Goal: Information Seeking & Learning: Learn about a topic

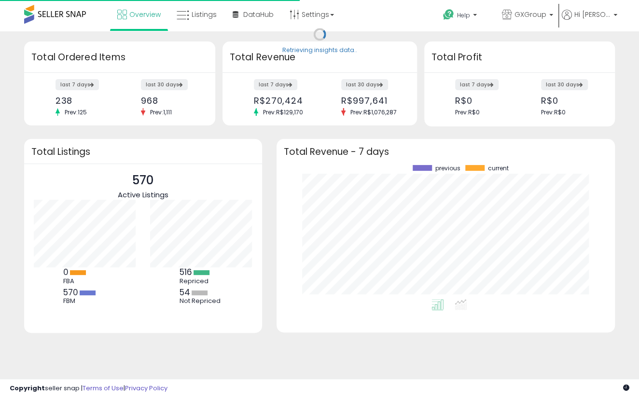
scroll to position [134, 319]
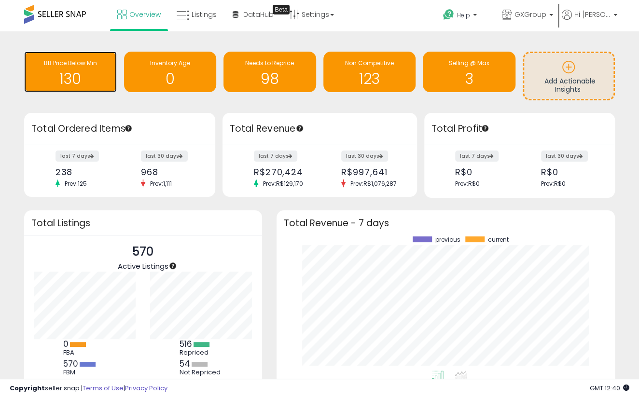
click at [91, 77] on h1 "130" at bounding box center [70, 79] width 83 height 16
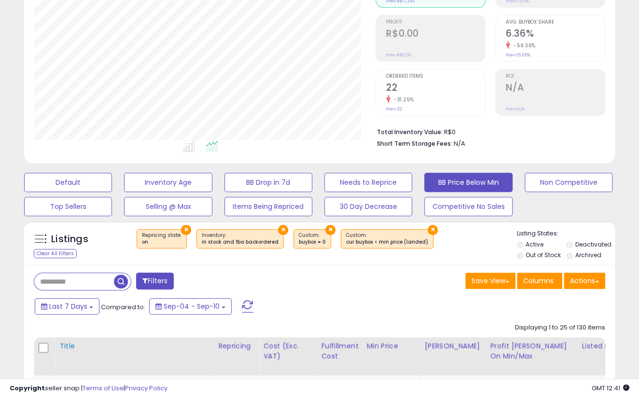
scroll to position [219, 0]
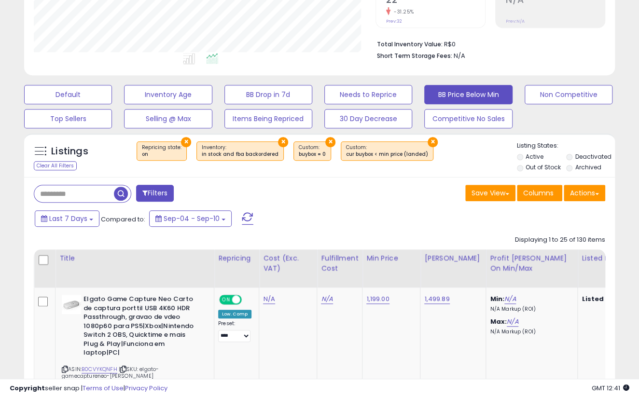
click at [73, 191] on input "text" at bounding box center [74, 193] width 80 height 17
type input "**********"
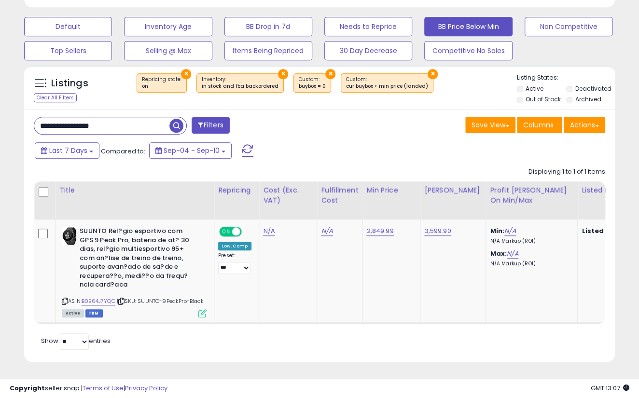
scroll to position [205, 0]
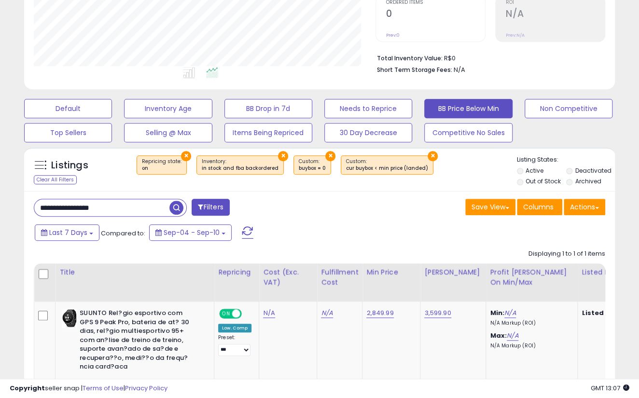
click at [131, 202] on input "**********" at bounding box center [101, 207] width 135 height 17
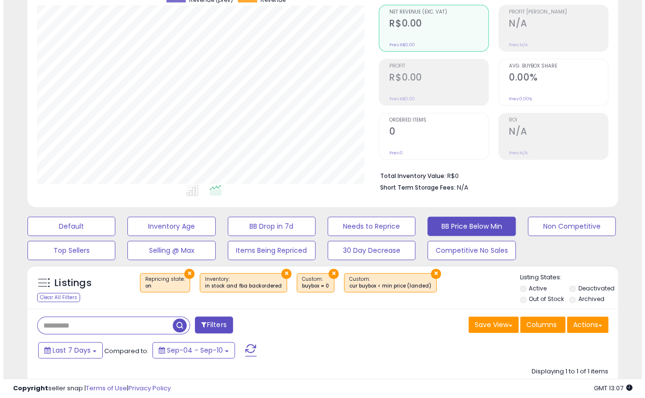
scroll to position [131, 0]
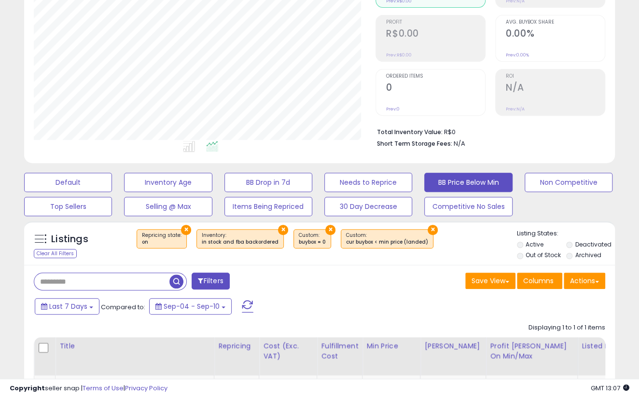
click at [194, 280] on button "Filters" at bounding box center [211, 281] width 38 height 17
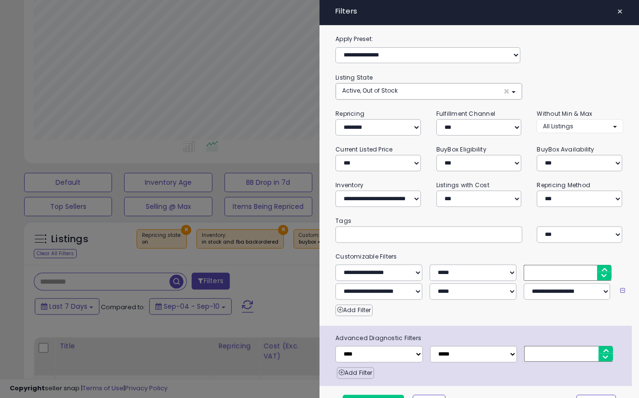
scroll to position [198, 345]
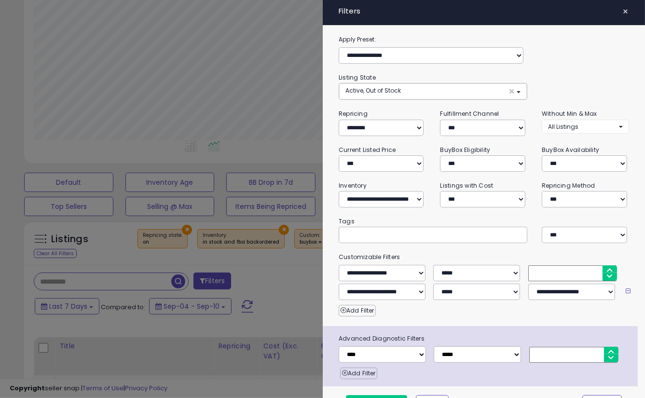
click at [623, 7] on span "×" at bounding box center [626, 12] width 6 height 14
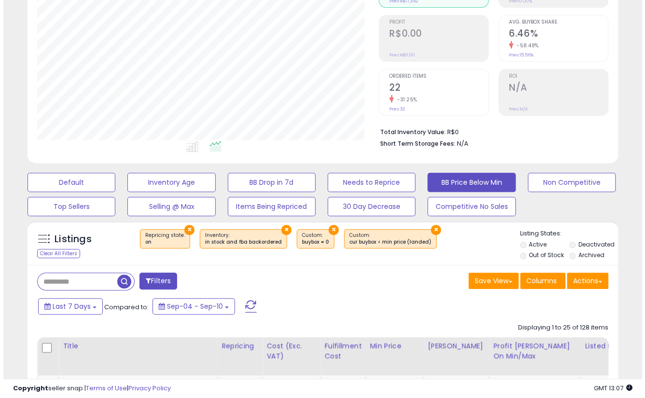
scroll to position [198, 342]
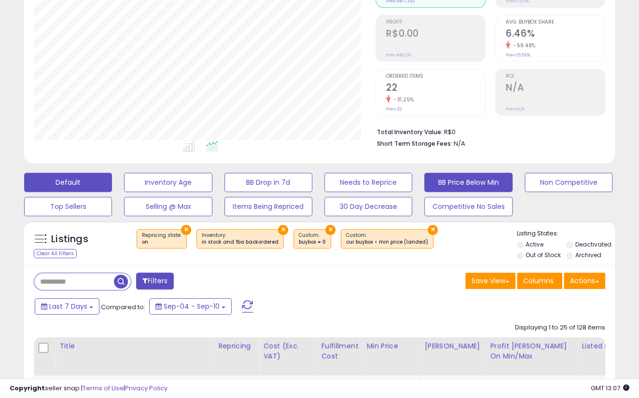
click at [55, 181] on button "Default" at bounding box center [68, 182] width 88 height 19
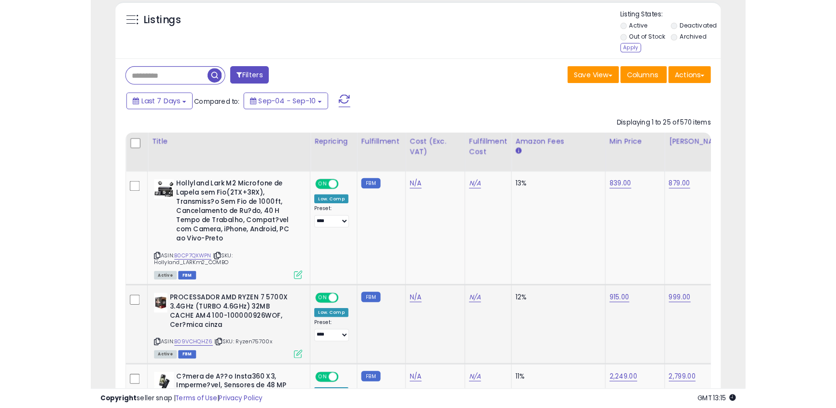
scroll to position [395, 0]
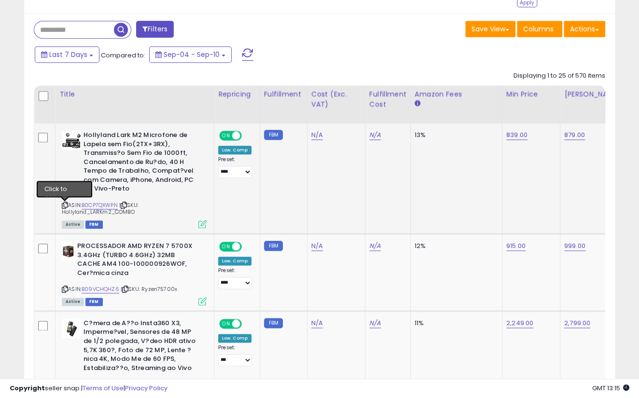
click at [65, 206] on icon at bounding box center [65, 205] width 6 height 5
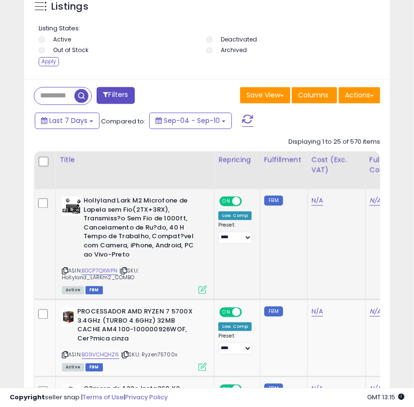
scroll to position [833, 0]
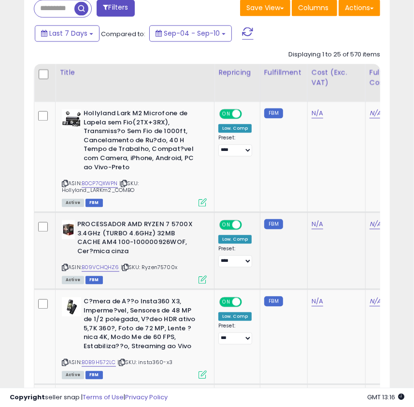
click at [63, 267] on icon at bounding box center [65, 267] width 6 height 5
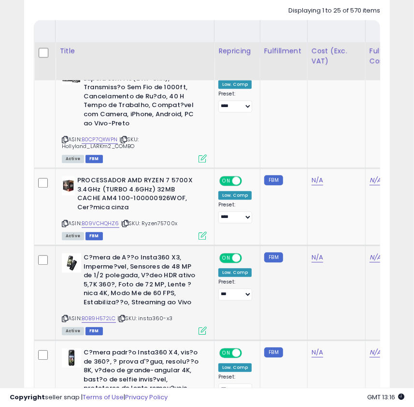
scroll to position [921, 0]
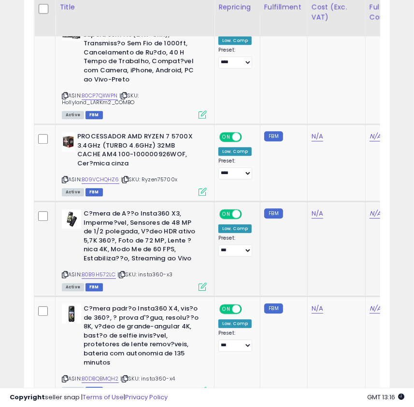
click at [62, 276] on icon at bounding box center [65, 274] width 6 height 5
click at [65, 275] on icon at bounding box center [65, 274] width 6 height 5
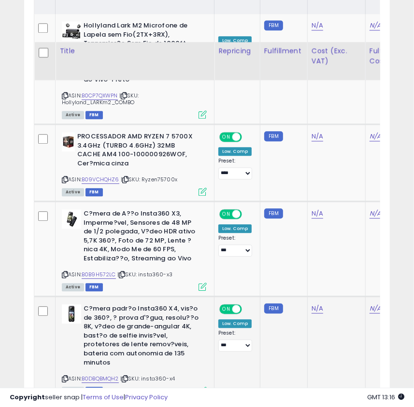
scroll to position [965, 0]
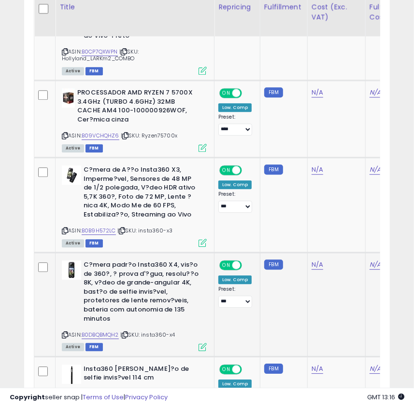
click at [64, 333] on icon at bounding box center [65, 335] width 6 height 5
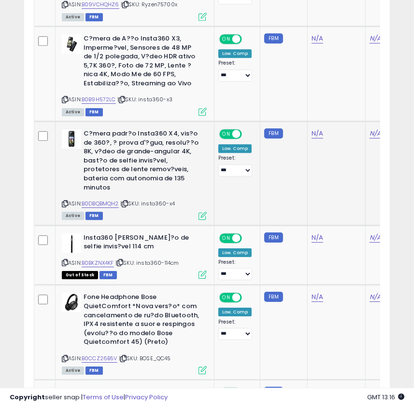
scroll to position [1184, 0]
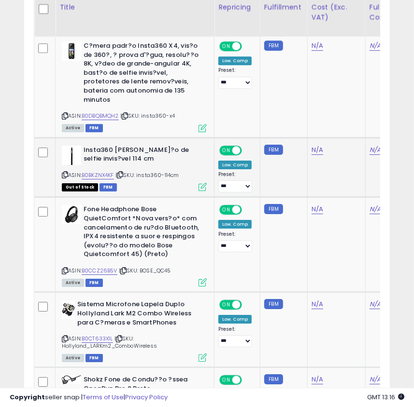
click at [65, 177] on icon at bounding box center [65, 174] width 6 height 5
drag, startPoint x: 103, startPoint y: 174, endPoint x: 258, endPoint y: 15, distance: 222.5
click at [103, 174] on link "B0BKZNX4KF" at bounding box center [98, 175] width 32 height 8
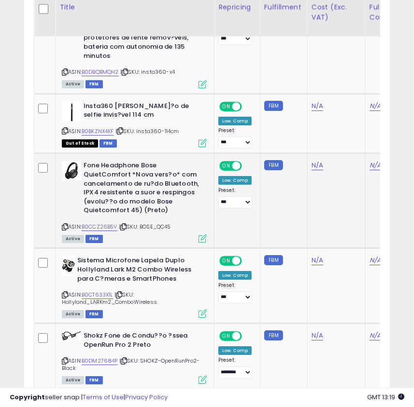
click at [67, 225] on icon at bounding box center [65, 226] width 6 height 5
click at [66, 297] on icon at bounding box center [65, 294] width 6 height 5
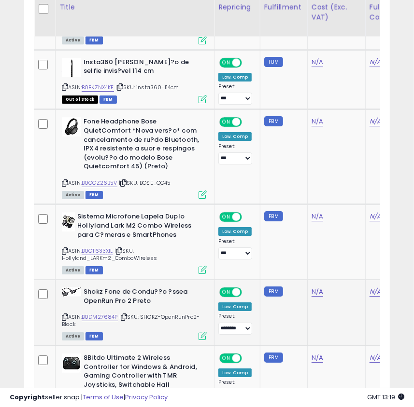
scroll to position [1316, 0]
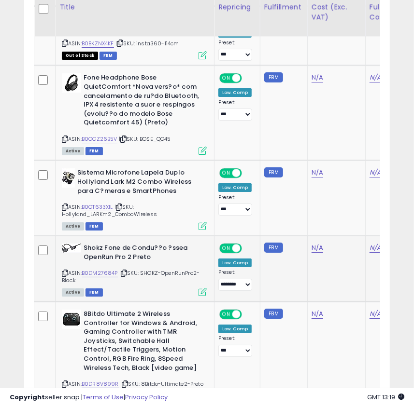
click at [65, 272] on icon at bounding box center [65, 273] width 6 height 5
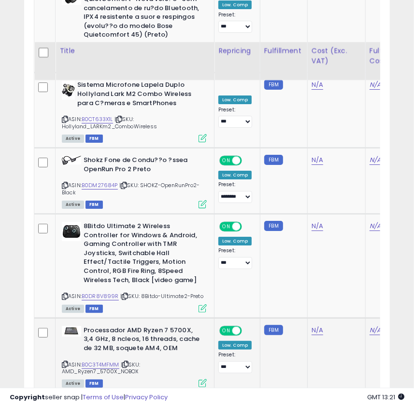
scroll to position [1448, 0]
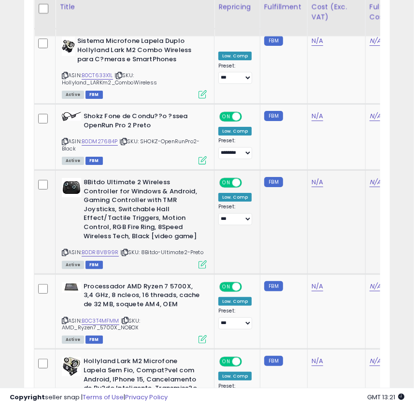
click at [62, 252] on icon at bounding box center [65, 252] width 6 height 5
click at [66, 248] on div "ASIN: B0DR8V899R | SKU: 8Bitdo-Ultimate2-Preto Active FBM" at bounding box center [134, 223] width 145 height 90
click at [66, 251] on icon at bounding box center [65, 252] width 6 height 5
drag, startPoint x: 106, startPoint y: 183, endPoint x: 311, endPoint y: 176, distance: 205.7
click at [169, 181] on b "8Bitdo Ultimate 2 Wireless Controller for Windows & Android, Gaming Controller …" at bounding box center [141, 210] width 117 height 65
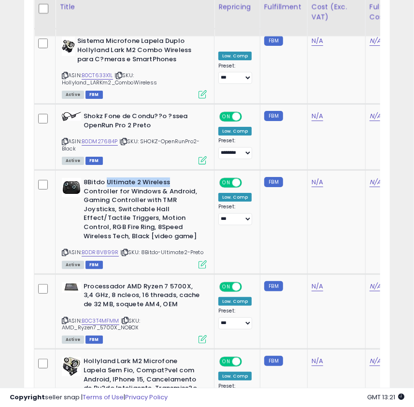
copy b "Ultimate 2 Wireless"
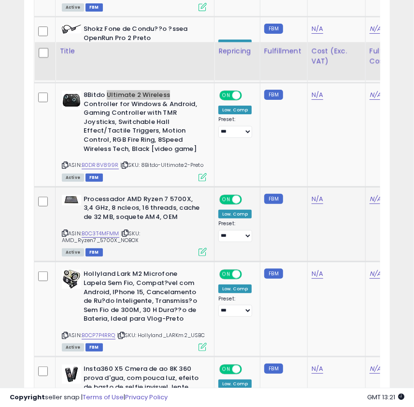
scroll to position [1579, 0]
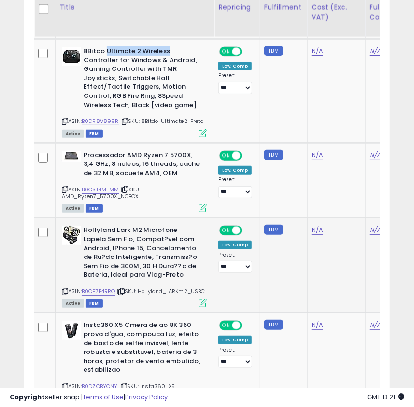
click at [64, 291] on icon at bounding box center [65, 291] width 6 height 5
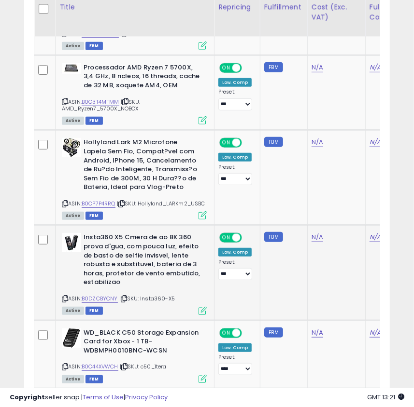
click at [65, 302] on icon at bounding box center [65, 298] width 6 height 5
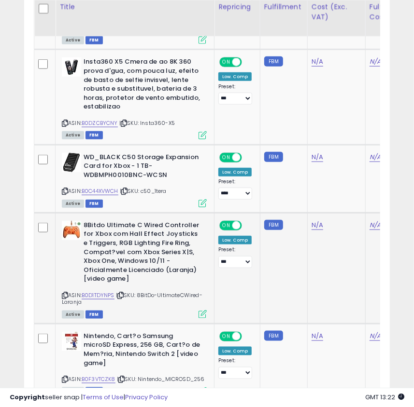
scroll to position [1887, 0]
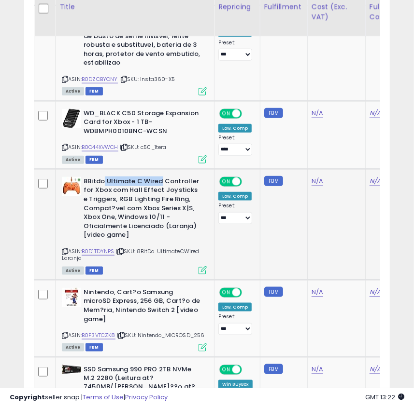
drag, startPoint x: 104, startPoint y: 184, endPoint x: 160, endPoint y: 185, distance: 56.5
click at [160, 185] on b "8Bitdo Ultimate C Wired Controller for Xbox com Hall Effect Joysticks e Trigger…" at bounding box center [141, 209] width 117 height 65
copy b "Ultimate C Wired"
click at [63, 254] on icon at bounding box center [65, 251] width 6 height 5
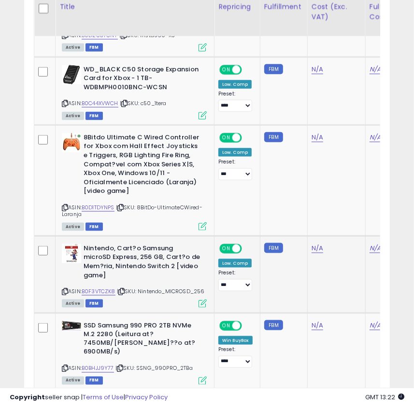
scroll to position [1974, 0]
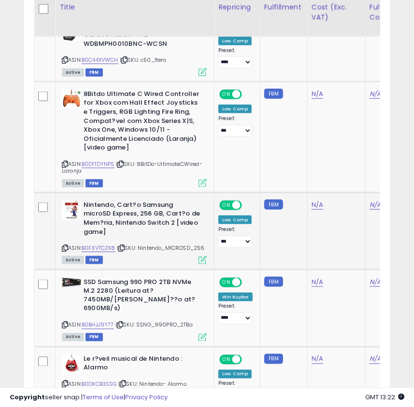
click at [89, 211] on b "Nintendo, Cart?o Samsung microSD Express, 256 GB, Cart?o de Mem?ria, Nintendo S…" at bounding box center [141, 220] width 117 height 38
copy b "Nintendo"
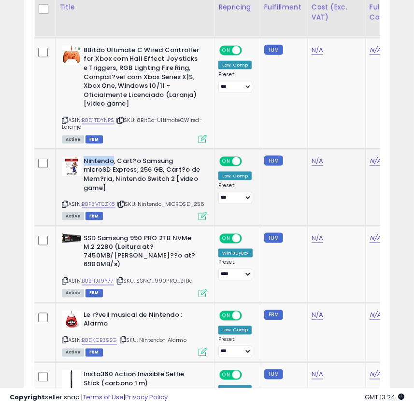
click at [64, 207] on icon at bounding box center [65, 204] width 6 height 5
click at [63, 342] on icon at bounding box center [65, 340] width 6 height 5
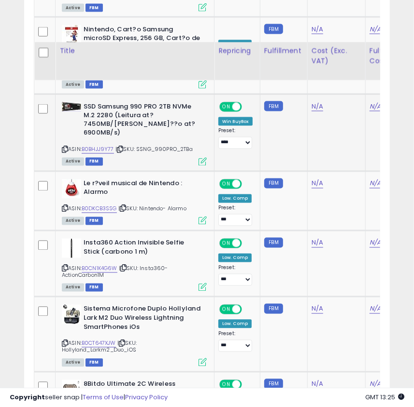
scroll to position [2193, 0]
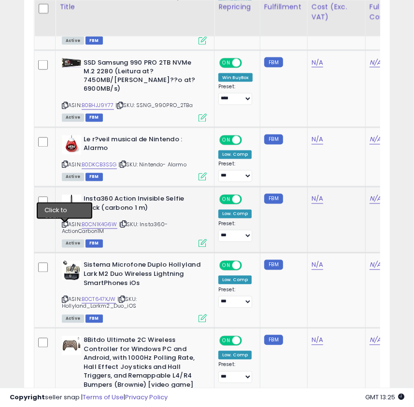
click at [63, 227] on icon at bounding box center [65, 224] width 6 height 5
click at [112, 226] on link "B0CN1K4G6W" at bounding box center [100, 225] width 36 height 8
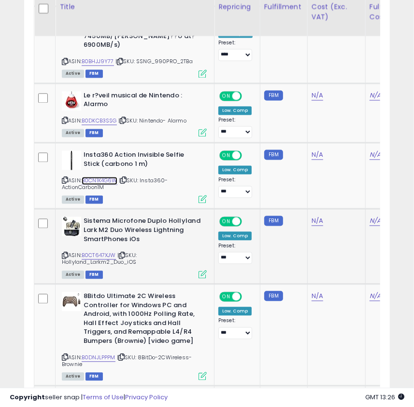
scroll to position [2281, 0]
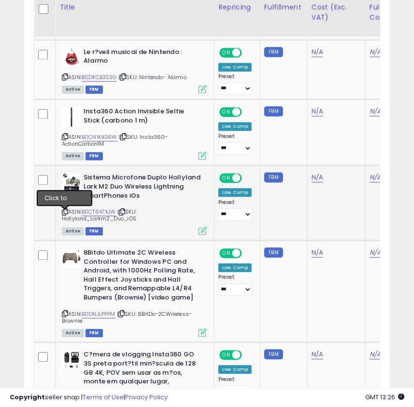
click at [68, 215] on icon at bounding box center [65, 211] width 6 height 5
click at [69, 216] on div "ASIN: B0CT647XJW | SKU: Hollyland_Larkm2_Duo_iOS Active FBM" at bounding box center [134, 203] width 145 height 61
click at [65, 215] on icon at bounding box center [65, 211] width 6 height 5
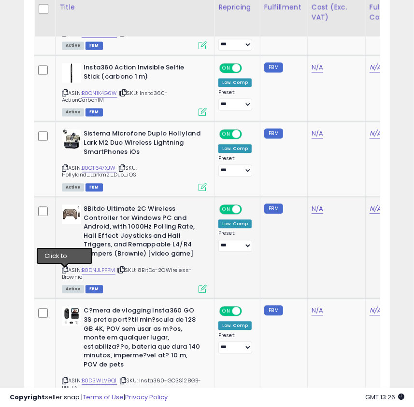
click at [65, 270] on icon at bounding box center [65, 269] width 6 height 5
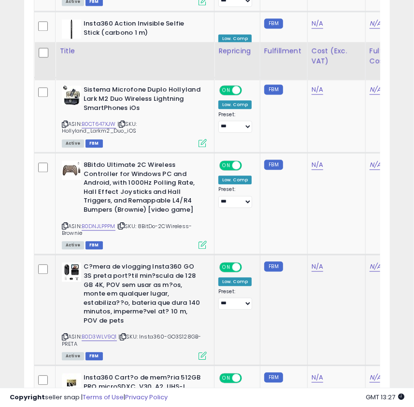
scroll to position [2413, 0]
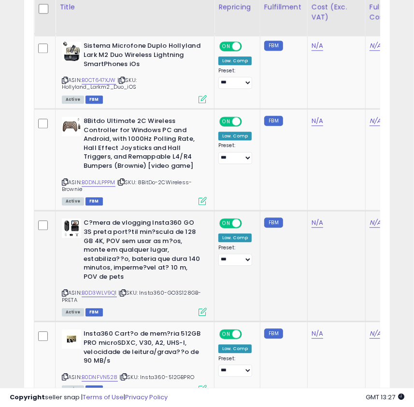
click at [62, 296] on icon at bounding box center [65, 293] width 6 height 5
click at [64, 296] on icon at bounding box center [65, 293] width 6 height 5
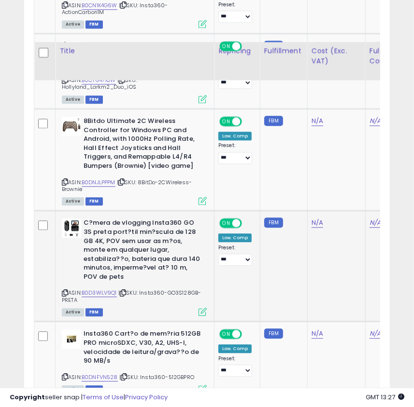
scroll to position [2457, 0]
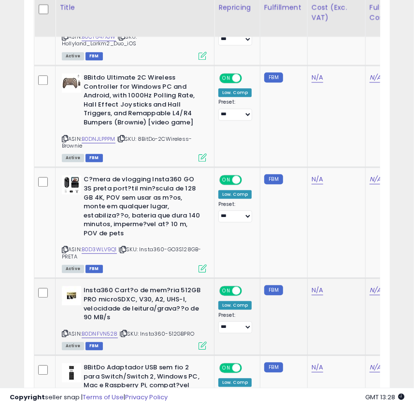
click at [66, 334] on icon at bounding box center [65, 333] width 6 height 5
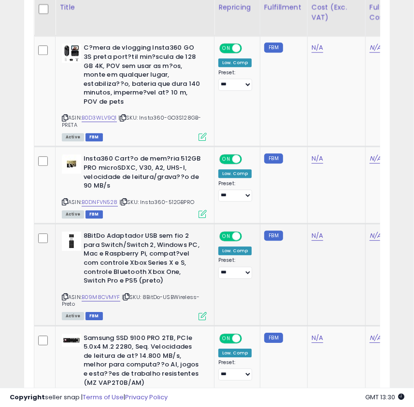
scroll to position [2632, 0]
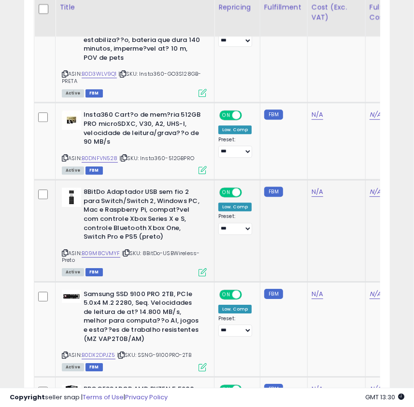
click at [62, 256] on icon at bounding box center [65, 252] width 6 height 5
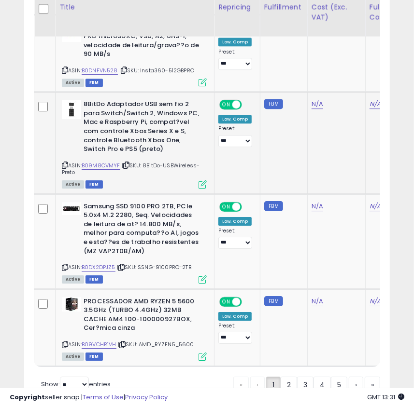
scroll to position [2764, 0]
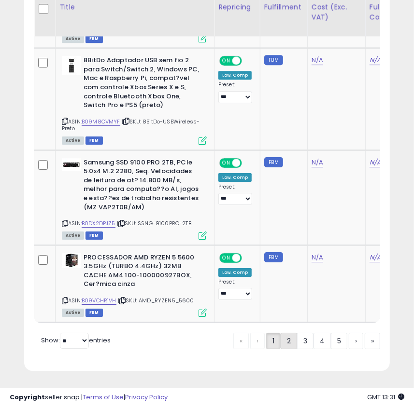
click at [290, 348] on link "2" at bounding box center [288, 341] width 16 height 16
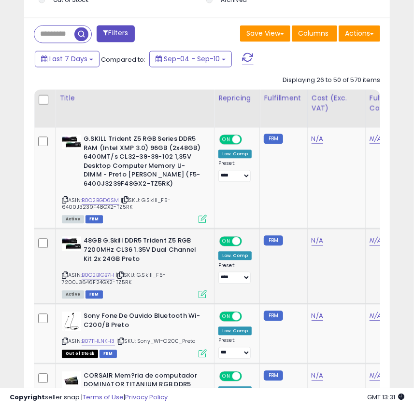
scroll to position [840, 0]
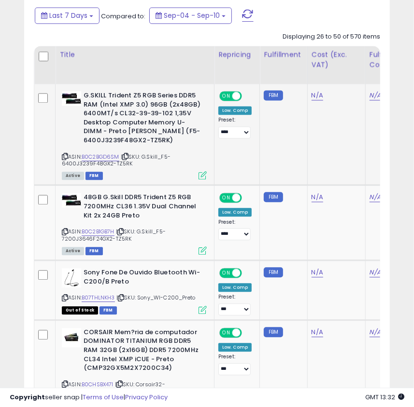
click at [128, 157] on icon at bounding box center [125, 156] width 6 height 5
click at [123, 232] on icon at bounding box center [120, 231] width 6 height 5
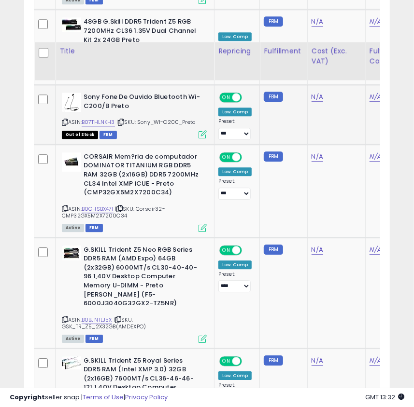
scroll to position [1059, 0]
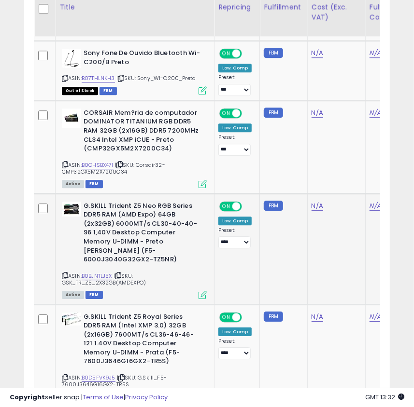
click at [121, 273] on icon at bounding box center [118, 275] width 6 height 5
click at [140, 273] on span "| SKU: GSK_TR_Z5_2X32GB(AMDEXPO)" at bounding box center [104, 279] width 84 height 14
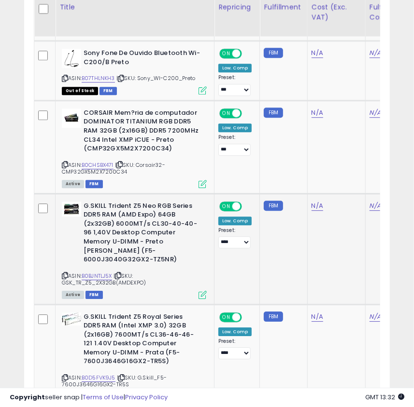
click at [128, 291] on div "Active FBM" at bounding box center [134, 294] width 145 height 7
click at [121, 273] on icon at bounding box center [118, 275] width 6 height 5
drag, startPoint x: 185, startPoint y: 241, endPoint x: 169, endPoint y: 251, distance: 18.9
click at [169, 251] on b "G.SKILL Trident Z5 Neo RGB Series DDR5 RAM (AMD Expo) 64GB (2x32GB) 6000MT/s CL…" at bounding box center [141, 234] width 117 height 65
copy b "F5-6000J3040G32GX2-TZ5NR"
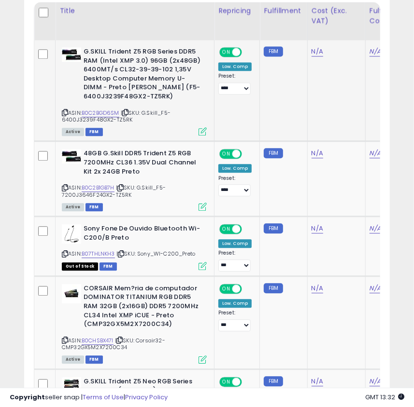
scroll to position [796, 0]
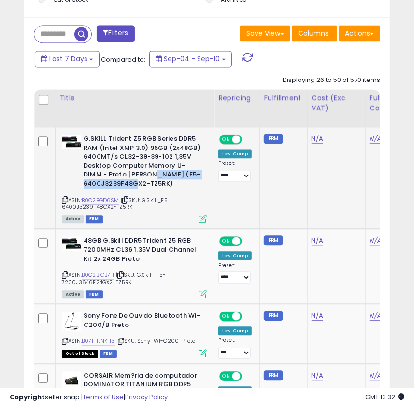
drag, startPoint x: 149, startPoint y: 174, endPoint x: 168, endPoint y: 185, distance: 22.5
click at [168, 185] on b "G.SKILL Trident Z5 RGB Series DDR5 RAM (Intel XMP 3.0) 96GB (2x48GB) 6400MT/s C…" at bounding box center [141, 163] width 117 height 56
copy b "F5-6400J3239F48GX2-TZ5RK"
drag, startPoint x: 65, startPoint y: 203, endPoint x: 79, endPoint y: 204, distance: 13.6
click at [65, 203] on icon at bounding box center [65, 199] width 6 height 5
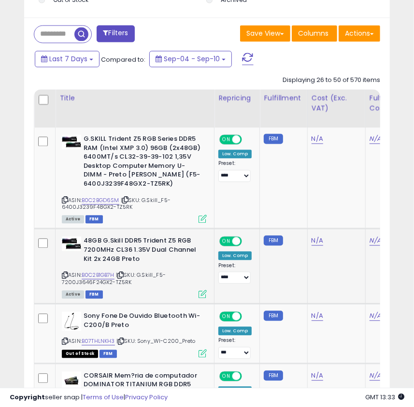
drag, startPoint x: 160, startPoint y: 276, endPoint x: 127, endPoint y: 285, distance: 33.9
click at [127, 285] on span "| SKU: G.Skill_F5-7200J3646F24GX2-TZ5RK" at bounding box center [114, 278] width 104 height 14
copy span "F5-7200J3646F24GX2-TZ5RK"
click at [63, 277] on icon at bounding box center [65, 275] width 6 height 5
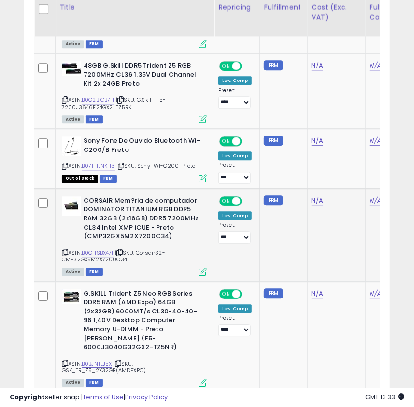
scroll to position [1015, 0]
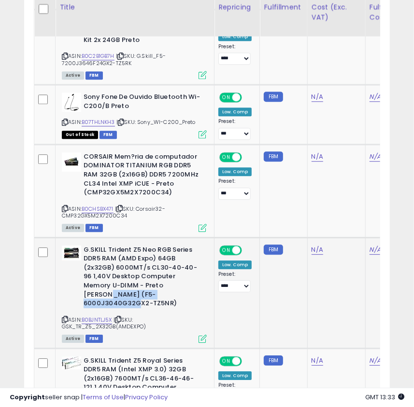
drag, startPoint x: 186, startPoint y: 283, endPoint x: 169, endPoint y: 294, distance: 20.2
click at [169, 294] on b "G.SKILL Trident Z5 Neo RGB Series DDR5 RAM (AMD Expo) 64GB (2x32GB) 6000MT/s CL…" at bounding box center [141, 278] width 117 height 65
copy b "F5-6000J3040G32GX2-TZ5NR"
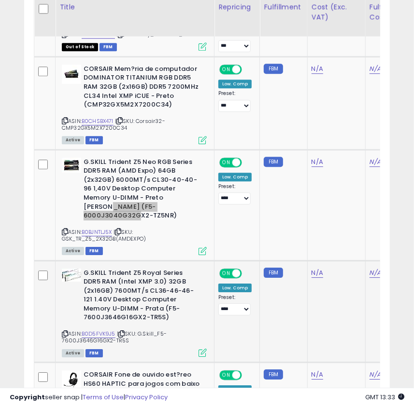
scroll to position [1147, 0]
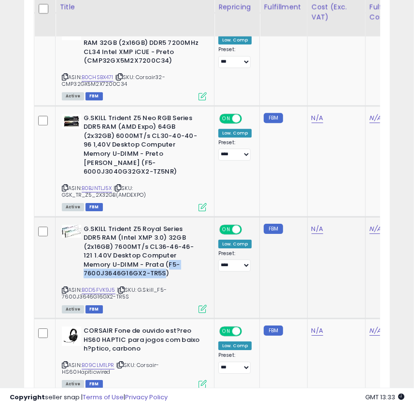
drag, startPoint x: 163, startPoint y: 264, endPoint x: 131, endPoint y: 254, distance: 33.6
click at [131, 254] on b "G.SKILL Trident Z5 Royal Series DDR5 RAM (Intel XMP 3.0) 32GB (2x16GB) 7600MT/s…" at bounding box center [141, 253] width 117 height 56
copy b "F5-7600J3646G16GX2-TR5S"
click at [66, 286] on span "| SKU: G.Skill_F5-7600J3646G16GX2-TR5S" at bounding box center [114, 293] width 105 height 14
click at [66, 288] on icon at bounding box center [65, 290] width 6 height 5
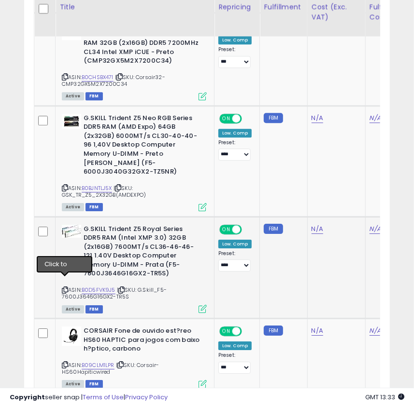
click at [65, 288] on icon at bounding box center [65, 290] width 6 height 5
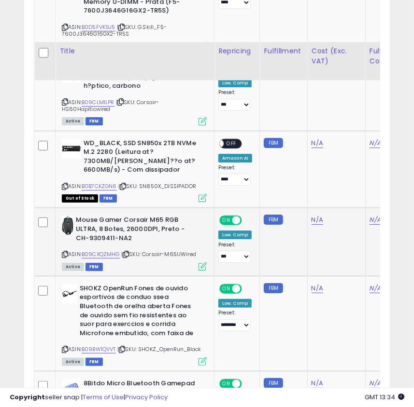
scroll to position [1454, 0]
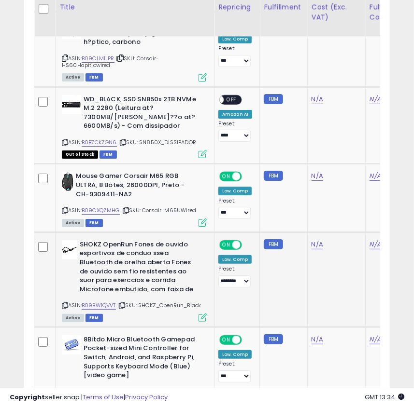
click at [66, 303] on icon at bounding box center [65, 305] width 6 height 5
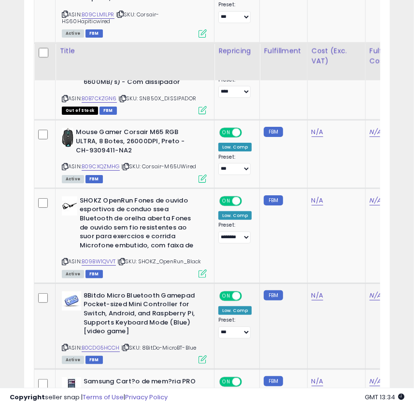
scroll to position [1542, 0]
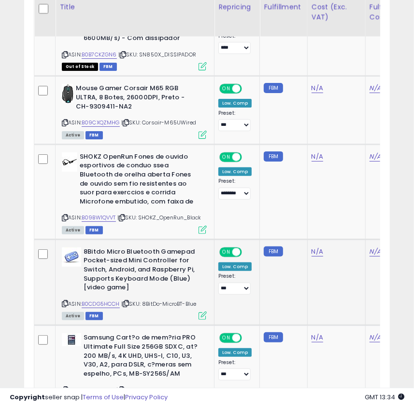
click at [61, 294] on div "8Bitdo Micro Bluetooth Gamepad Pocket-sized Mini Controller for Switch, Android…" at bounding box center [132, 283] width 147 height 71
click at [63, 301] on icon at bounding box center [65, 303] width 6 height 5
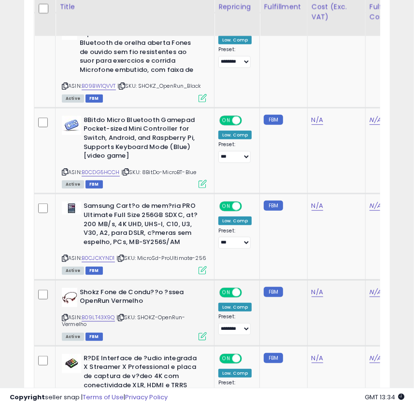
scroll to position [1718, 0]
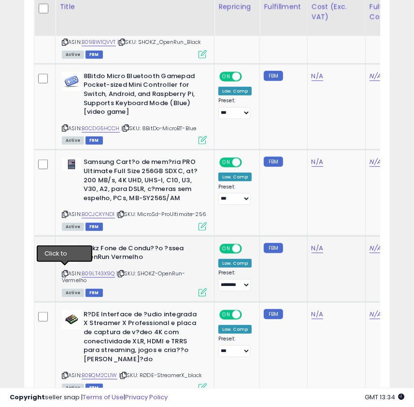
click at [64, 271] on icon at bounding box center [65, 273] width 6 height 5
click at [66, 273] on icon at bounding box center [65, 273] width 6 height 5
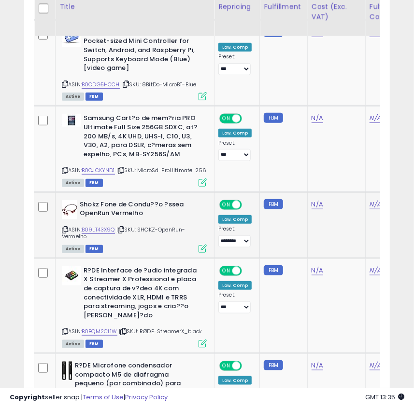
scroll to position [1849, 0]
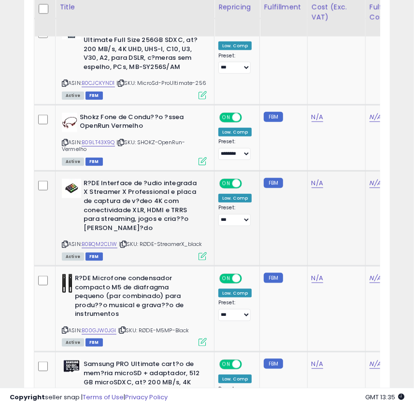
click at [65, 242] on icon at bounding box center [65, 244] width 6 height 5
drag, startPoint x: 83, startPoint y: 188, endPoint x: 119, endPoint y: 189, distance: 35.7
click at [119, 189] on b "R?DE Interface de ?udio integrada X Streamer X Professional e placa de captura …" at bounding box center [141, 207] width 117 height 56
copy b "Streamer X"
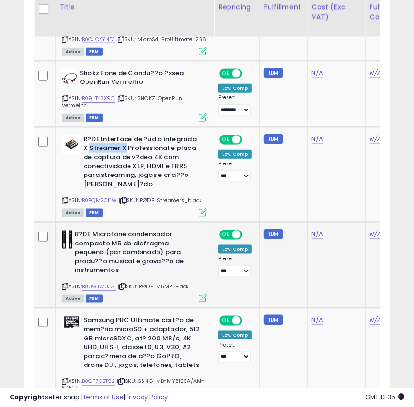
click at [64, 289] on icon at bounding box center [65, 286] width 6 height 5
click at [63, 289] on icon at bounding box center [65, 286] width 6 height 5
click at [115, 246] on b "R?DE Microfone condensador compacto M5 de diafragma pequeno (par combinado) par…" at bounding box center [133, 253] width 117 height 47
copy b "M5"
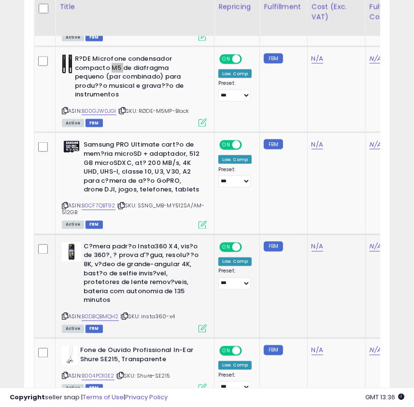
scroll to position [2112, 0]
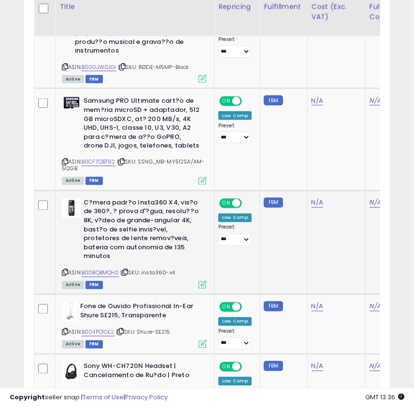
click at [64, 275] on icon at bounding box center [65, 272] width 6 height 5
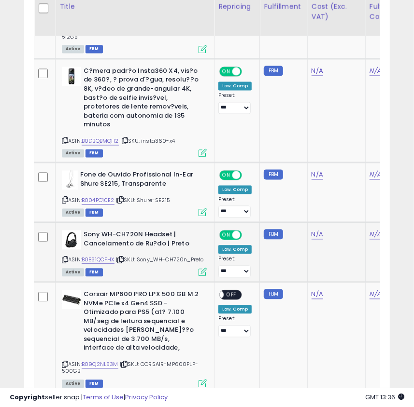
scroll to position [2332, 0]
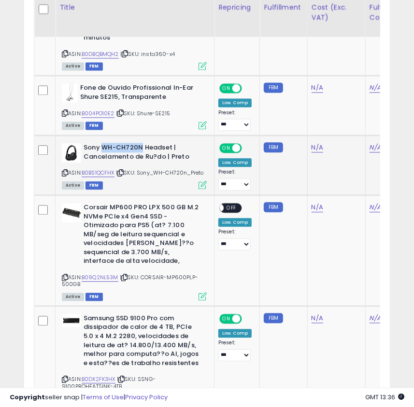
drag, startPoint x: 102, startPoint y: 151, endPoint x: 140, endPoint y: 151, distance: 38.1
click at [140, 151] on b "Sony WH-CH720N Headset | Cancelamento de Ru?do | Preto" at bounding box center [141, 153] width 117 height 20
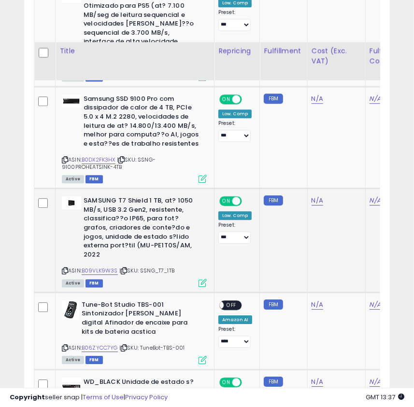
scroll to position [2595, 0]
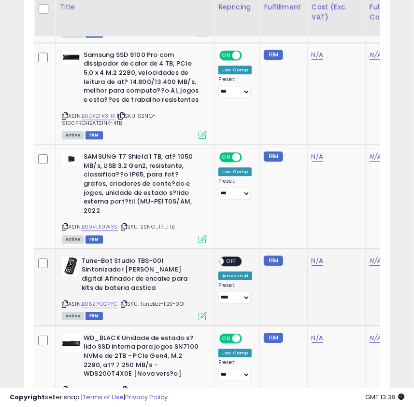
click at [82, 261] on b "Tune-Bot Studio TBS-001 Sintonizador [PERSON_NAME] digital Afinador de encaixe …" at bounding box center [140, 276] width 117 height 38
click at [64, 304] on icon at bounding box center [65, 304] width 6 height 5
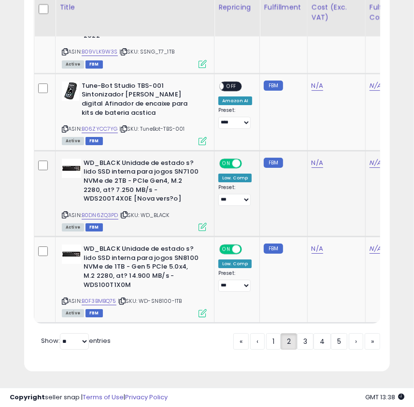
scroll to position [2777, 0]
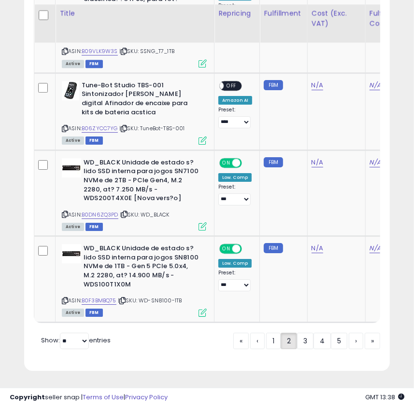
drag, startPoint x: 304, startPoint y: 338, endPoint x: 418, endPoint y: 323, distance: 114.8
click at [304, 338] on link "3" at bounding box center [305, 341] width 16 height 16
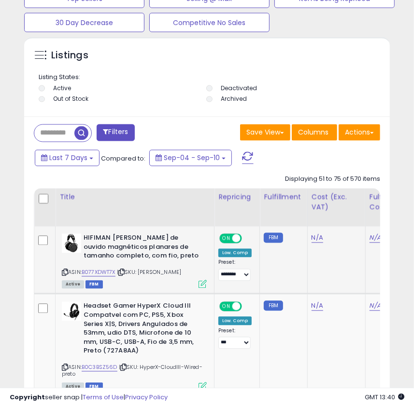
scroll to position [741, 0]
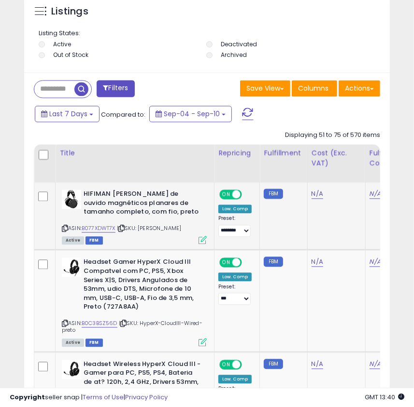
click at [181, 227] on span "| SKU: [PERSON_NAME]" at bounding box center [149, 229] width 64 height 8
click at [62, 230] on icon at bounding box center [65, 228] width 6 height 5
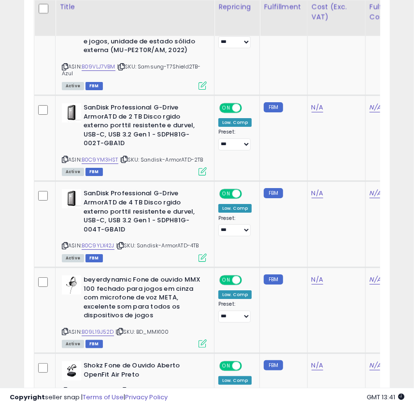
scroll to position [1443, 0]
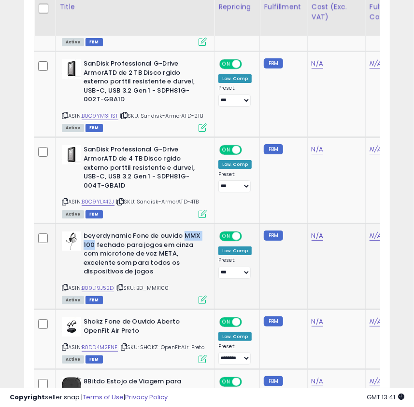
drag, startPoint x: 183, startPoint y: 234, endPoint x: 93, endPoint y: 241, distance: 90.5
click at [93, 241] on b "beyerdynamic Fone de ouvido MMX 100 fechado para jogos em cinza com microfone d…" at bounding box center [141, 255] width 117 height 47
click at [64, 288] on icon at bounding box center [65, 287] width 6 height 5
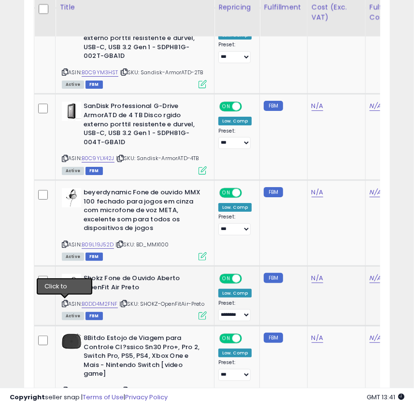
click at [65, 302] on icon at bounding box center [65, 303] width 6 height 5
click at [174, 302] on span "| SKU: SHOKZ-OpenFitAir-Preto" at bounding box center [161, 304] width 85 height 8
click at [66, 302] on icon at bounding box center [65, 303] width 6 height 5
drag, startPoint x: 100, startPoint y: 304, endPoint x: 115, endPoint y: 292, distance: 18.9
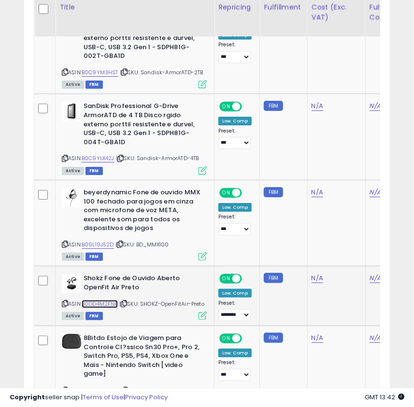
click at [100, 304] on link "B0DD4M2FNF" at bounding box center [100, 304] width 36 height 8
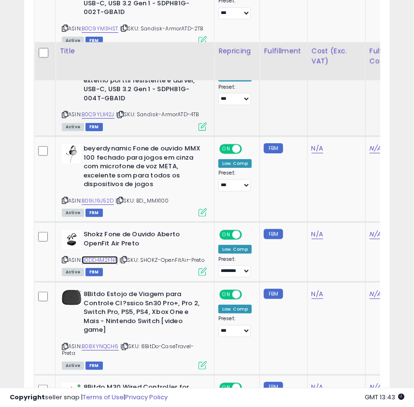
scroll to position [1574, 0]
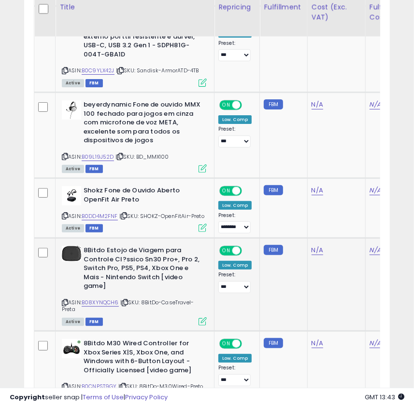
click at [168, 306] on span "| SKU: 8BitDo-CaseTravel-Preta" at bounding box center [128, 306] width 132 height 14
click at [66, 305] on icon at bounding box center [65, 302] width 6 height 5
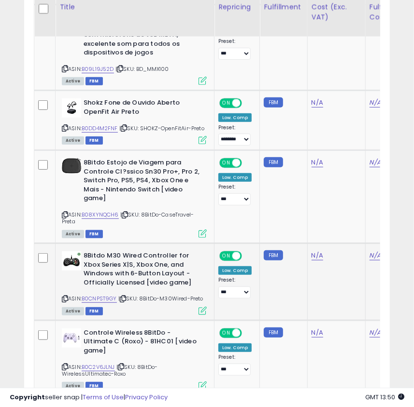
scroll to position [1706, 0]
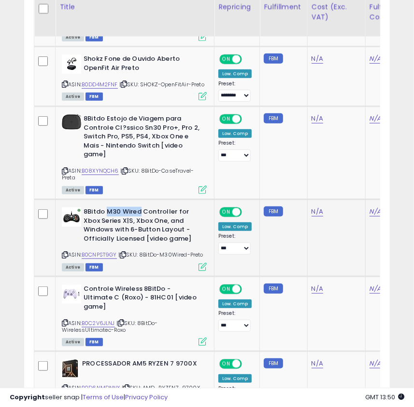
drag, startPoint x: 108, startPoint y: 216, endPoint x: 141, endPoint y: 216, distance: 33.3
click at [141, 216] on b "8Bitdo M30 Wired Controller for Xbox Series X|S, Xbox One, and Windows with 6-B…" at bounding box center [141, 227] width 117 height 38
click at [62, 258] on icon at bounding box center [65, 254] width 6 height 5
click at [64, 321] on icon at bounding box center [65, 322] width 6 height 5
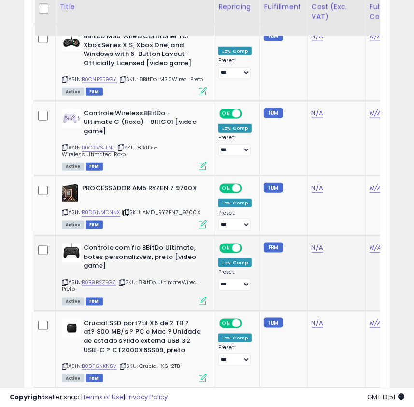
scroll to position [1926, 0]
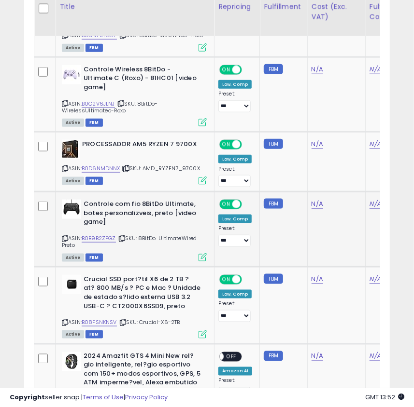
click at [167, 202] on b "Controle com fio 8BitDo Ultimate, botes personalizveis, preto [video game]" at bounding box center [141, 214] width 117 height 29
click at [67, 236] on icon at bounding box center [65, 238] width 6 height 5
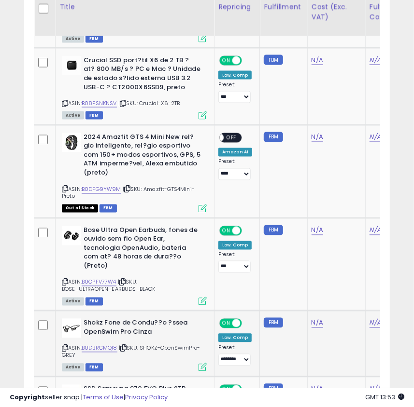
scroll to position [2189, 0]
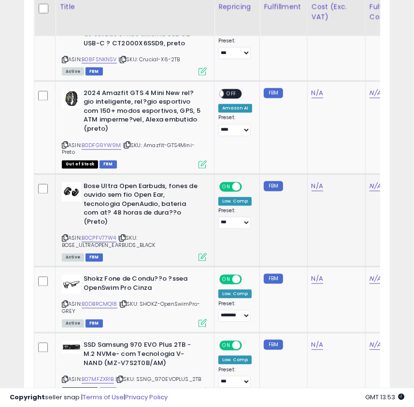
click at [63, 236] on icon at bounding box center [65, 238] width 6 height 5
click at [66, 302] on icon at bounding box center [65, 304] width 6 height 5
click at [109, 301] on link "B0DBRCMQ18" at bounding box center [100, 305] width 36 height 8
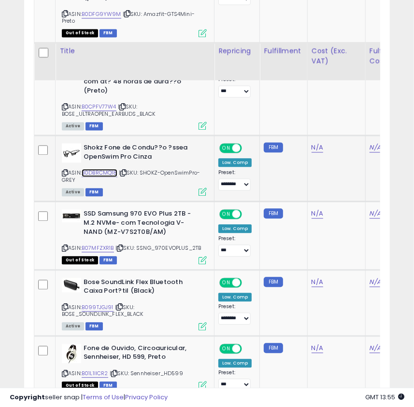
scroll to position [2364, 0]
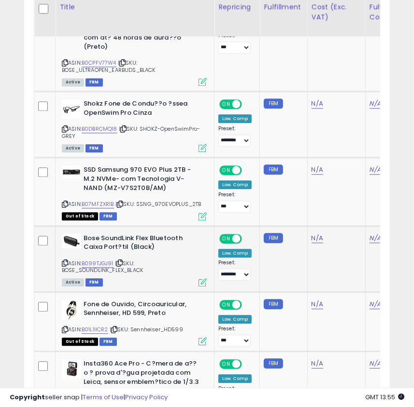
click at [64, 261] on icon at bounding box center [65, 263] width 6 height 5
click at [63, 327] on icon at bounding box center [65, 329] width 6 height 5
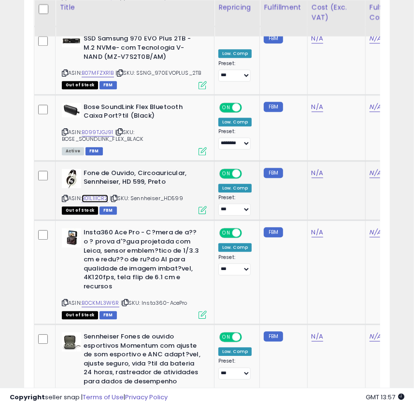
click at [99, 194] on link "B01L1IICR2" at bounding box center [95, 198] width 27 height 8
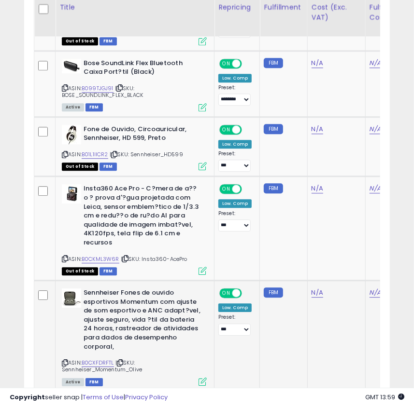
scroll to position [2583, 0]
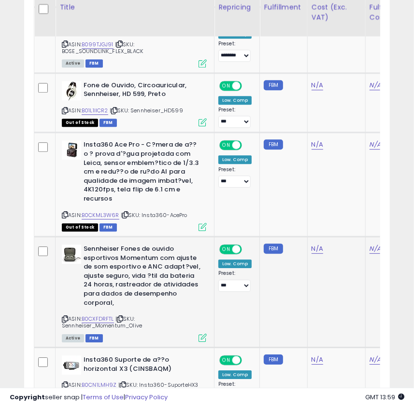
click at [112, 315] on span "| SKU: Sennheiser_Momentum_Olive" at bounding box center [102, 322] width 80 height 14
click at [62, 317] on icon at bounding box center [65, 319] width 6 height 5
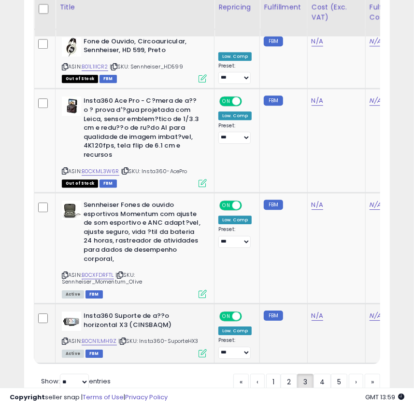
scroll to position [2661, 0]
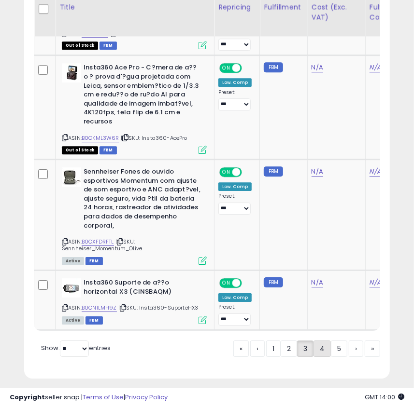
click at [318, 343] on link "4" at bounding box center [321, 349] width 17 height 16
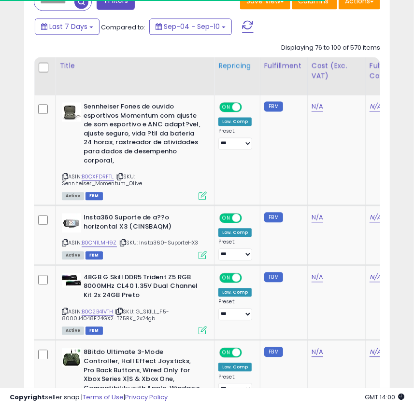
scroll to position [916, 0]
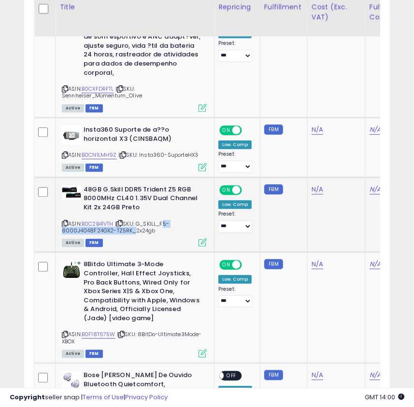
drag, startPoint x: 164, startPoint y: 222, endPoint x: 130, endPoint y: 231, distance: 34.9
click at [130, 231] on span "| SKU: G_SKILL_F5-8000J4048F24GX2-TZ5RK_2x24gb" at bounding box center [115, 227] width 107 height 14
click at [66, 221] on div "ASIN: B0C2B41VTH | SKU: G_SKILL_F5-8000J4048F24GX2-TZ5RK_2x24gb Active FBM" at bounding box center [134, 215] width 145 height 61
click at [65, 223] on icon at bounding box center [65, 223] width 6 height 5
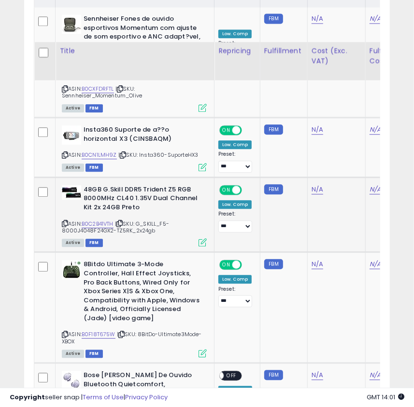
scroll to position [960, 0]
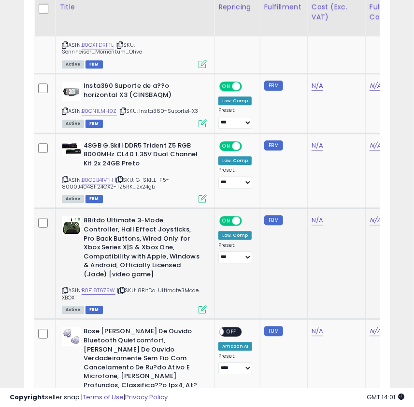
click at [66, 292] on icon at bounding box center [65, 290] width 6 height 5
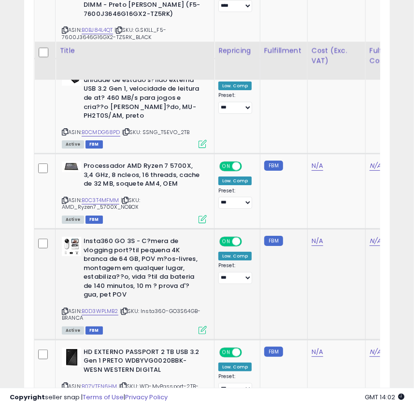
scroll to position [1486, 0]
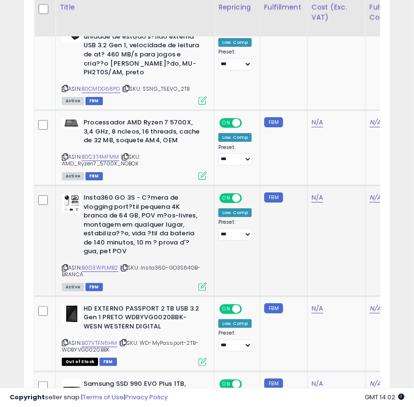
click at [65, 265] on icon at bounding box center [65, 267] width 6 height 5
click at [62, 265] on icon at bounding box center [65, 267] width 6 height 5
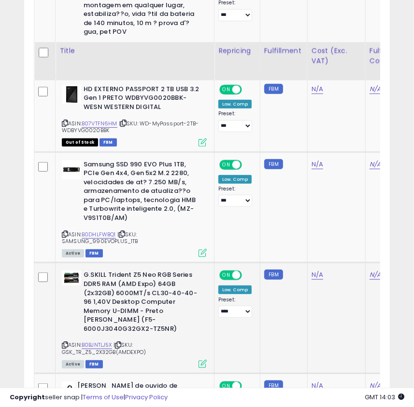
scroll to position [1794, 0]
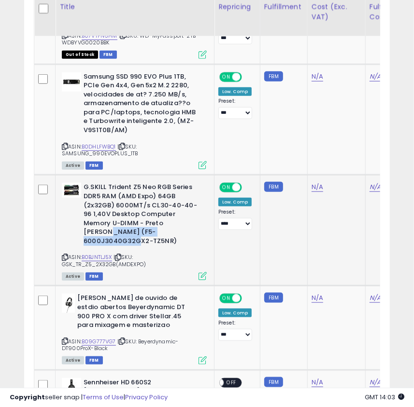
drag, startPoint x: 185, startPoint y: 212, endPoint x: 167, endPoint y: 222, distance: 20.8
click at [167, 222] on b "G.SKILL Trident Z5 Neo RGB Series DDR5 RAM (AMD Expo) 64GB (2x32GB) 6000MT/s CL…" at bounding box center [141, 215] width 117 height 65
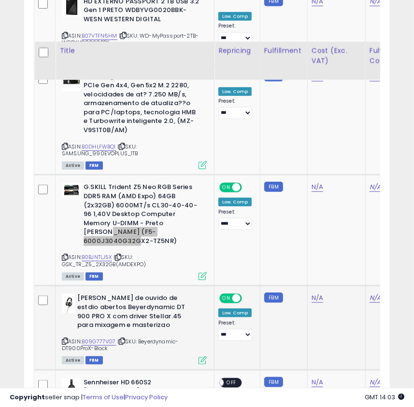
scroll to position [1838, 0]
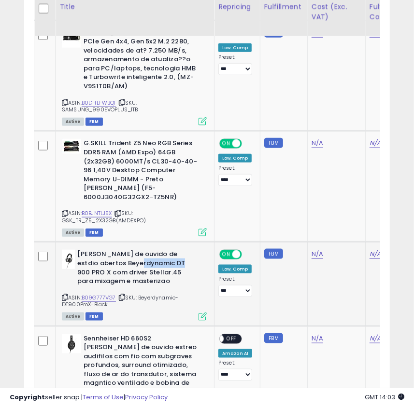
drag, startPoint x: 125, startPoint y: 243, endPoint x: 161, endPoint y: 246, distance: 36.8
click at [161, 250] on b "[PERSON_NAME] de ouvido de estdio abertos Beyerdynamic DT 900 PRO X com driver …" at bounding box center [135, 269] width 117 height 38
click at [66, 295] on icon at bounding box center [65, 297] width 6 height 5
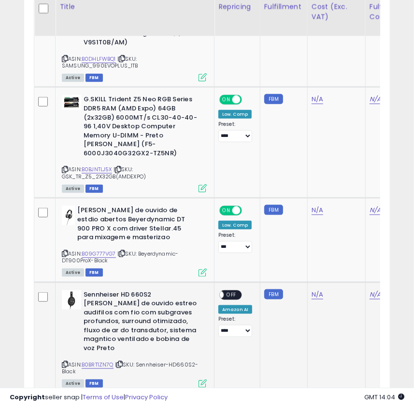
scroll to position [1926, 0]
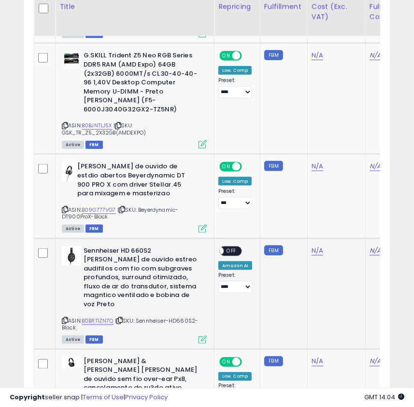
click at [141, 247] on b "Sennheiser HD 660S2 [PERSON_NAME] de ouvido estreo audifilos com fio com subgra…" at bounding box center [141, 279] width 117 height 65
click at [66, 318] on icon at bounding box center [65, 320] width 6 height 5
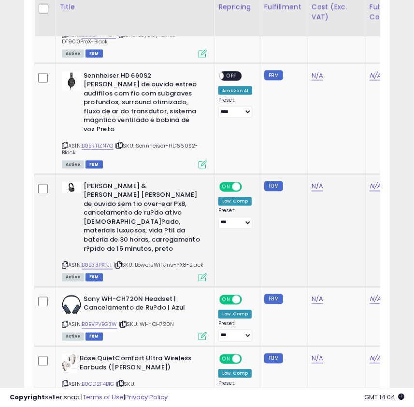
click at [64, 263] on icon at bounding box center [65, 265] width 6 height 5
click at [145, 182] on b "[PERSON_NAME] & [PERSON_NAME] [PERSON_NAME] de ouvido sem fio over-ear Px8, can…" at bounding box center [141, 219] width 117 height 74
drag, startPoint x: 105, startPoint y: 228, endPoint x: 111, endPoint y: 222, distance: 7.9
click at [105, 262] on link "B0B33PXPJT" at bounding box center [97, 266] width 31 height 8
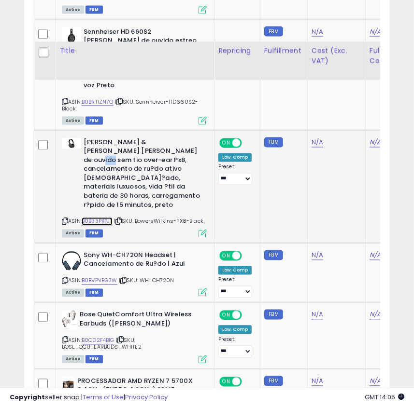
scroll to position [2189, 0]
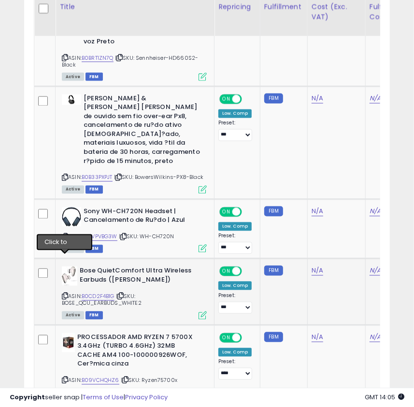
click at [66, 294] on icon at bounding box center [65, 296] width 6 height 5
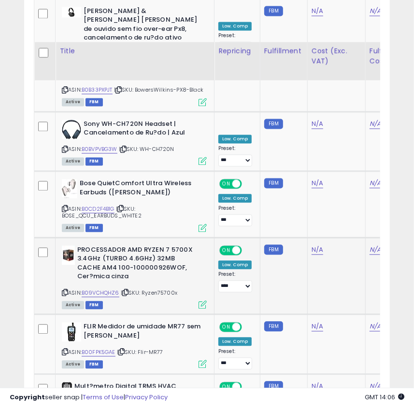
scroll to position [2320, 0]
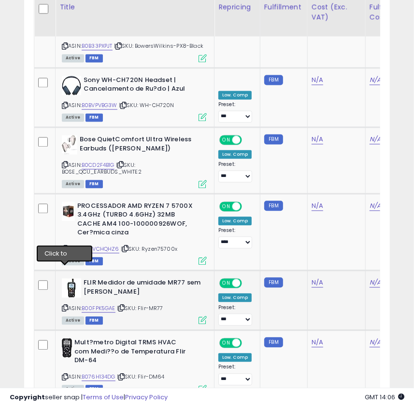
click at [64, 305] on icon at bounding box center [65, 307] width 6 height 5
click at [181, 278] on b "FLIR Medidor de umidade MR77 sem [PERSON_NAME]" at bounding box center [141, 288] width 117 height 20
click at [63, 375] on icon at bounding box center [65, 377] width 6 height 5
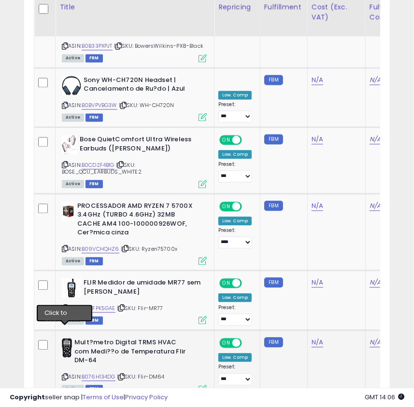
click at [63, 375] on icon at bounding box center [65, 377] width 6 height 5
click at [115, 385] on div "Active FBM" at bounding box center [134, 388] width 145 height 7
click at [65, 375] on icon at bounding box center [65, 377] width 6 height 5
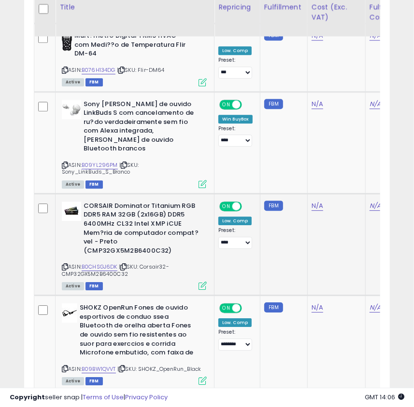
scroll to position [2671, 0]
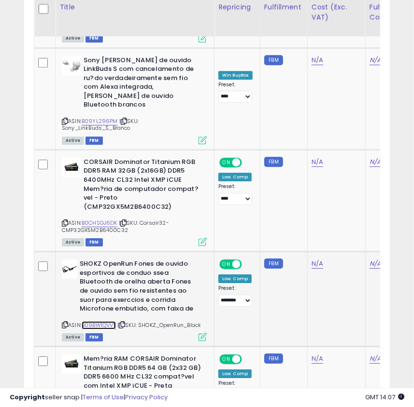
click at [114, 321] on link "B09BW1QVVT" at bounding box center [99, 325] width 34 height 8
click at [68, 260] on div "ASIN: B09BW1QVVT | SKU: SHOKZ_OpenRun_Black Active FBM" at bounding box center [134, 300] width 145 height 81
click at [63, 322] on icon at bounding box center [65, 324] width 6 height 5
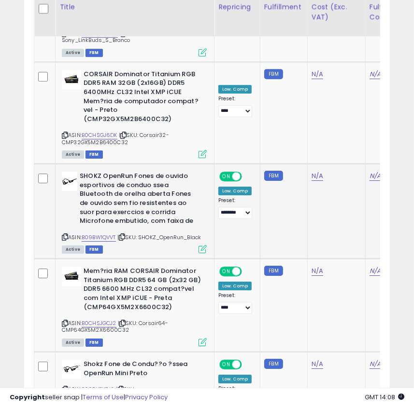
scroll to position [2796, 0]
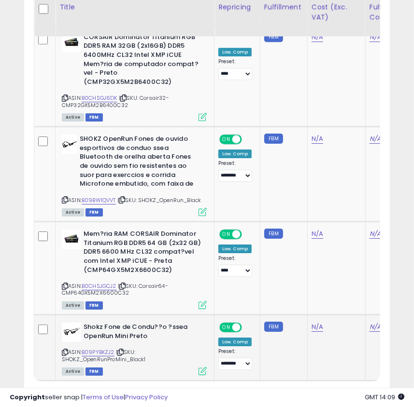
click at [60, 323] on div "Shokz Fone de Condu??o ?ssea OpenRun Mini Preto ASIN: B09PYBKZJ2 | SKU: SHOKZ_O…" at bounding box center [132, 349] width 147 height 52
click at [65, 350] on icon at bounding box center [65, 352] width 6 height 5
click at [319, 391] on link "5" at bounding box center [322, 399] width 16 height 16
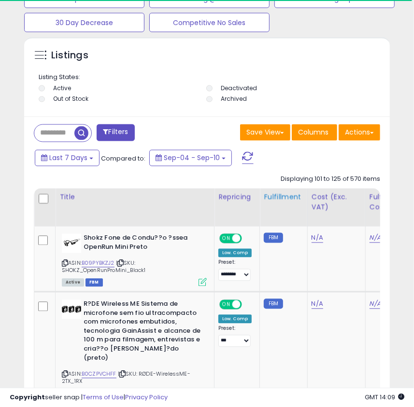
scroll to position [785, 0]
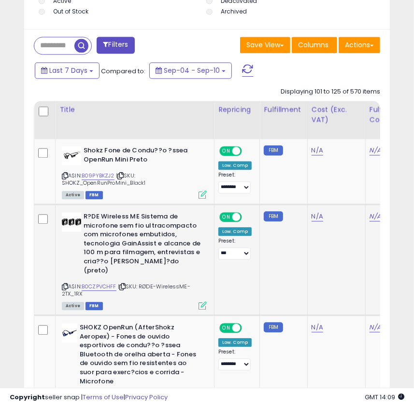
click at [63, 284] on icon at bounding box center [65, 286] width 6 height 5
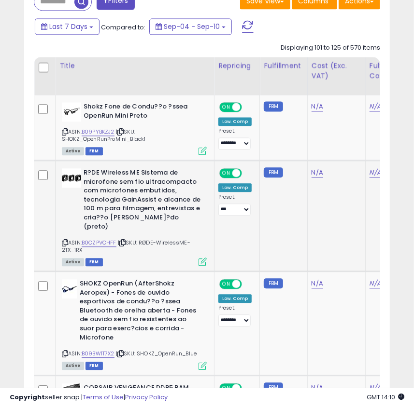
scroll to position [873, 0]
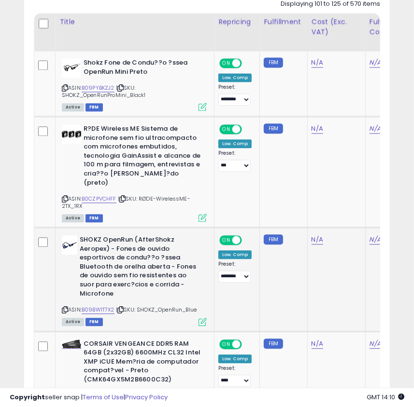
click at [67, 307] on icon at bounding box center [65, 309] width 6 height 5
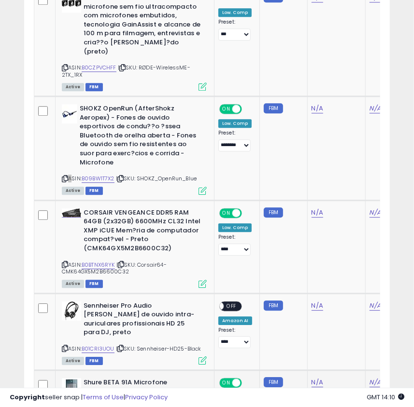
scroll to position [1048, 0]
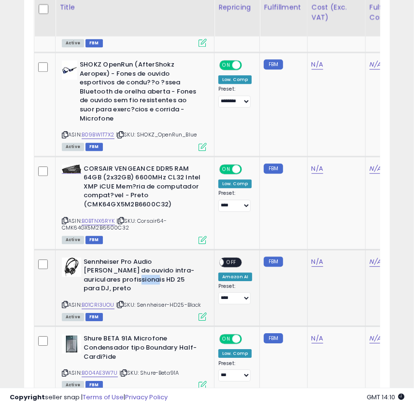
drag, startPoint x: 127, startPoint y: 271, endPoint x: 145, endPoint y: 271, distance: 17.4
click at [145, 271] on b "Sennheiser Pro Audio [PERSON_NAME] de ouvido intra-auriculares profissionais HD…" at bounding box center [141, 277] width 117 height 38
click at [66, 302] on icon at bounding box center [65, 304] width 6 height 5
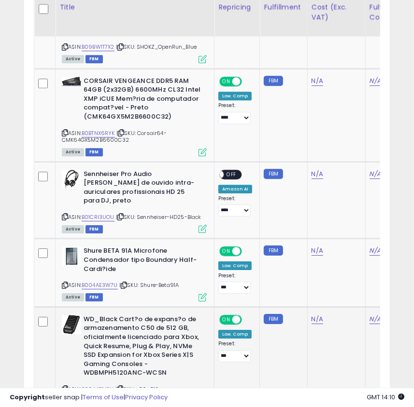
scroll to position [1180, 0]
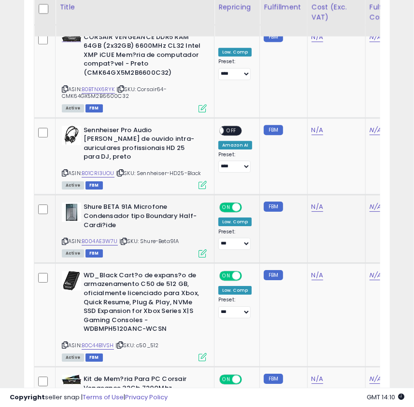
click at [68, 239] on icon at bounding box center [65, 241] width 6 height 5
click at [65, 239] on icon at bounding box center [65, 241] width 6 height 5
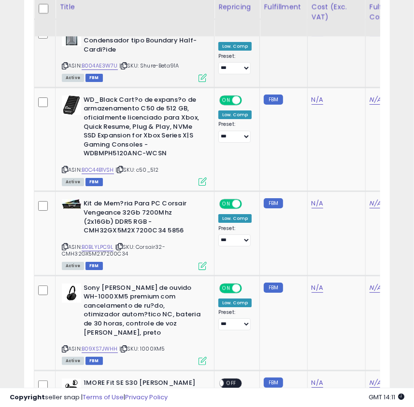
scroll to position [1399, 0]
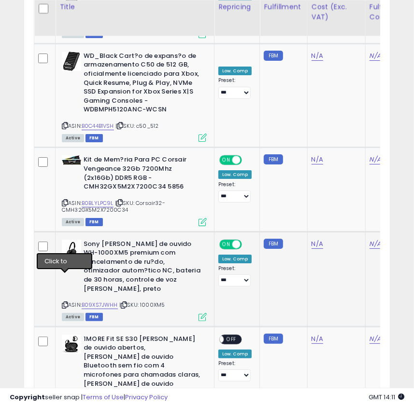
click at [63, 303] on icon at bounding box center [65, 305] width 6 height 5
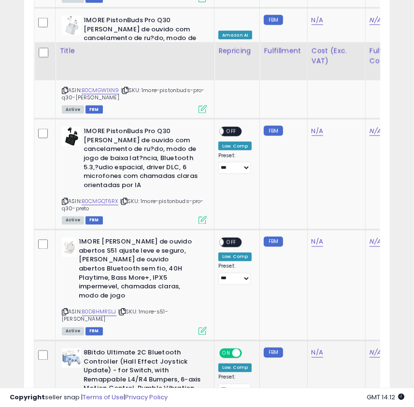
scroll to position [2101, 0]
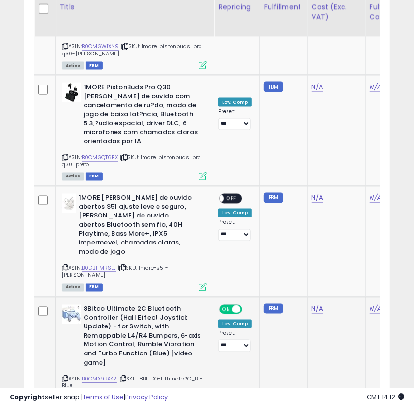
click at [64, 305] on div "ASIN: B0CMX9BXK2 | SKU: 8BITDO-Ultimate2C_BT-Blue Active FBM" at bounding box center [134, 353] width 145 height 97
click at [66, 377] on icon at bounding box center [65, 379] width 6 height 5
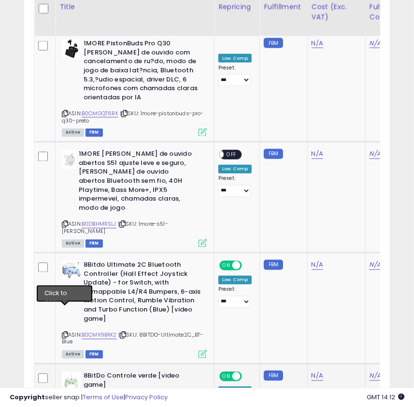
click at [65, 398] on icon at bounding box center [65, 401] width 6 height 5
click at [103, 398] on link "B0DNQBQNG7" at bounding box center [100, 402] width 37 height 8
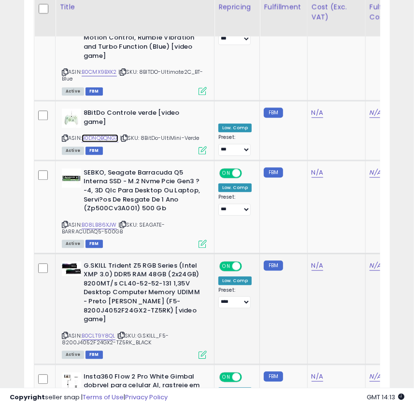
scroll to position [2452, 0]
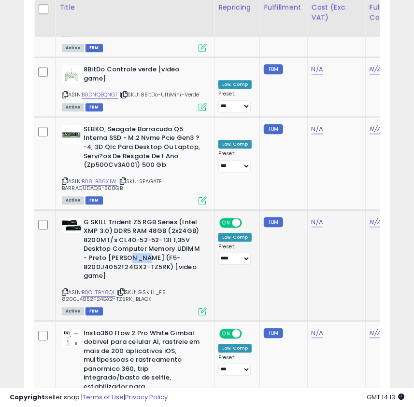
drag, startPoint x: 128, startPoint y: 166, endPoint x: 149, endPoint y: 170, distance: 21.2
click at [149, 218] on b "G.SKILL Trident Z5 RGB Series (Intel XMP 3.0) DDR5 RAM 48GB (2x24GB) 8200MT/s C…" at bounding box center [141, 250] width 117 height 65
click at [134, 218] on b "G.SKILL Trident Z5 RGB Series (Intel XMP 3.0) DDR5 RAM 48GB (2x24GB) 8200MT/s C…" at bounding box center [141, 250] width 117 height 65
drag, startPoint x: 134, startPoint y: 167, endPoint x: 166, endPoint y: 175, distance: 33.1
click at [166, 218] on b "G.SKILL Trident Z5 RGB Series (Intel XMP 3.0) DDR5 RAM 48GB (2x24GB) 8200MT/s C…" at bounding box center [141, 250] width 117 height 65
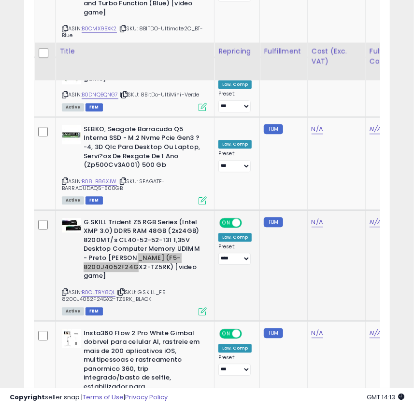
scroll to position [2496, 0]
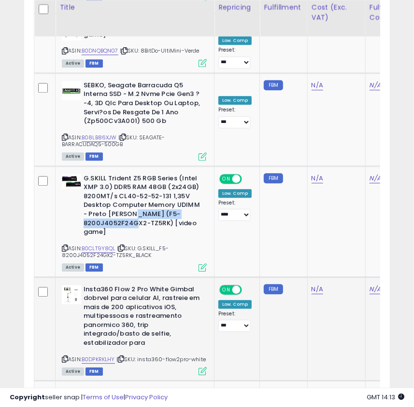
click at [62, 357] on icon at bounding box center [65, 359] width 6 height 5
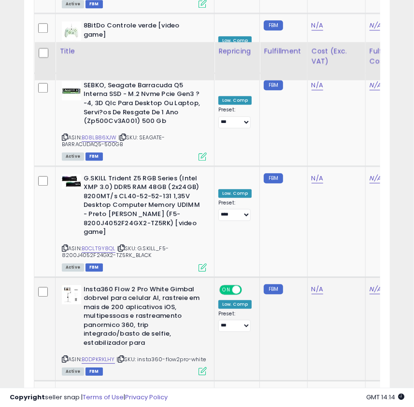
scroll to position [2583, 0]
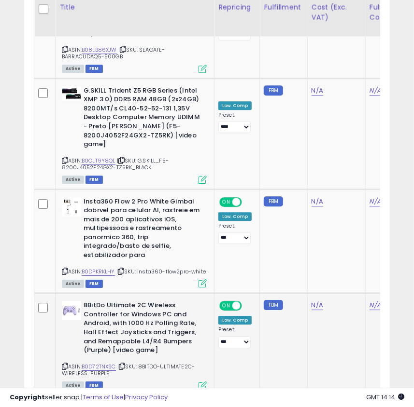
click at [63, 364] on icon at bounding box center [65, 366] width 6 height 5
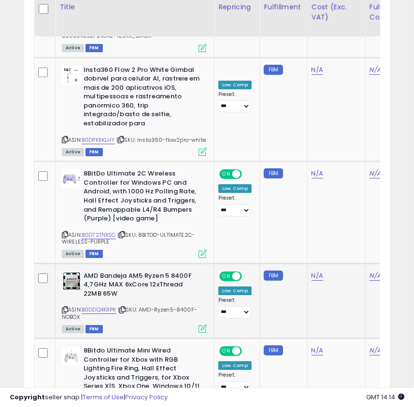
scroll to position [2803, 0]
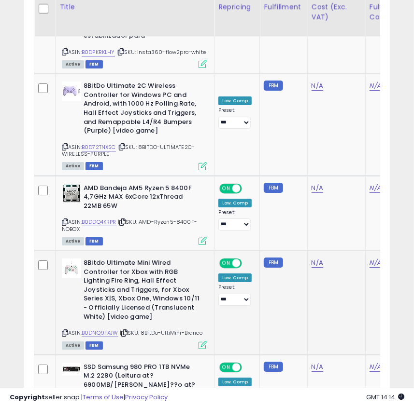
click at [65, 331] on icon at bounding box center [65, 333] width 6 height 5
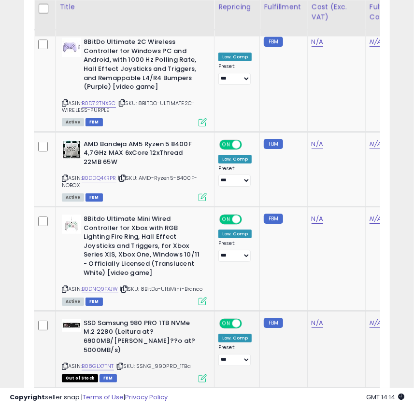
scroll to position [2891, 0]
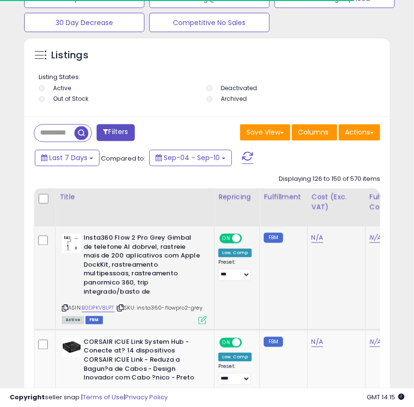
scroll to position [741, 0]
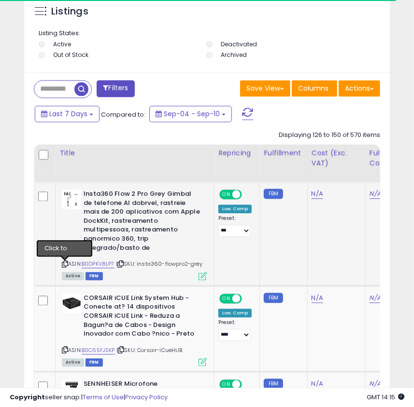
click at [62, 266] on icon at bounding box center [65, 264] width 6 height 5
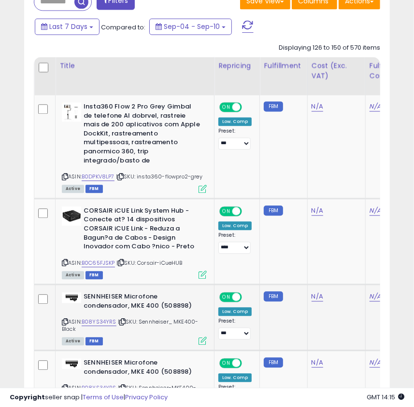
scroll to position [873, 0]
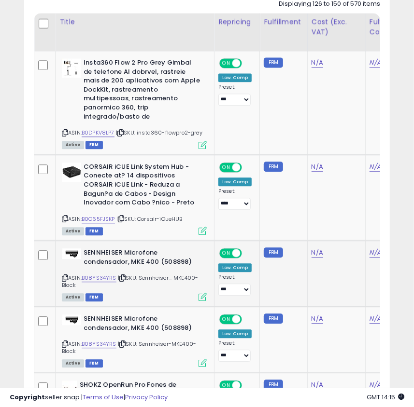
click at [63, 280] on icon at bounding box center [65, 278] width 6 height 5
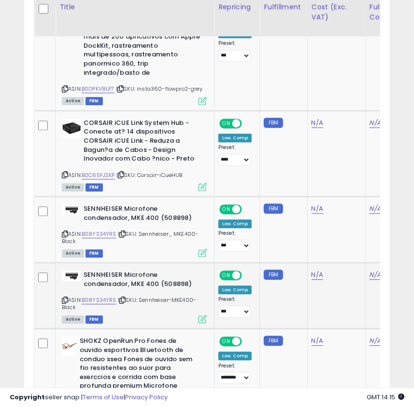
scroll to position [960, 0]
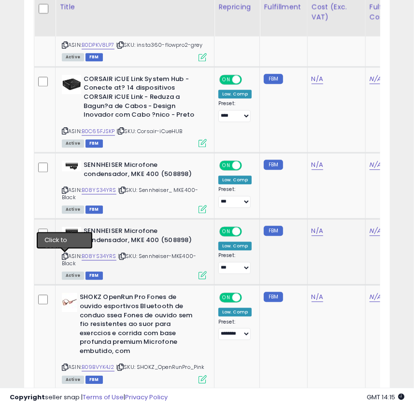
click at [62, 257] on icon at bounding box center [65, 256] width 6 height 5
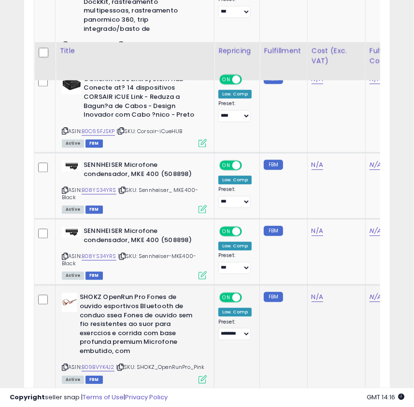
scroll to position [1048, 0]
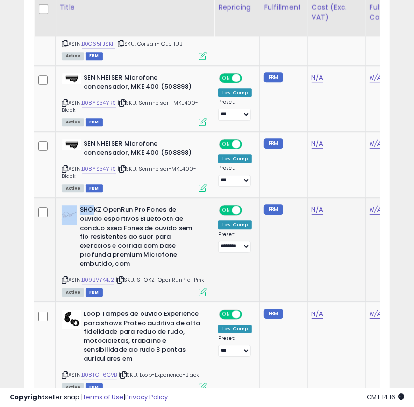
drag, startPoint x: 78, startPoint y: 211, endPoint x: 94, endPoint y: 212, distance: 16.0
click at [94, 212] on div "SHOKZ OpenRun Pro Fones de ouvido esportivos Bluetooth de conduo ssea Fones de …" at bounding box center [134, 238] width 145 height 65
click at [64, 280] on icon at bounding box center [65, 280] width 6 height 5
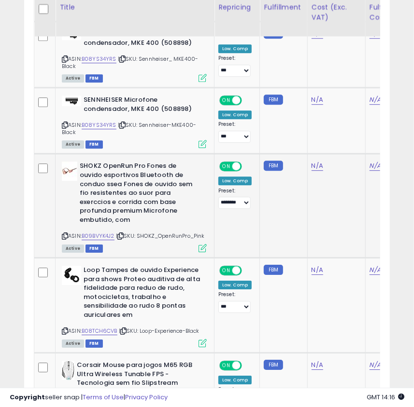
scroll to position [1136, 0]
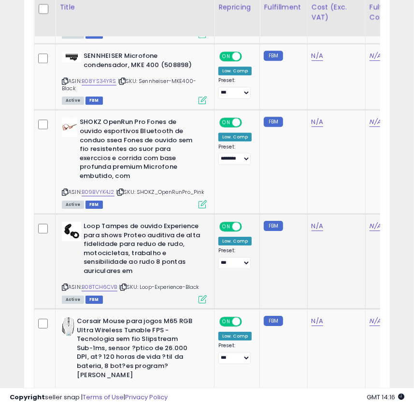
click at [66, 290] on icon at bounding box center [65, 287] width 6 height 5
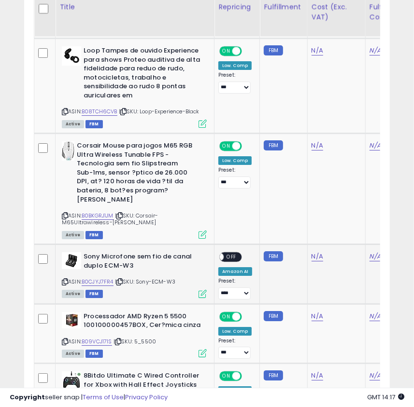
scroll to position [1355, 0]
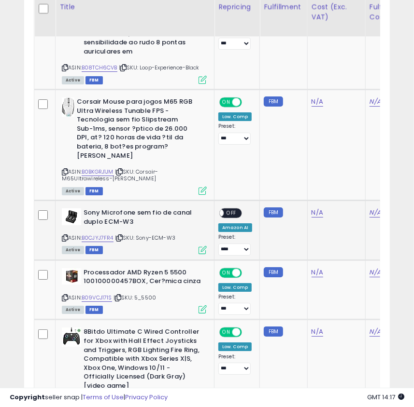
click at [64, 241] on icon at bounding box center [65, 238] width 6 height 5
click at [62, 248] on div "ASIN: B0CJYJ7FR4 | SKU: Sony-ECM-W3 Active FBM" at bounding box center [134, 230] width 145 height 45
click at [62, 241] on icon at bounding box center [65, 238] width 6 height 5
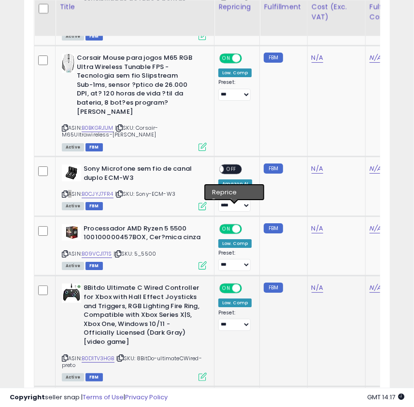
scroll to position [1443, 0]
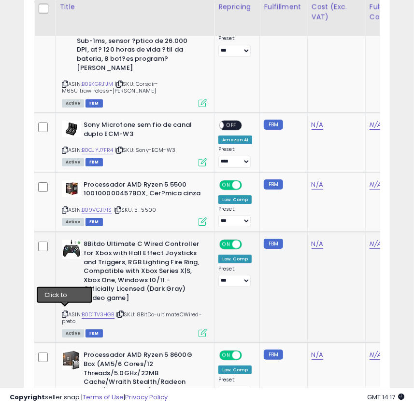
click at [64, 313] on icon at bounding box center [65, 314] width 6 height 5
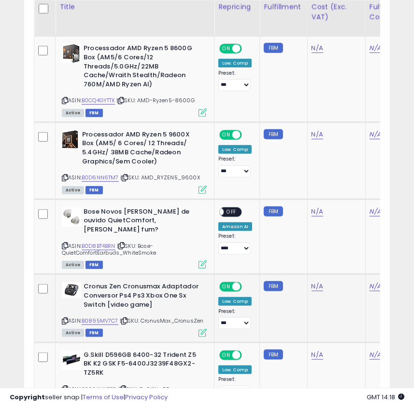
scroll to position [1794, 0]
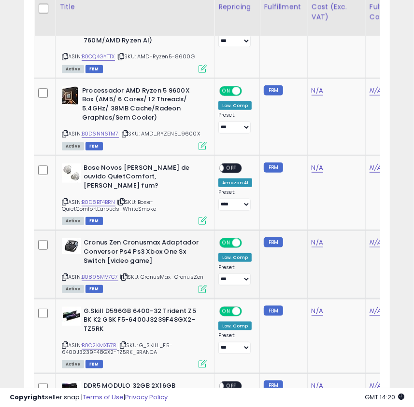
click at [63, 275] on icon at bounding box center [65, 277] width 6 height 5
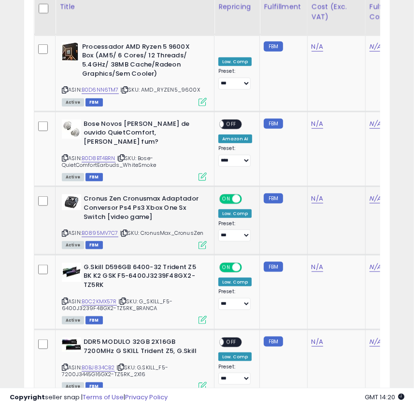
scroll to position [1882, 0]
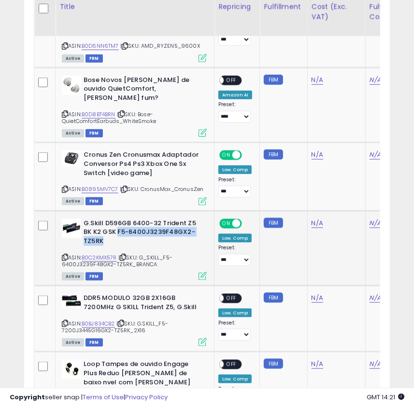
drag, startPoint x: 117, startPoint y: 221, endPoint x: 163, endPoint y: 228, distance: 46.9
click at [163, 228] on b "G.Skill D596GB 6400-32 Trident Z5 BK K2 GSK F5-6400J3239F48GX2-TZ5RK" at bounding box center [141, 233] width 117 height 29
click at [64, 255] on icon at bounding box center [65, 257] width 6 height 5
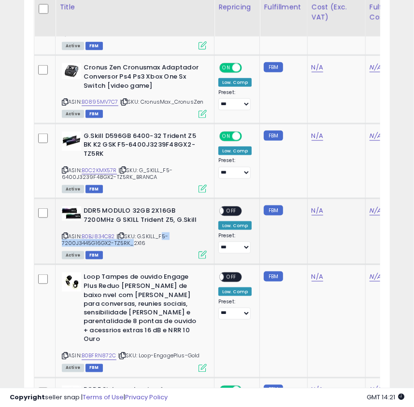
drag, startPoint x: 162, startPoint y: 225, endPoint x: 128, endPoint y: 231, distance: 34.4
click at [128, 233] on span "| SKU: G.SKILL_F5-7200J3445G16GX2-TZ5RK_2X16" at bounding box center [115, 240] width 106 height 14
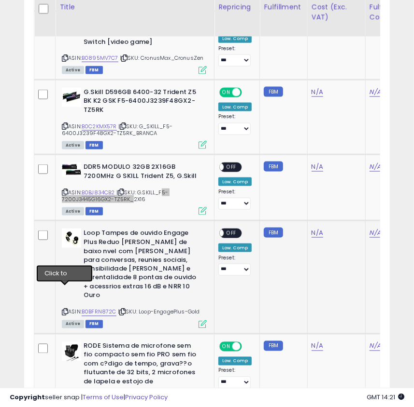
click at [63, 310] on icon at bounding box center [65, 312] width 6 height 5
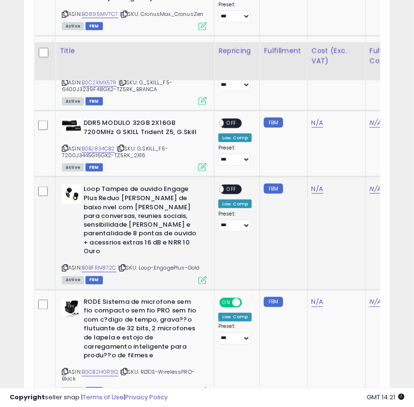
scroll to position [2101, 0]
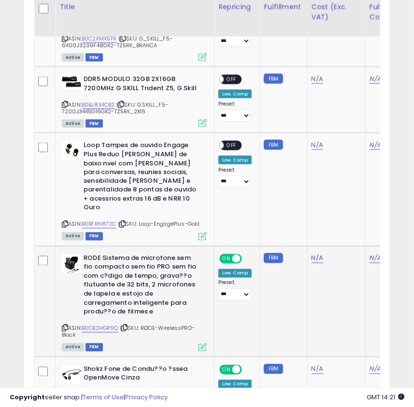
click at [63, 326] on icon at bounding box center [65, 328] width 6 height 5
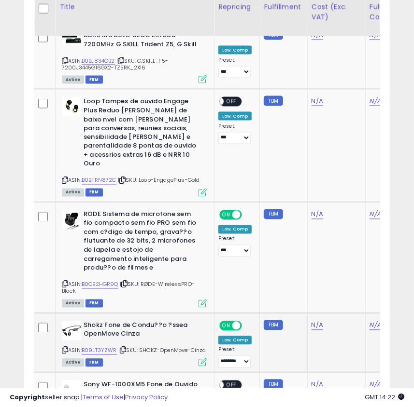
scroll to position [2189, 0]
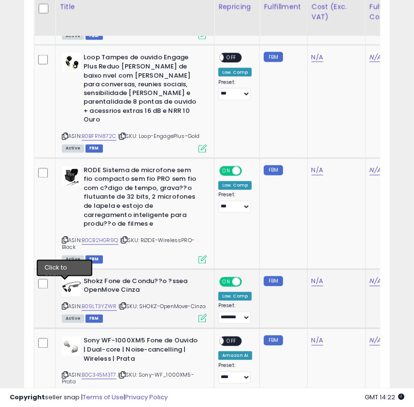
click at [63, 304] on icon at bounding box center [65, 306] width 6 height 5
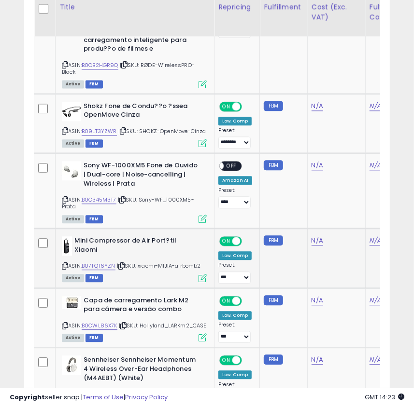
scroll to position [2408, 0]
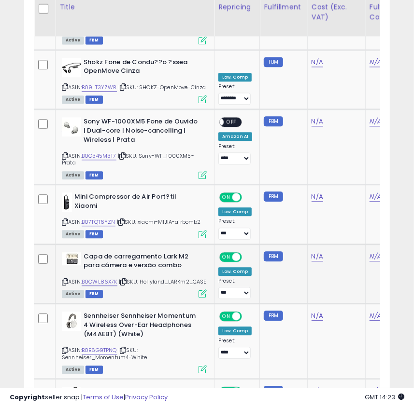
click at [65, 279] on icon at bounding box center [65, 281] width 6 height 5
drag, startPoint x: 63, startPoint y: 140, endPoint x: 90, endPoint y: 162, distance: 35.3
click at [63, 153] on icon at bounding box center [65, 155] width 6 height 5
click at [63, 279] on icon at bounding box center [65, 281] width 6 height 5
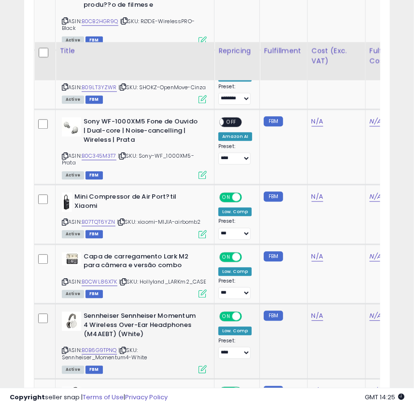
scroll to position [2452, 0]
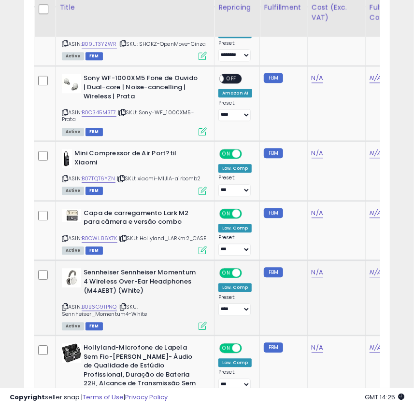
click at [65, 305] on icon at bounding box center [65, 307] width 6 height 5
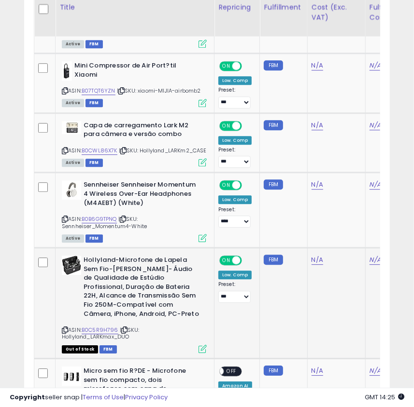
scroll to position [2583, 0]
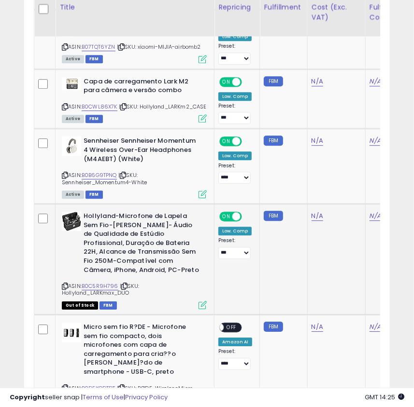
click at [65, 284] on icon at bounding box center [65, 286] width 6 height 5
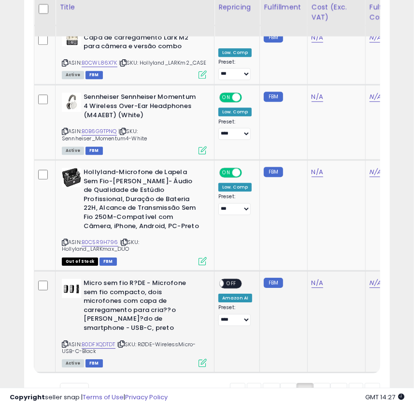
scroll to position [2665, 0]
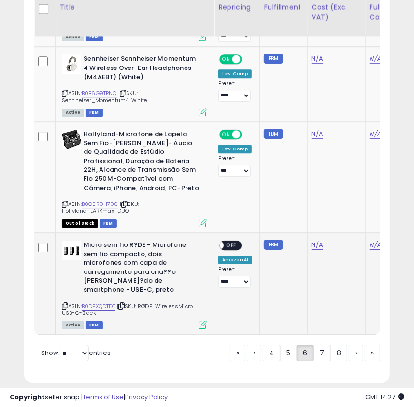
click at [62, 304] on icon at bounding box center [65, 306] width 6 height 5
click at [320, 345] on link "7" at bounding box center [321, 353] width 17 height 16
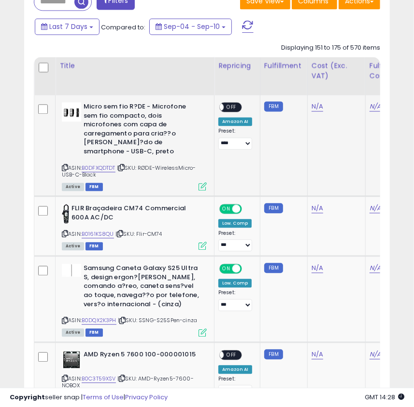
scroll to position [873, 0]
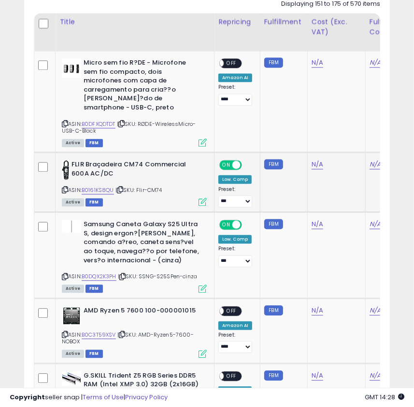
click at [65, 187] on icon at bounding box center [65, 189] width 6 height 5
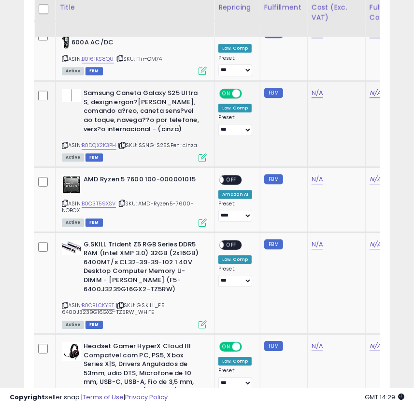
scroll to position [1048, 0]
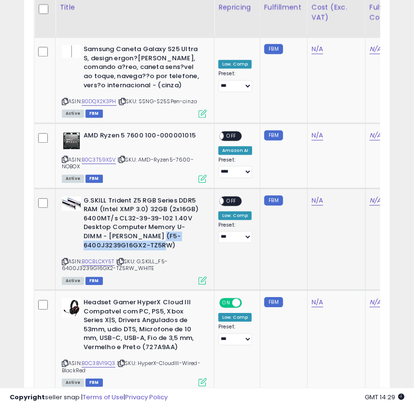
drag, startPoint x: 155, startPoint y: 226, endPoint x: 168, endPoint y: 235, distance: 16.1
click at [168, 235] on b "G.SKILL Trident Z5 RGB Series DDR5 RAM (Intel XMP 3.0) 32GB (2x16GB) 6400MT/s C…" at bounding box center [141, 224] width 117 height 56
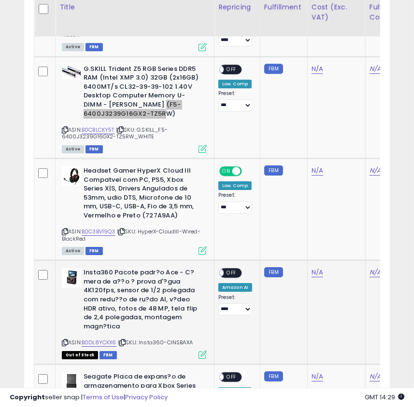
scroll to position [1267, 0]
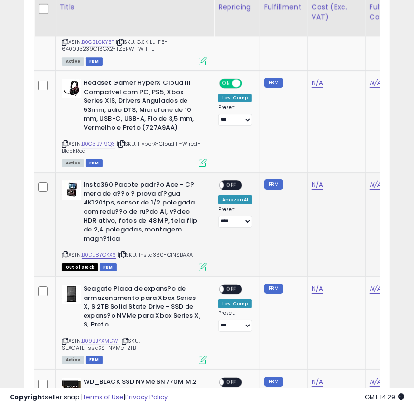
click at [181, 251] on span "| SKU: Insta360-CINSBAXA" at bounding box center [155, 255] width 75 height 8
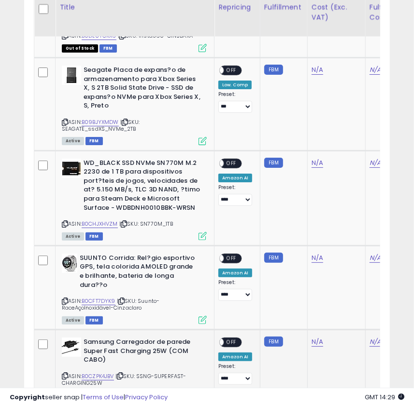
scroll to position [1574, 0]
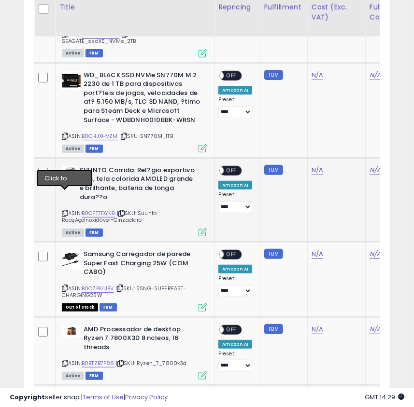
click at [69, 192] on div "ASIN: B0CFT7DYK9 | SKU: Suunto-RaceAçoInoxidável-Cinzaclaro Active FBM" at bounding box center [134, 200] width 145 height 69
click at [64, 211] on icon at bounding box center [65, 213] width 6 height 5
click at [105, 209] on link "B0CFT7DYK9" at bounding box center [99, 213] width 34 height 8
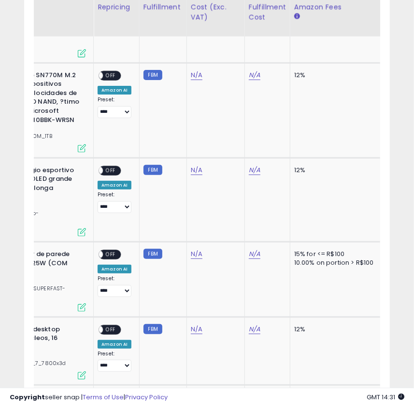
scroll to position [0, 135]
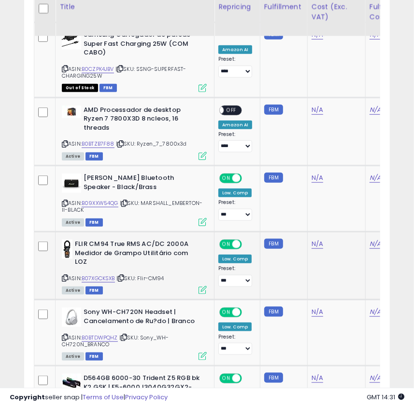
click at [64, 276] on icon at bounding box center [65, 278] width 6 height 5
click at [65, 276] on icon at bounding box center [65, 278] width 6 height 5
click at [66, 276] on icon at bounding box center [65, 278] width 6 height 5
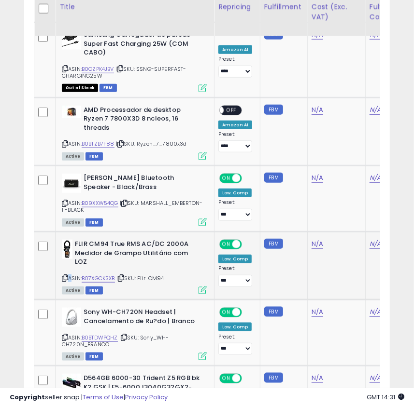
click at [66, 276] on icon at bounding box center [65, 278] width 6 height 5
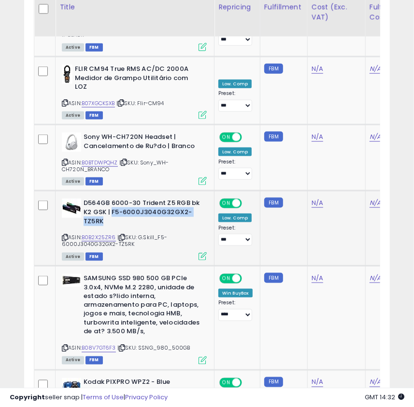
drag, startPoint x: 112, startPoint y: 185, endPoint x: 118, endPoint y: 191, distance: 7.5
click at [118, 199] on b "D564GB 6000-30 Trident Z5 RGB bk K2 GSK | F5-6000J3040G32GX2-TZ5RK" at bounding box center [141, 213] width 117 height 29
click at [66, 235] on icon at bounding box center [65, 237] width 6 height 5
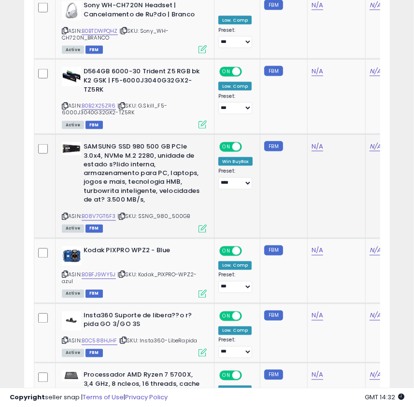
scroll to position [2145, 0]
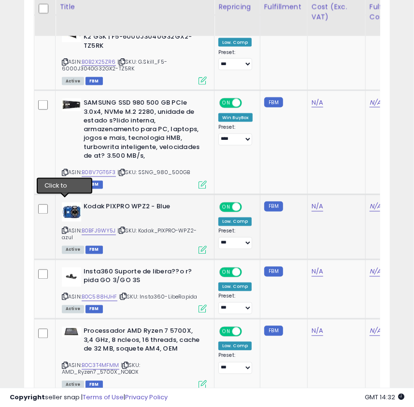
click at [65, 228] on icon at bounding box center [65, 230] width 6 height 5
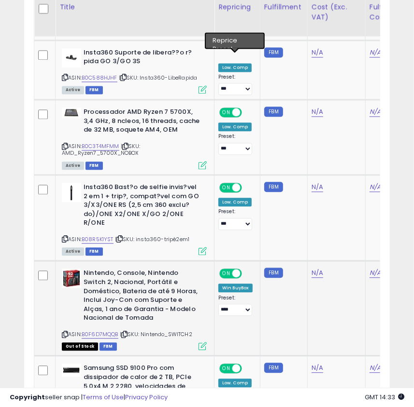
scroll to position [2320, 0]
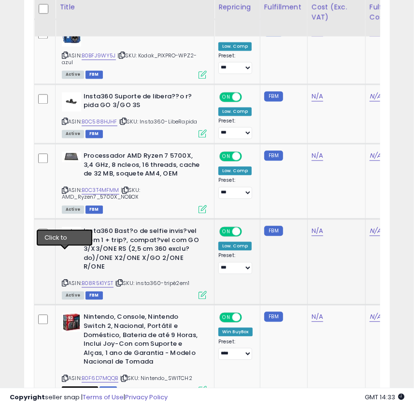
click at [66, 280] on icon at bounding box center [65, 282] width 6 height 5
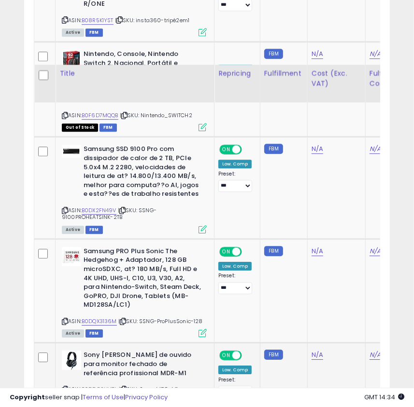
scroll to position [2650, 0]
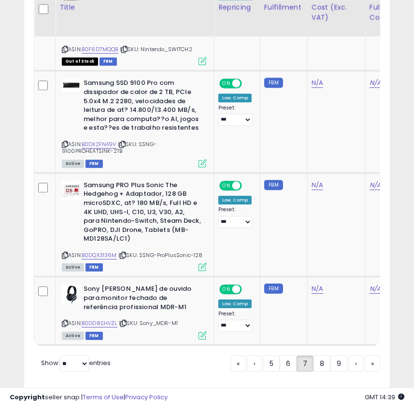
drag, startPoint x: 325, startPoint y: 342, endPoint x: 410, endPoint y: 338, distance: 85.5
click at [325, 356] on link "8" at bounding box center [321, 364] width 17 height 16
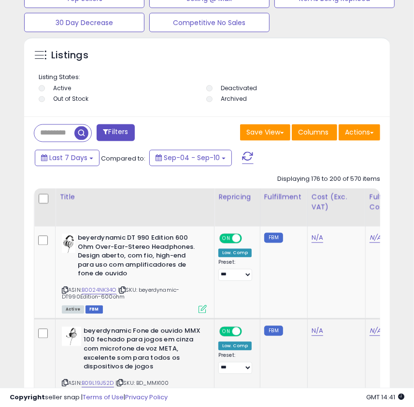
scroll to position [741, 0]
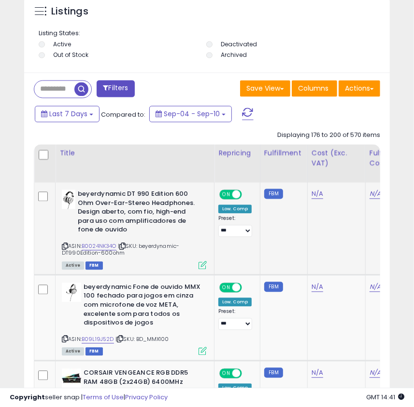
click at [63, 246] on icon at bounding box center [65, 246] width 6 height 5
click at [67, 248] on icon at bounding box center [65, 246] width 6 height 5
click at [65, 336] on div "ASIN: B09L19J52D | SKU: BD_MMX100 Active FBM" at bounding box center [134, 318] width 145 height 71
click at [66, 339] on icon at bounding box center [65, 339] width 6 height 5
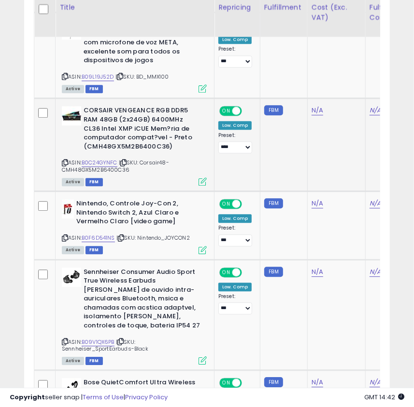
scroll to position [1048, 0]
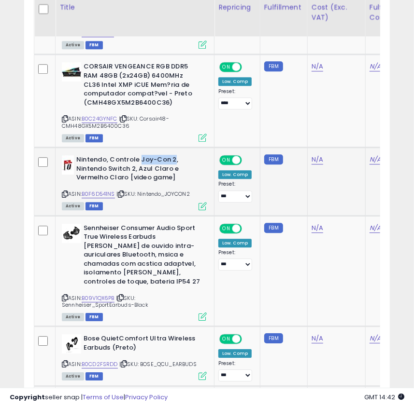
drag, startPoint x: 140, startPoint y: 160, endPoint x: 171, endPoint y: 160, distance: 31.4
click at [171, 160] on b "Nintendo, Controle Joy-Con 2, Nintendo Switch 2, Azul Claro e Vermelho Claro [v…" at bounding box center [134, 169] width 117 height 29
click at [64, 193] on icon at bounding box center [65, 194] width 6 height 5
click at [67, 295] on icon at bounding box center [65, 297] width 6 height 5
click at [66, 295] on icon at bounding box center [65, 297] width 6 height 5
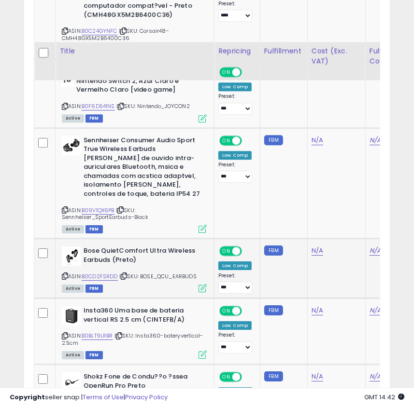
scroll to position [1180, 0]
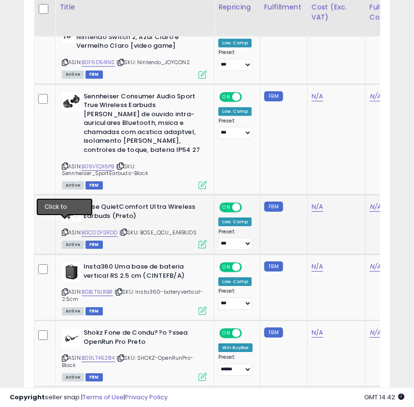
click at [63, 230] on icon at bounding box center [65, 232] width 6 height 5
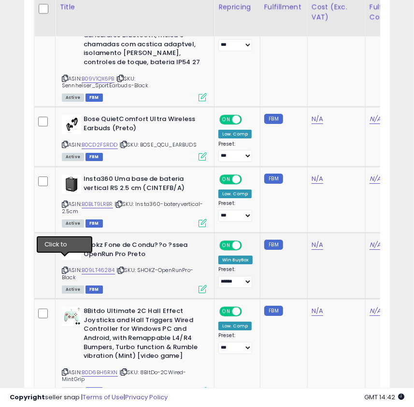
click at [64, 268] on icon at bounding box center [65, 270] width 6 height 5
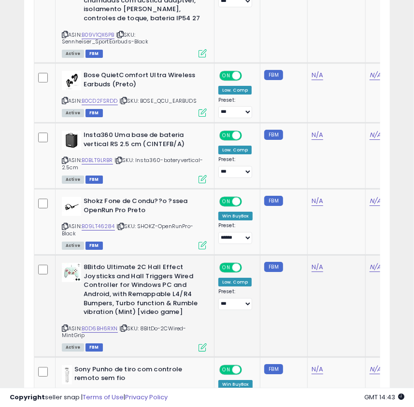
scroll to position [1399, 0]
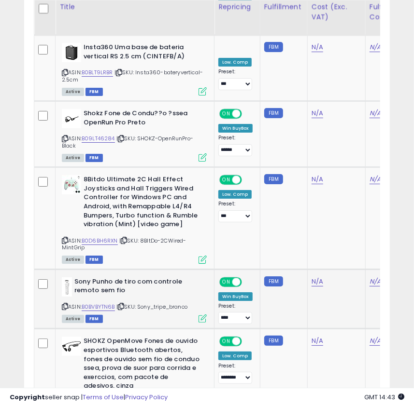
click at [67, 304] on icon at bounding box center [65, 306] width 6 height 5
click at [64, 304] on icon at bounding box center [65, 306] width 6 height 5
click at [94, 292] on div "ASIN: B0BVBYTN6B | SKU: Sony_tripe_branco Active FBM" at bounding box center [134, 300] width 145 height 45
click at [99, 303] on link "B0BVBYTN6B" at bounding box center [98, 307] width 33 height 8
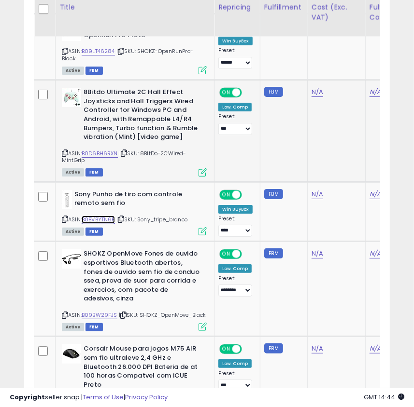
scroll to position [1530, 0]
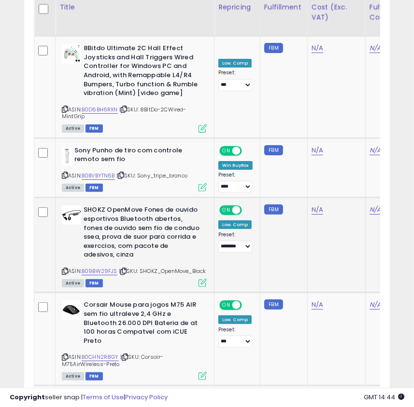
click at [67, 269] on icon at bounding box center [65, 271] width 6 height 5
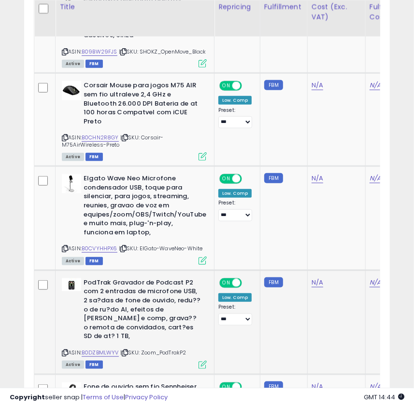
scroll to position [1794, 0]
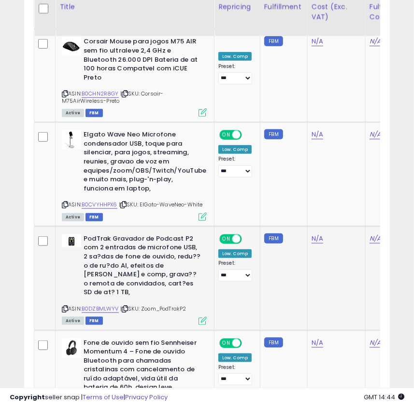
click at [64, 306] on icon at bounding box center [65, 308] width 6 height 5
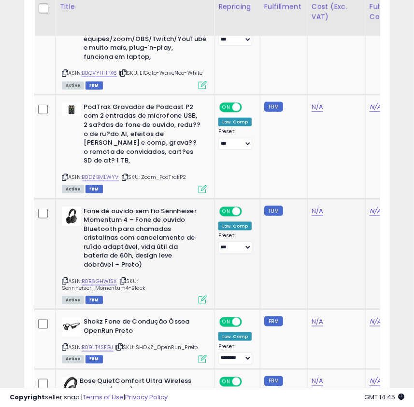
click at [62, 278] on icon at bounding box center [65, 280] width 6 height 5
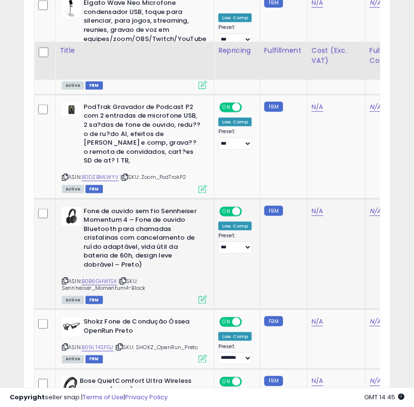
scroll to position [2013, 0]
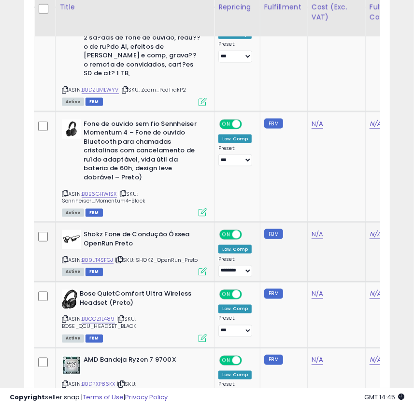
click at [66, 257] on icon at bounding box center [65, 259] width 6 height 5
click at [63, 317] on icon at bounding box center [65, 319] width 6 height 5
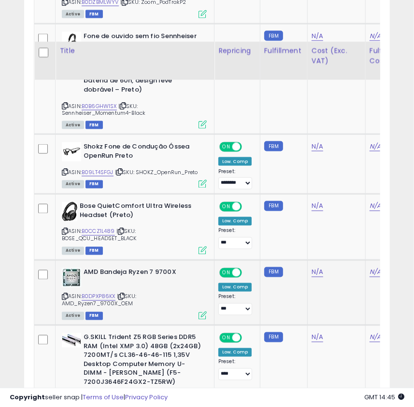
scroll to position [2145, 0]
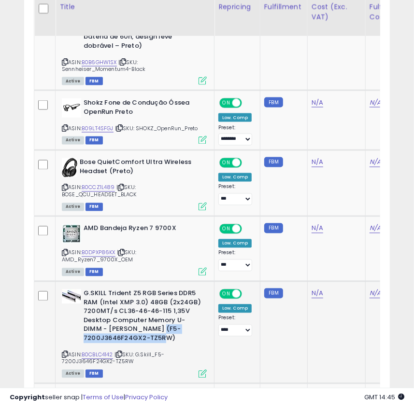
drag, startPoint x: 154, startPoint y: 323, endPoint x: 167, endPoint y: 333, distance: 15.8
click at [167, 333] on b "G.SKILL Trident Z5 RGB Series DDR5 RAM (Intel XMP 3.0) 48GB (2x24GB) 7200MT/s C…" at bounding box center [141, 318] width 117 height 56
click at [65, 352] on icon at bounding box center [65, 354] width 6 height 5
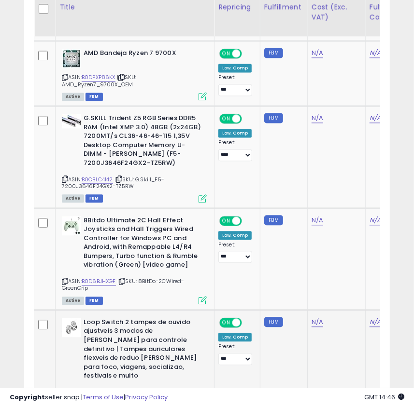
scroll to position [2364, 0]
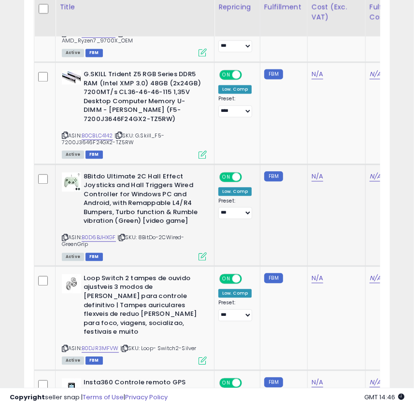
click at [63, 235] on icon at bounding box center [65, 237] width 6 height 5
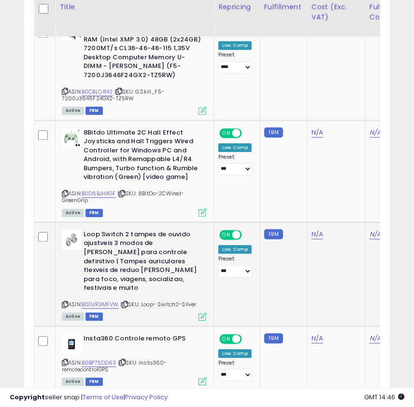
click at [63, 302] on icon at bounding box center [65, 304] width 6 height 5
drag, startPoint x: 107, startPoint y: 291, endPoint x: 120, endPoint y: 280, distance: 16.8
click at [107, 301] on link "B0DJR3MFVW" at bounding box center [100, 305] width 37 height 8
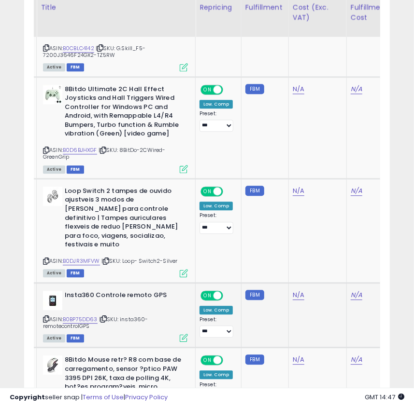
scroll to position [2496, 0]
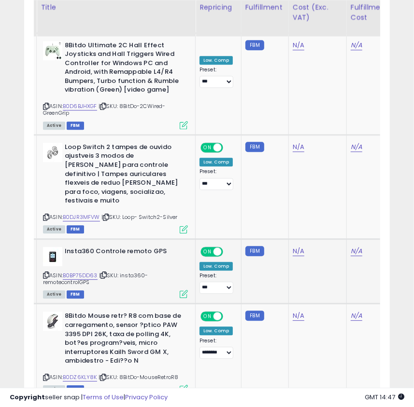
click at [44, 273] on icon at bounding box center [46, 275] width 6 height 5
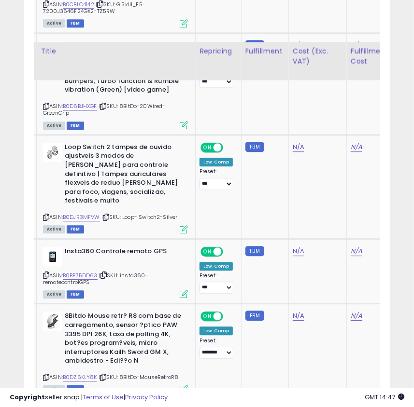
scroll to position [2627, 0]
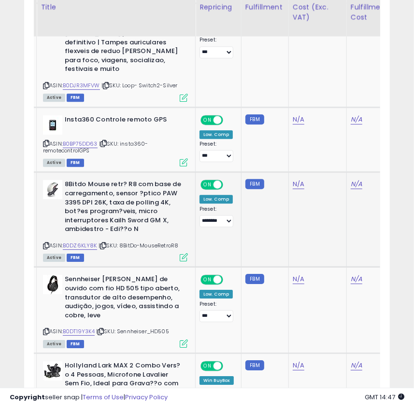
click at [43, 243] on icon at bounding box center [46, 245] width 6 height 5
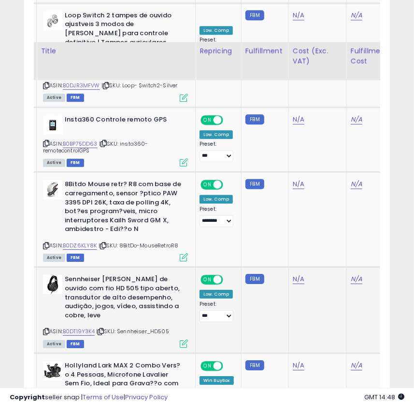
scroll to position [2671, 0]
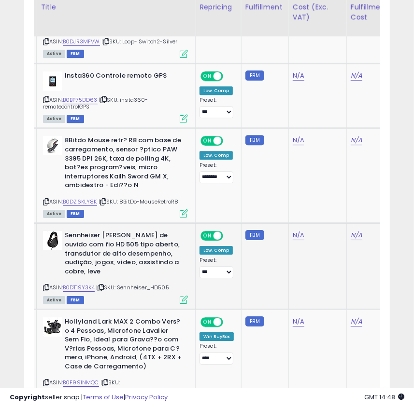
click at [43, 285] on icon at bounding box center [46, 287] width 6 height 5
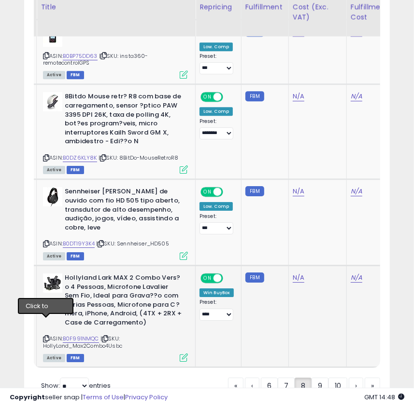
click at [45, 336] on icon at bounding box center [46, 338] width 6 height 5
click at [46, 336] on icon at bounding box center [46, 338] width 6 height 5
drag, startPoint x: 322, startPoint y: 375, endPoint x: 396, endPoint y: 371, distance: 73.9
click at [322, 378] on link "9" at bounding box center [319, 386] width 17 height 16
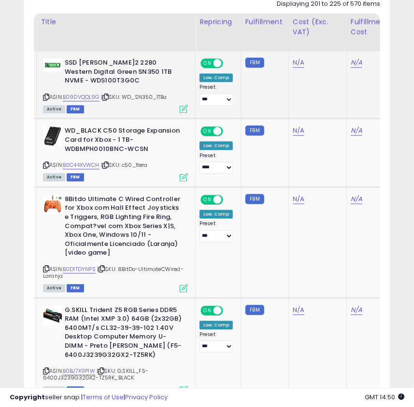
scroll to position [916, 0]
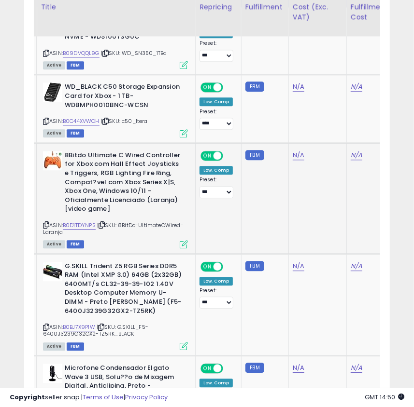
click at [44, 222] on icon at bounding box center [46, 224] width 6 height 5
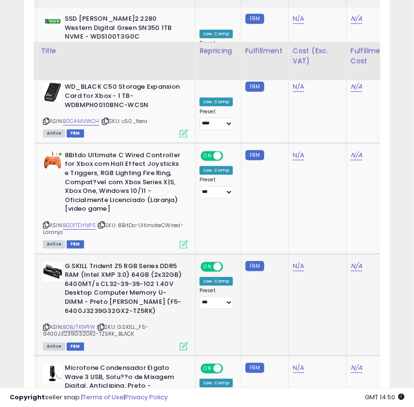
scroll to position [960, 0]
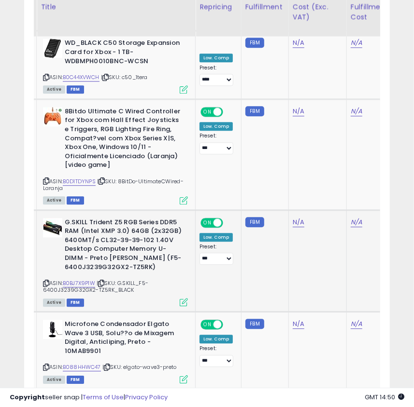
click at [132, 246] on b "G.SKILL Trident Z5 RGB Series DDR5 RAM (Intel XMP 3.0) 64GB (2x32GB) 6400MT/s C…" at bounding box center [123, 246] width 117 height 56
click at [44, 281] on icon at bounding box center [46, 283] width 6 height 5
drag, startPoint x: 129, startPoint y: 250, endPoint x: 148, endPoint y: 262, distance: 22.1
click at [148, 262] on b "G.SKILL Trident Z5 RGB Series DDR5 RAM (Intel XMP 3.0) 64GB (2x32GB) 6400MT/s C…" at bounding box center [123, 246] width 117 height 56
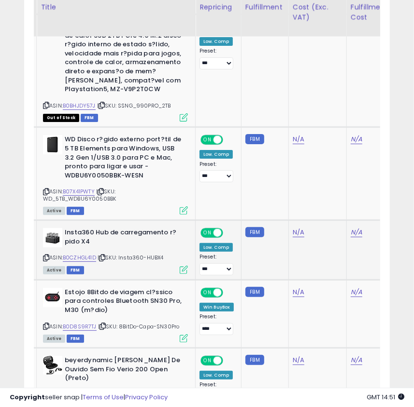
scroll to position [1574, 0]
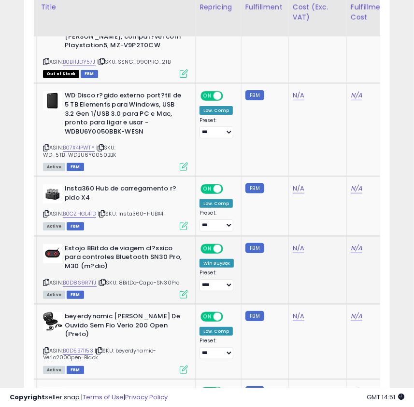
click at [46, 280] on icon at bounding box center [46, 282] width 6 height 5
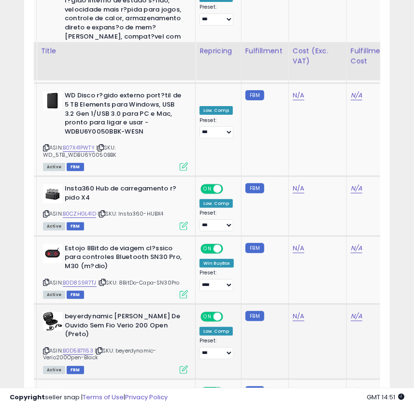
scroll to position [1618, 0]
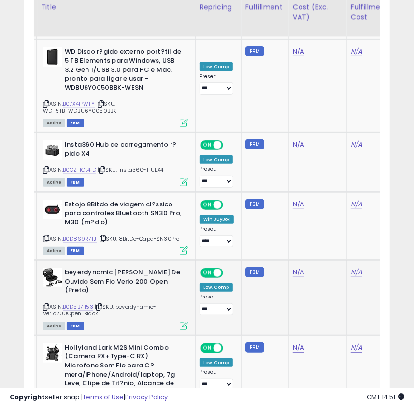
click at [46, 305] on icon at bounding box center [46, 307] width 6 height 5
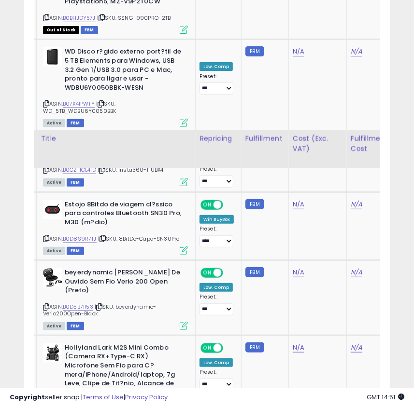
scroll to position [1750, 0]
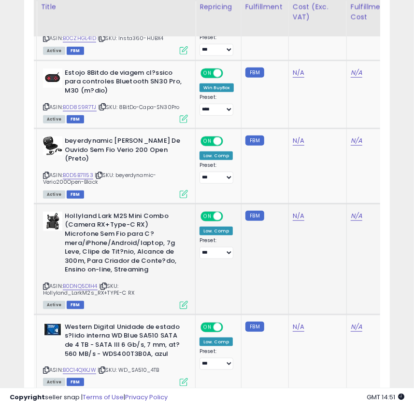
click at [44, 284] on icon at bounding box center [46, 286] width 6 height 5
click at [76, 282] on link "B0DNQ5D1H4" at bounding box center [80, 286] width 35 height 8
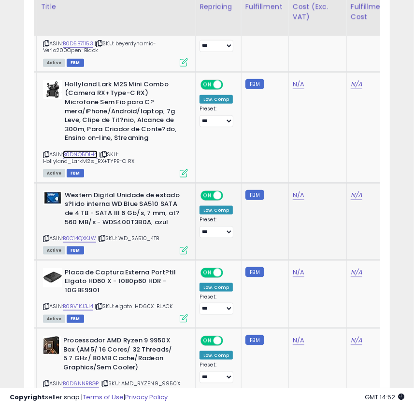
scroll to position [1926, 0]
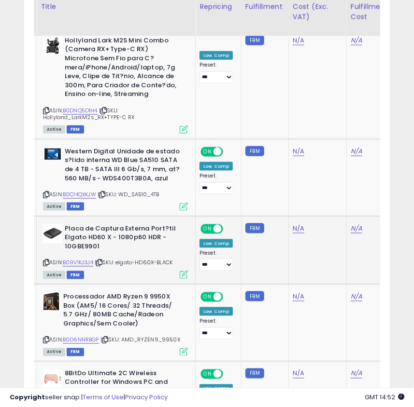
click at [46, 260] on icon at bounding box center [46, 262] width 6 height 5
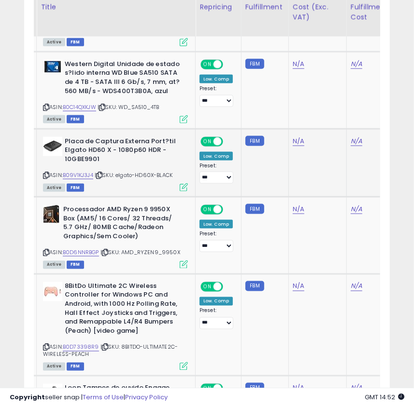
scroll to position [2057, 0]
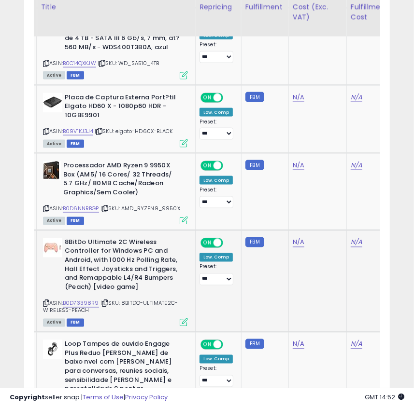
click at [47, 301] on icon at bounding box center [46, 303] width 6 height 5
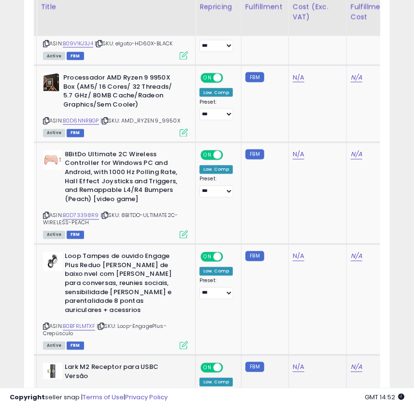
scroll to position [2189, 0]
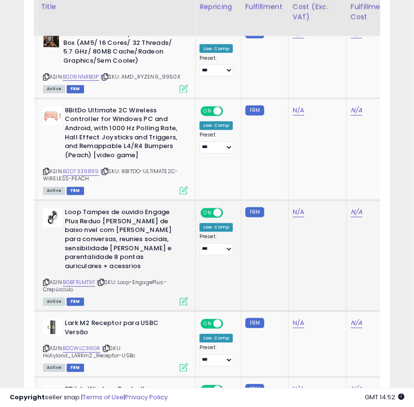
click at [43, 280] on icon at bounding box center [46, 282] width 6 height 5
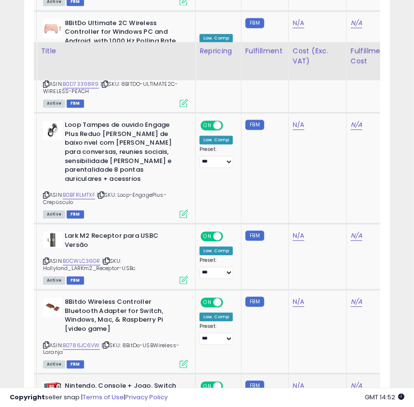
scroll to position [2320, 0]
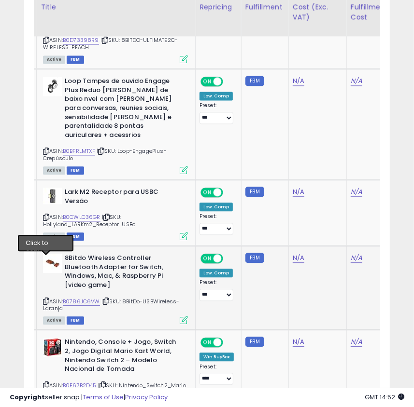
click at [44, 299] on icon at bounding box center [46, 301] width 6 height 5
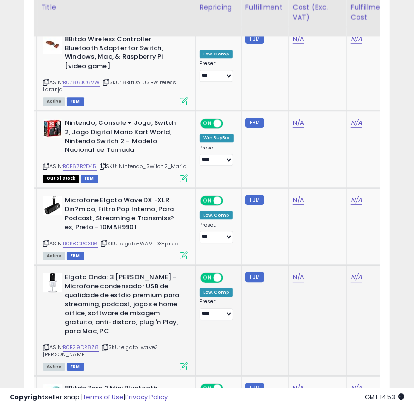
scroll to position [2671, 0]
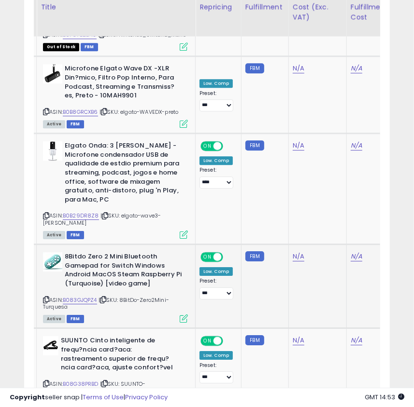
click at [47, 297] on icon at bounding box center [46, 299] width 6 height 5
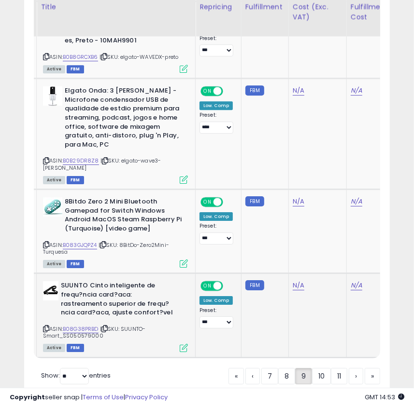
click at [48, 326] on icon at bounding box center [46, 328] width 6 height 5
drag, startPoint x: 319, startPoint y: 344, endPoint x: 381, endPoint y: 342, distance: 62.3
click at [319, 368] on link "10" at bounding box center [321, 376] width 19 height 16
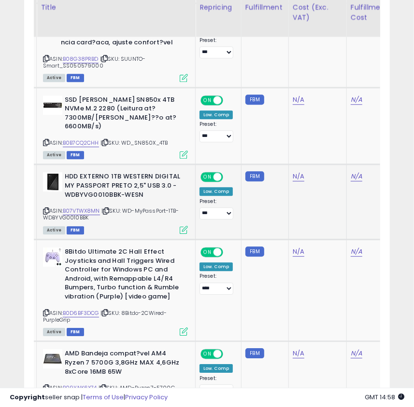
scroll to position [1092, 0]
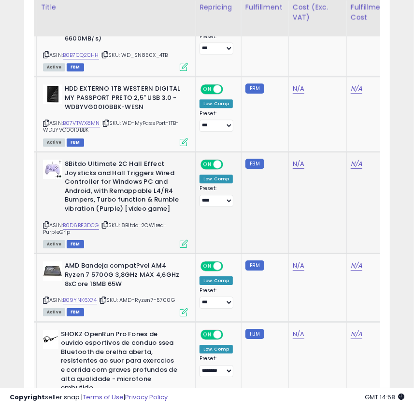
click at [45, 222] on icon at bounding box center [46, 224] width 6 height 5
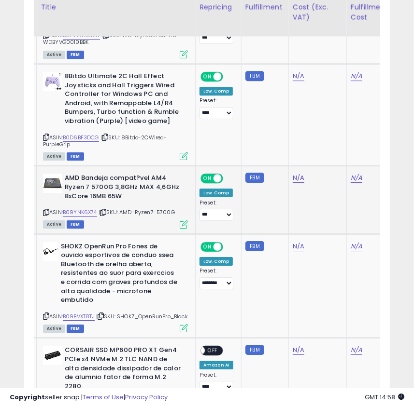
scroll to position [1223, 0]
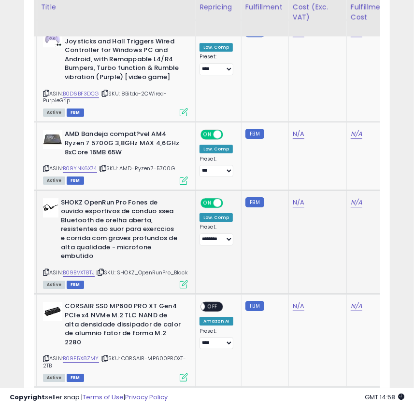
click at [43, 270] on icon at bounding box center [46, 272] width 6 height 5
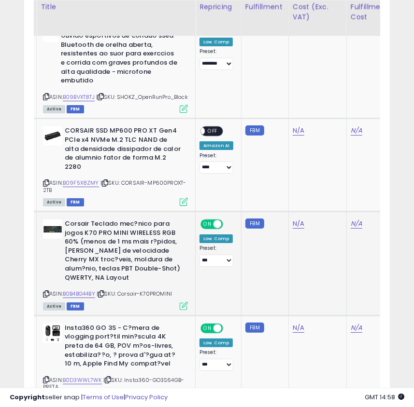
scroll to position [1443, 0]
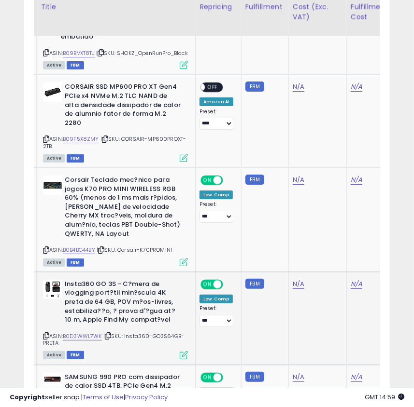
click at [44, 333] on icon at bounding box center [46, 335] width 6 height 5
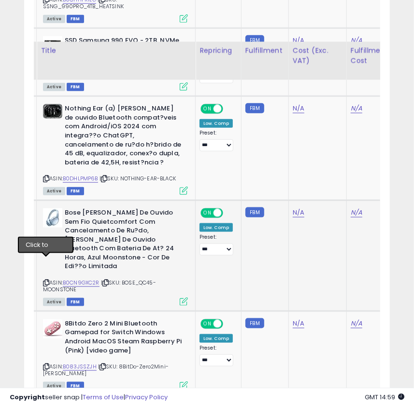
scroll to position [1926, 0]
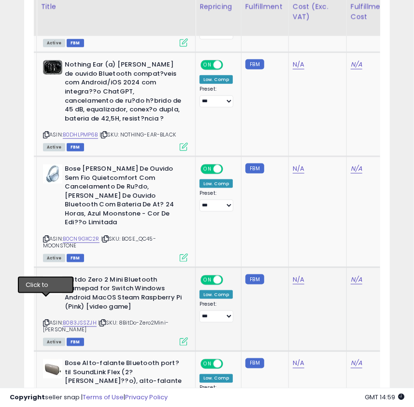
click at [46, 320] on icon at bounding box center [46, 322] width 6 height 5
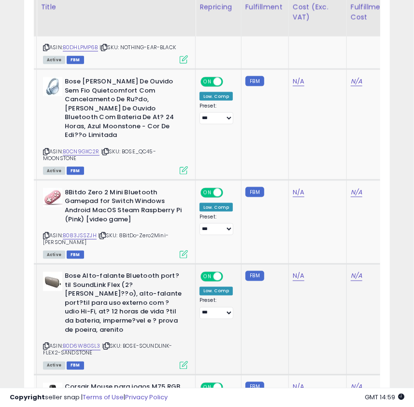
scroll to position [2057, 0]
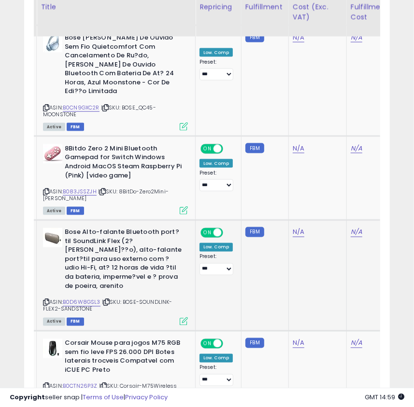
click at [43, 300] on icon at bounding box center [46, 302] width 6 height 5
click at [47, 300] on icon at bounding box center [46, 302] width 6 height 5
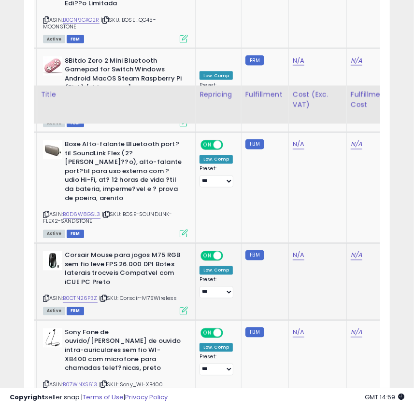
scroll to position [2233, 0]
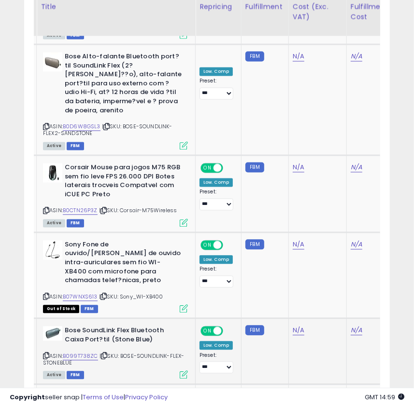
click at [49, 327] on div "ASIN: B099T738ZC | SKU: BOSE-SOUNDLINK-FLEX-STONEBLUE Active FBM" at bounding box center [115, 353] width 145 height 52
click at [46, 354] on icon at bounding box center [46, 356] width 6 height 5
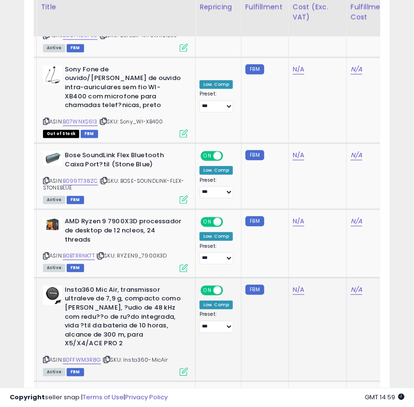
scroll to position [2452, 0]
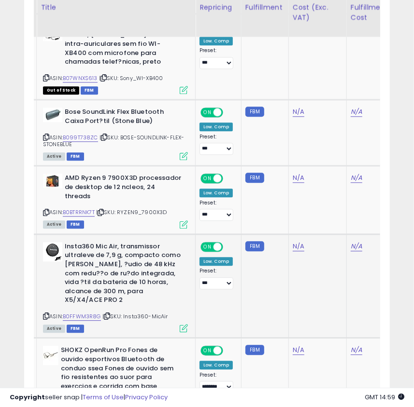
click at [48, 314] on icon at bounding box center [46, 316] width 6 height 5
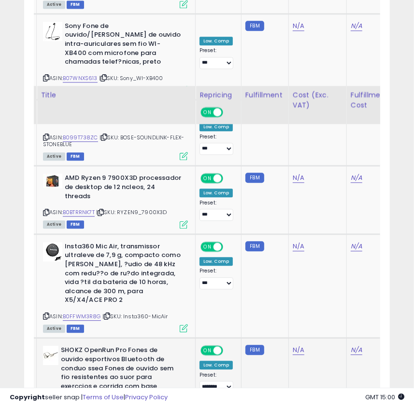
scroll to position [2540, 0]
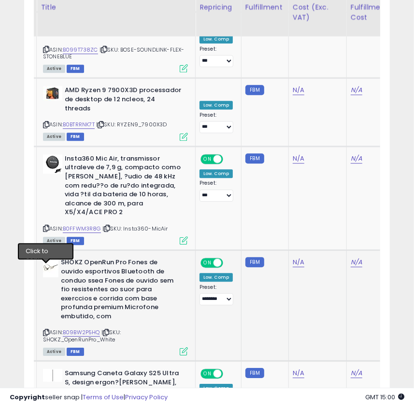
click at [44, 330] on icon at bounding box center [46, 332] width 6 height 5
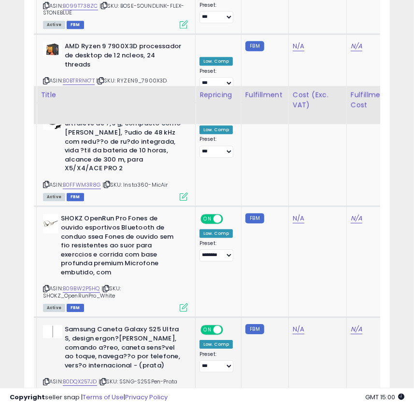
scroll to position [2715, 0]
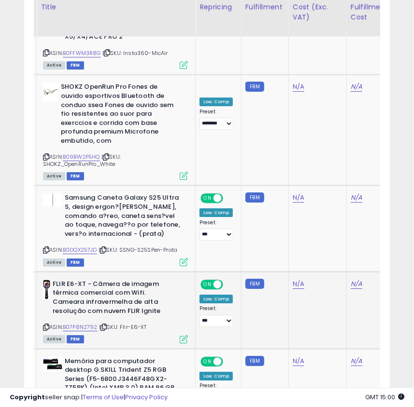
click at [46, 325] on icon at bounding box center [46, 327] width 6 height 5
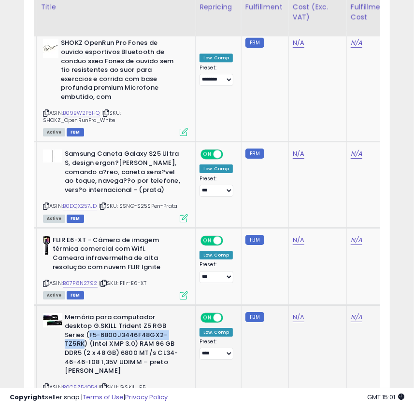
drag, startPoint x: 87, startPoint y: 270, endPoint x: 83, endPoint y: 279, distance: 9.5
click at [83, 313] on b "Memória para computador desktop G.SKILL Trident Z5 RGB Series (F5-6800J3446F48G…" at bounding box center [123, 345] width 117 height 65
click at [46, 385] on icon at bounding box center [46, 387] width 6 height 5
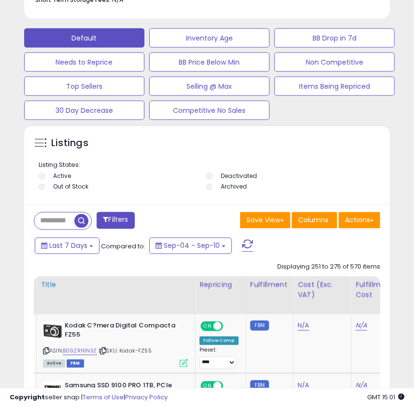
scroll to position [697, 0]
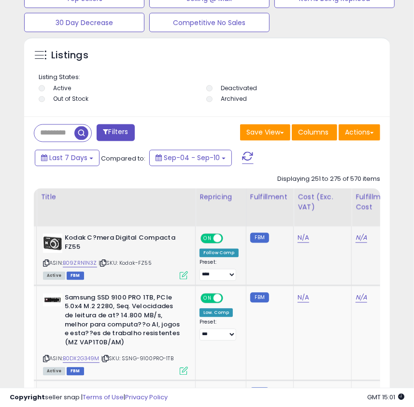
click at [46, 266] on icon at bounding box center [46, 263] width 6 height 5
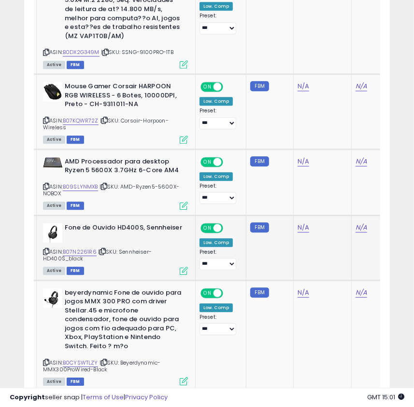
scroll to position [1048, 0]
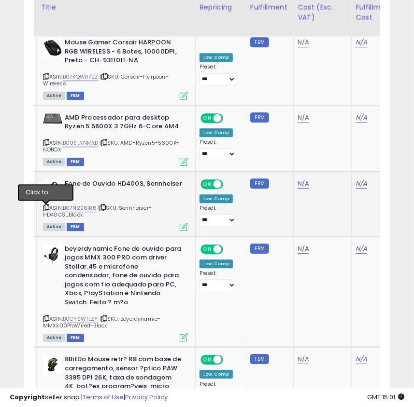
click at [44, 210] on icon at bounding box center [46, 207] width 6 height 5
drag, startPoint x: 93, startPoint y: 260, endPoint x: 113, endPoint y: 261, distance: 20.3
click at [113, 261] on b "beyerdynamic Fone de ouvido para jogos MMX 300 PRO com driver Stellar.45 e micr…" at bounding box center [123, 277] width 117 height 65
click at [44, 321] on icon at bounding box center [46, 318] width 6 height 5
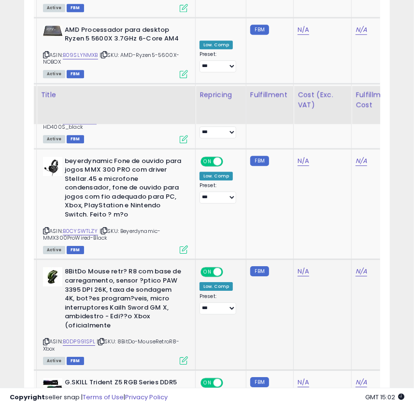
scroll to position [1223, 0]
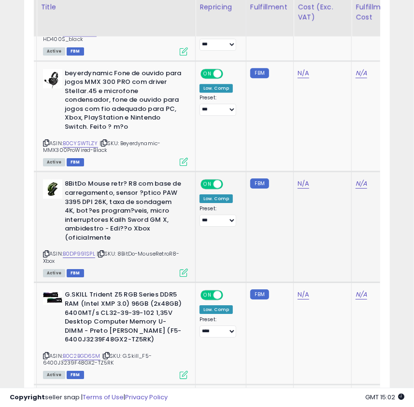
click at [45, 254] on icon at bounding box center [46, 253] width 6 height 5
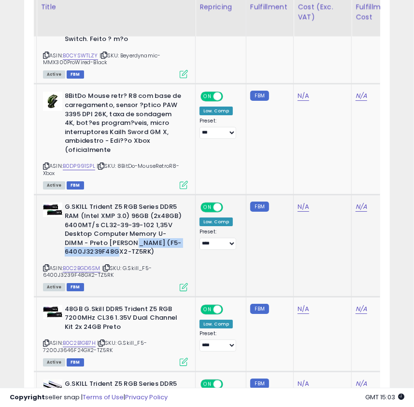
drag, startPoint x: 130, startPoint y: 246, endPoint x: 147, endPoint y: 251, distance: 17.7
click at [147, 251] on b "G.SKILL Trident Z5 RGB Series DDR5 RAM (Intel XMP 3.0) 96GB (2x48GB) 6400MT/s C…" at bounding box center [123, 231] width 117 height 56
click at [45, 270] on icon at bounding box center [46, 267] width 6 height 5
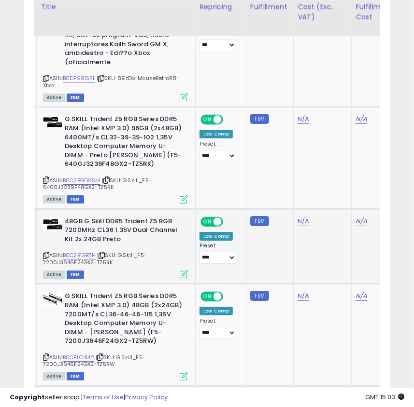
drag, startPoint x: 140, startPoint y: 257, endPoint x: 109, endPoint y: 264, distance: 32.5
click at [109, 264] on span "| SKU: G.Skill_F5-7200J3646F24GX2-TZ5RK" at bounding box center [95, 258] width 104 height 14
click at [46, 257] on icon at bounding box center [46, 255] width 6 height 5
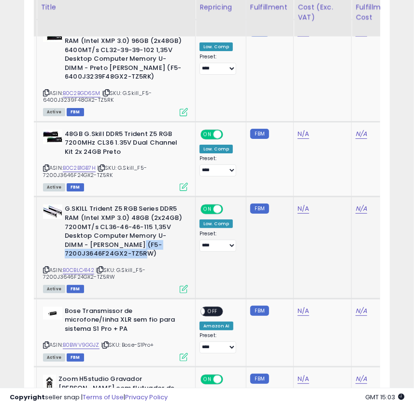
drag, startPoint x: 135, startPoint y: 247, endPoint x: 147, endPoint y: 252, distance: 13.0
click at [147, 252] on b "G.SKILL Trident Z5 RGB Series DDR5 RAM (Intel XMP 3.0) 48GB (2x24GB) 7200MT/s C…" at bounding box center [123, 233] width 117 height 56
click at [140, 251] on b "G.SKILL Trident Z5 RGB Series DDR5 RAM (Intel XMP 3.0) 48GB (2x24GB) 7200MT/s C…" at bounding box center [123, 233] width 117 height 56
drag, startPoint x: 137, startPoint y: 244, endPoint x: 150, endPoint y: 254, distance: 16.6
click at [150, 254] on b "G.SKILL Trident Z5 RGB Series DDR5 RAM (Intel XMP 3.0) 48GB (2x24GB) 7200MT/s C…" at bounding box center [123, 233] width 117 height 56
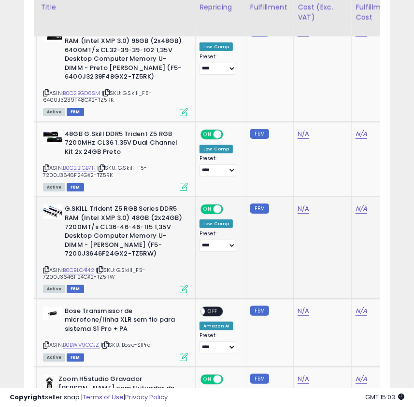
click at [45, 269] on icon at bounding box center [46, 269] width 6 height 5
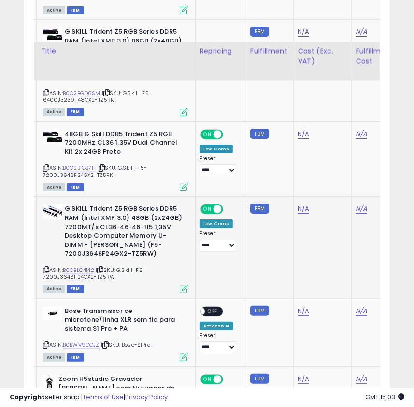
scroll to position [1530, 0]
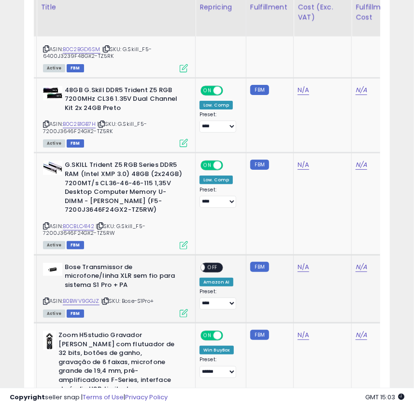
click at [42, 303] on div "Bose Transmissor de microfone/linha XLR sem fio para sistema S1 Pro + PA ASIN: …" at bounding box center [114, 290] width 147 height 54
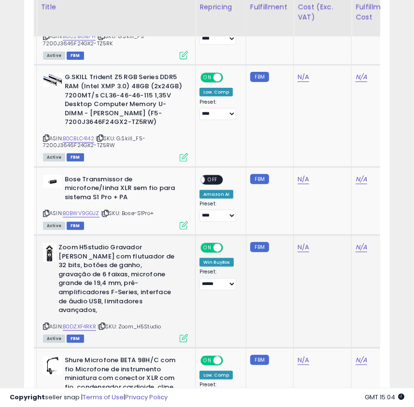
click at [46, 324] on icon at bounding box center [46, 326] width 6 height 5
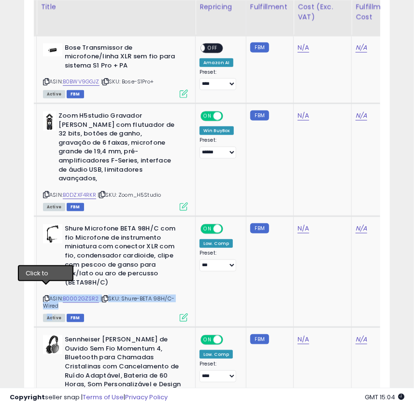
scroll to position [0, 0]
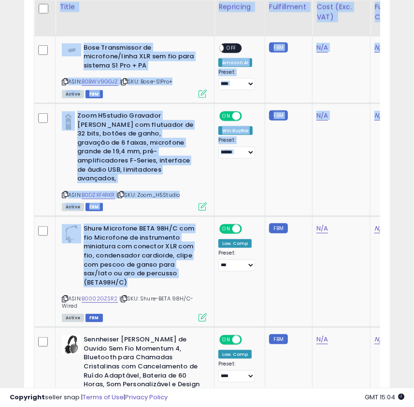
drag, startPoint x: 44, startPoint y: 289, endPoint x: 26, endPoint y: 308, distance: 26.6
click at [26, 308] on div "Filters Save View Save As New View Update Current View Columns" at bounding box center [206, 272] width 365 height 2417
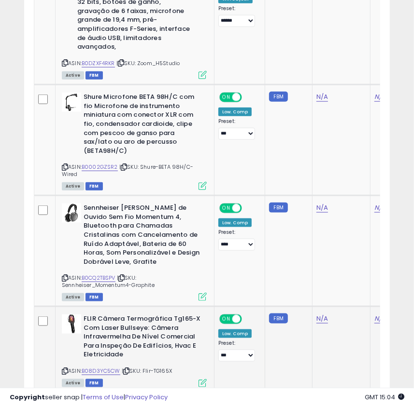
scroll to position [1926, 0]
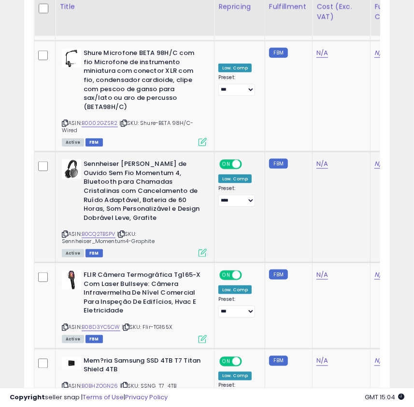
click at [65, 222] on div "ASIN: B0CQ2TBSPV | SKU: Sennheiser_Momentum4-Graphite Active FBM" at bounding box center [134, 208] width 145 height 97
click at [66, 232] on icon at bounding box center [65, 234] width 6 height 5
click at [65, 325] on icon at bounding box center [65, 327] width 6 height 5
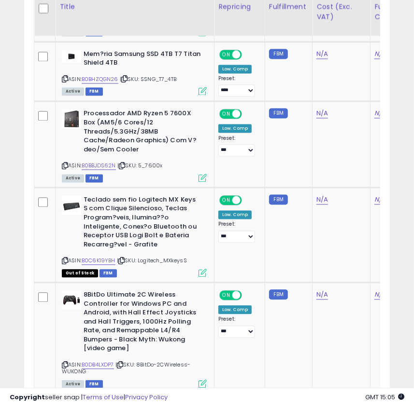
scroll to position [2276, 0]
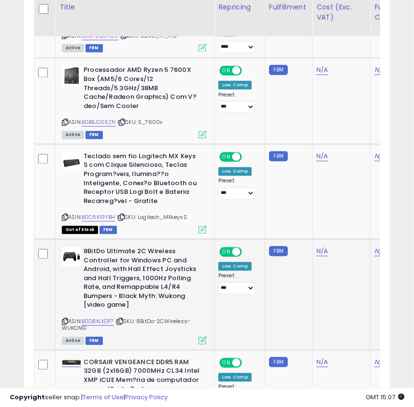
click at [61, 311] on div "8BitDo Ultimate 2C Wireless Controller for Windows PC and Android, with Hall Ef…" at bounding box center [132, 295] width 147 height 97
click at [65, 319] on icon at bounding box center [65, 321] width 6 height 5
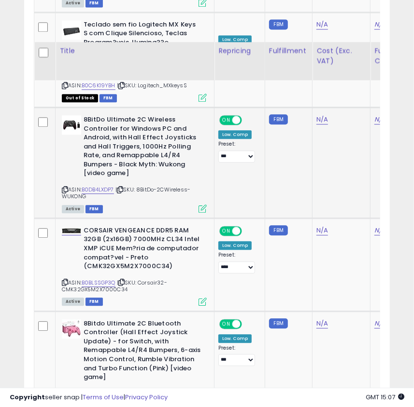
scroll to position [2452, 0]
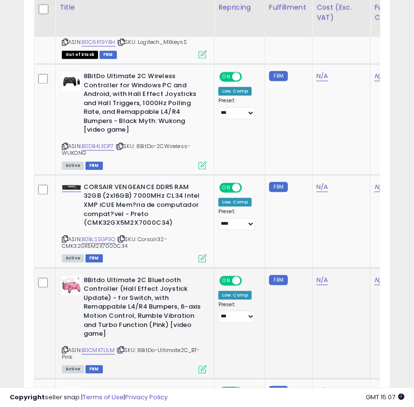
click at [64, 347] on icon at bounding box center [65, 349] width 6 height 5
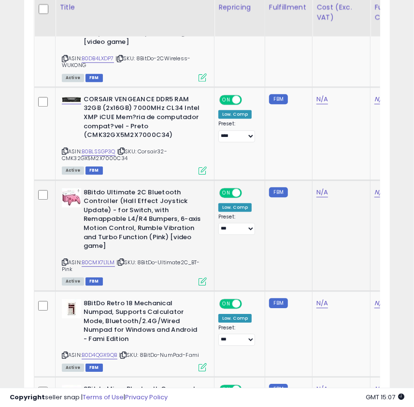
scroll to position [2583, 0]
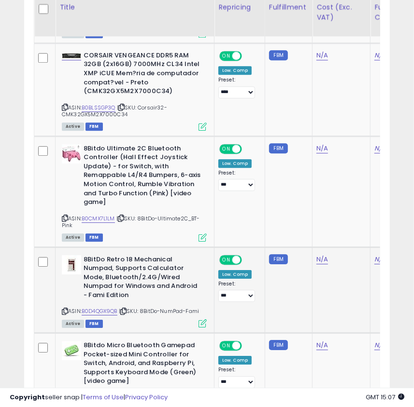
click at [64, 309] on icon at bounding box center [65, 311] width 6 height 5
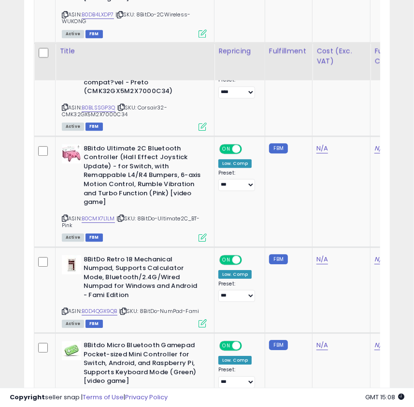
scroll to position [2671, 0]
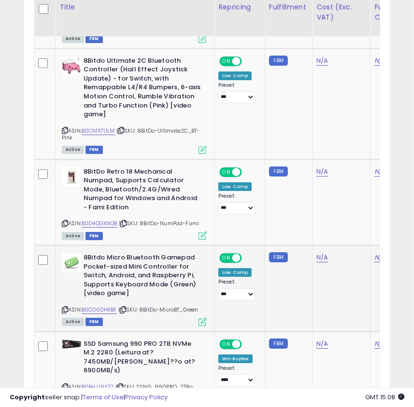
click at [65, 307] on icon at bounding box center [65, 309] width 6 height 5
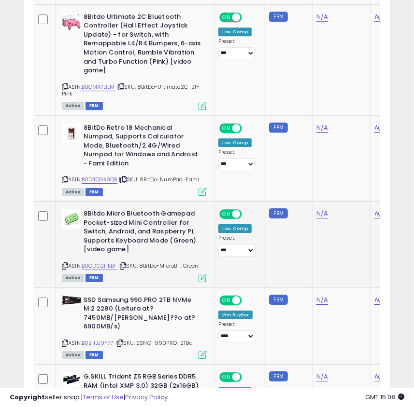
scroll to position [2803, 0]
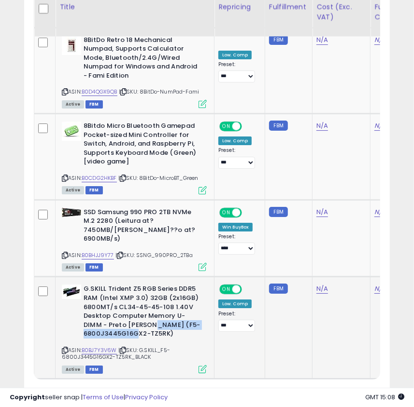
drag, startPoint x: 149, startPoint y: 305, endPoint x: 166, endPoint y: 314, distance: 18.8
click at [166, 314] on b "G.SKILL Trident Z5 RGB Series DDR5 RAM (Intel XMP 3.0) 32GB (2x16GB) 6800MT/s C…" at bounding box center [141, 313] width 117 height 56
drag, startPoint x: 310, startPoint y: 385, endPoint x: 315, endPoint y: 365, distance: 20.3
click at [311, 389] on link "12" at bounding box center [319, 397] width 18 height 16
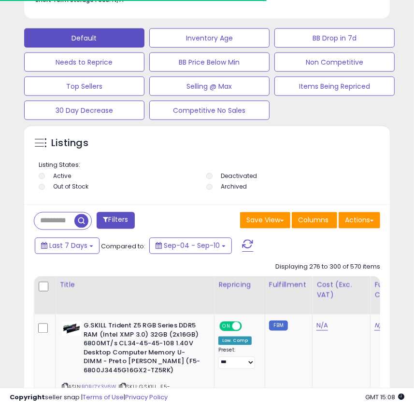
scroll to position [697, 0]
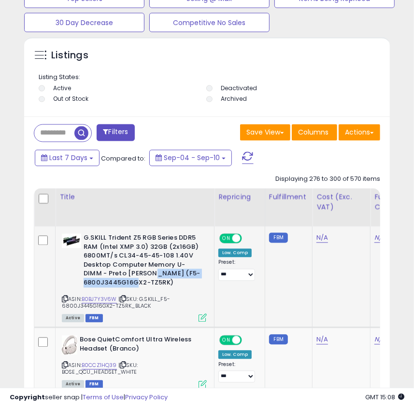
drag, startPoint x: 150, startPoint y: 276, endPoint x: 169, endPoint y: 287, distance: 22.3
click at [169, 287] on b "G.SKILL Trident Z5 RGB Series DDR5 RAM (Intel XMP 3.0) 32GB (2x16GB) 6800MT/s C…" at bounding box center [141, 262] width 117 height 56
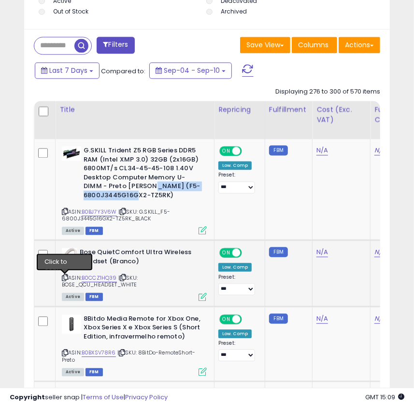
click at [64, 280] on icon at bounding box center [65, 277] width 6 height 5
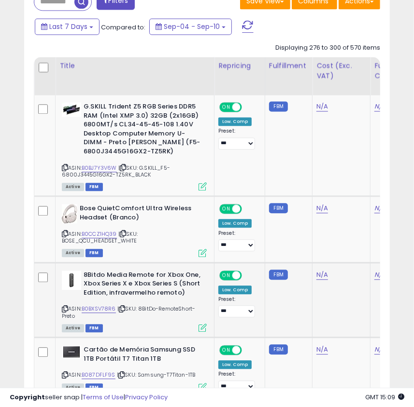
scroll to position [873, 0]
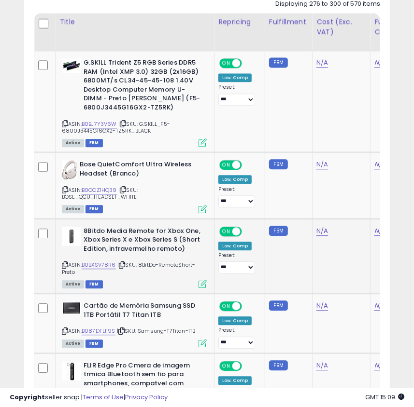
click at [65, 267] on icon at bounding box center [65, 265] width 6 height 5
click at [68, 266] on div "ASIN: B0BXSV78R6 | SKU: 8BitDo-RemoteShort-Preto Active FBM" at bounding box center [134, 257] width 145 height 61
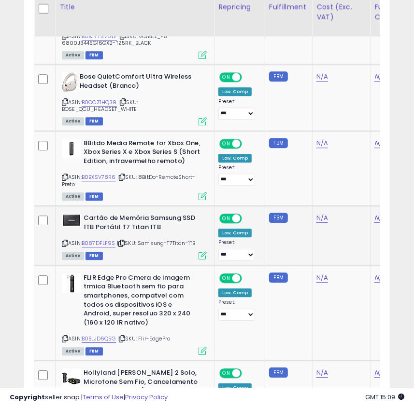
scroll to position [1004, 0]
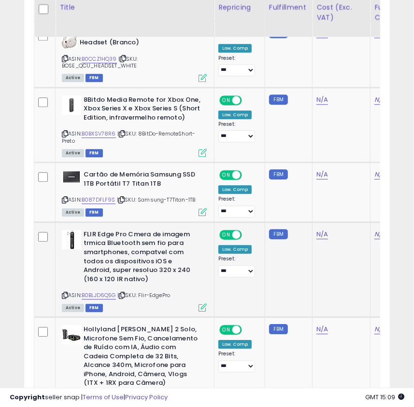
click at [65, 296] on icon at bounding box center [65, 295] width 6 height 5
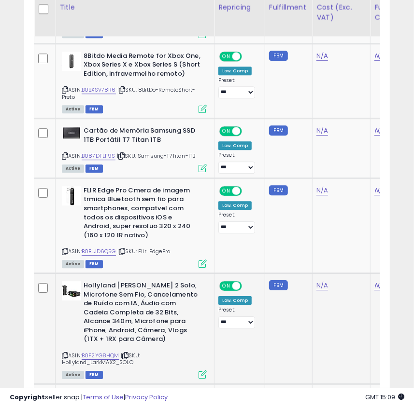
scroll to position [1136, 0]
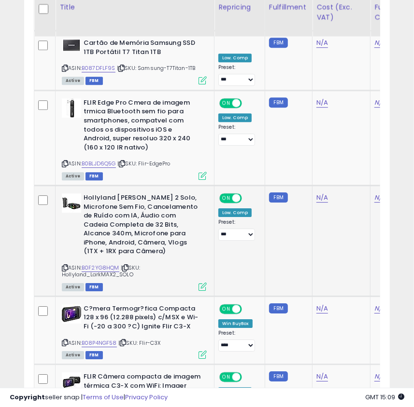
click at [62, 265] on icon at bounding box center [65, 267] width 6 height 5
click at [64, 266] on icon at bounding box center [65, 267] width 6 height 5
click at [64, 342] on icon at bounding box center [65, 342] width 6 height 5
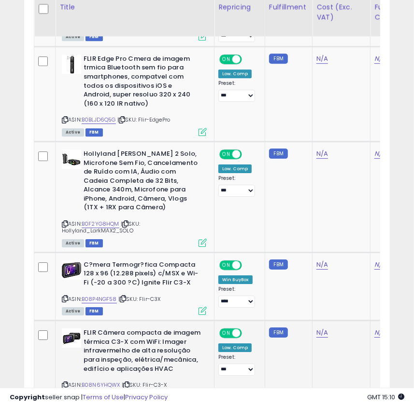
scroll to position [1223, 0]
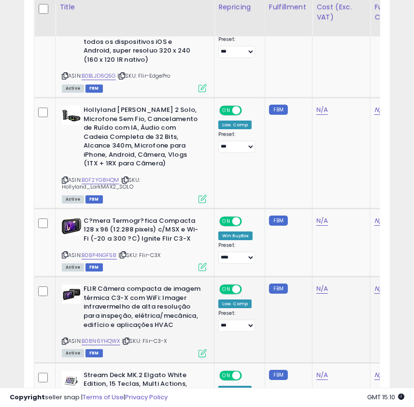
click at [63, 339] on icon at bounding box center [65, 341] width 6 height 5
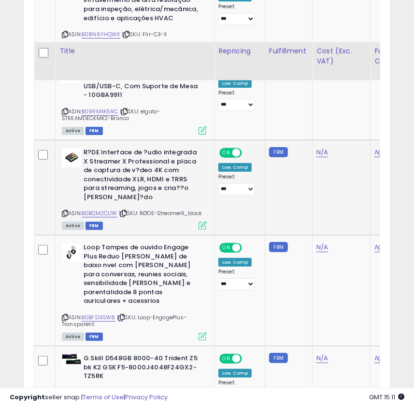
scroll to position [1574, 0]
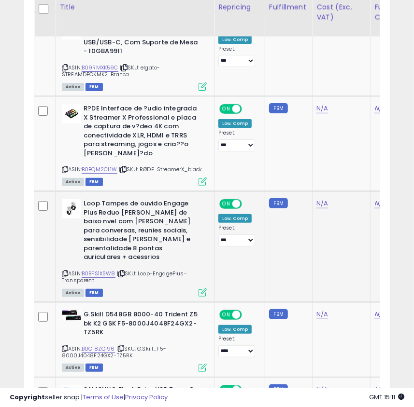
click at [67, 271] on icon at bounding box center [65, 273] width 6 height 5
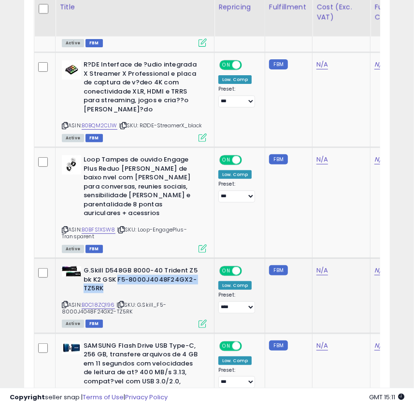
drag, startPoint x: 117, startPoint y: 277, endPoint x: 121, endPoint y: 284, distance: 8.6
click at [121, 284] on b "G.Skill D548GB 8000-40 Trident Z5 bk K2 GSK F5-8000J4048F24GX2-TZ5RK" at bounding box center [141, 280] width 117 height 29
click at [64, 303] on icon at bounding box center [65, 304] width 6 height 5
drag, startPoint x: 118, startPoint y: 275, endPoint x: 123, endPoint y: 288, distance: 13.9
click at [123, 288] on b "G.Skill D548GB 8000-40 Trident Z5 bk K2 GSK F5-8000J4048F24GX2-TZ5RK" at bounding box center [141, 280] width 117 height 29
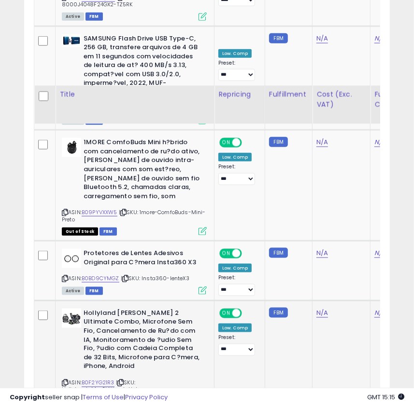
scroll to position [2013, 0]
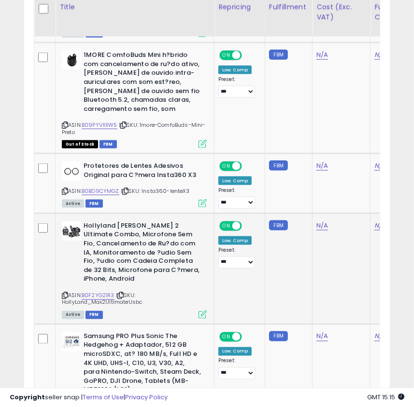
click at [63, 293] on icon at bounding box center [65, 295] width 6 height 5
click at [107, 292] on link "B0F2YG21R3" at bounding box center [98, 296] width 33 height 8
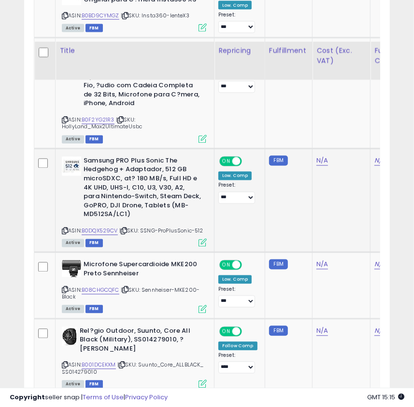
scroll to position [2233, 0]
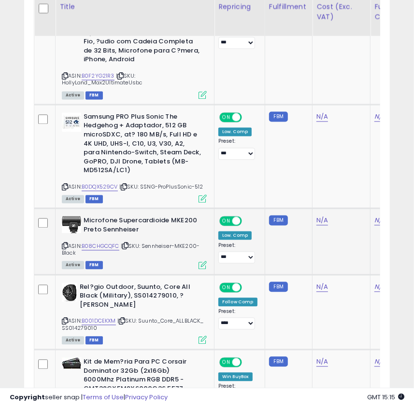
click at [64, 244] on icon at bounding box center [65, 246] width 6 height 5
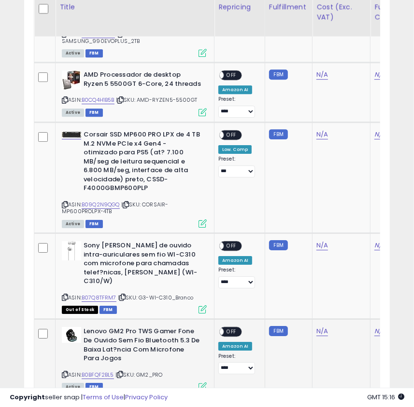
scroll to position [2764, 0]
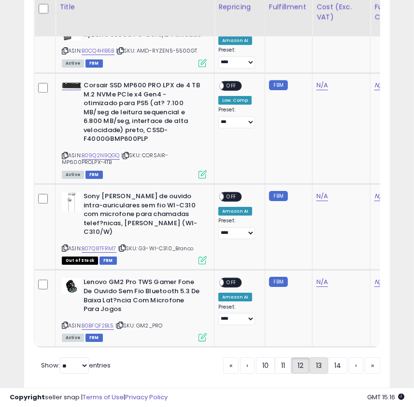
click at [314, 358] on link "13" at bounding box center [318, 366] width 18 height 16
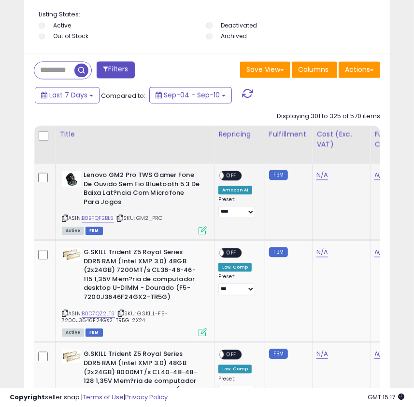
scroll to position [848, 0]
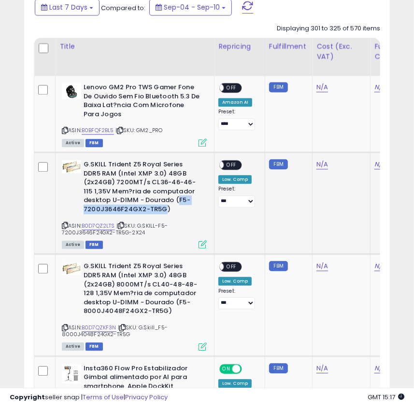
drag, startPoint x: 149, startPoint y: 200, endPoint x: 163, endPoint y: 213, distance: 18.8
click at [163, 213] on b "G.SKILL Trident Z5 Royal Series DDR5 RAM (Intel XMP 3.0) 48GB (2x24GB) 7200MT/s…" at bounding box center [141, 188] width 117 height 56
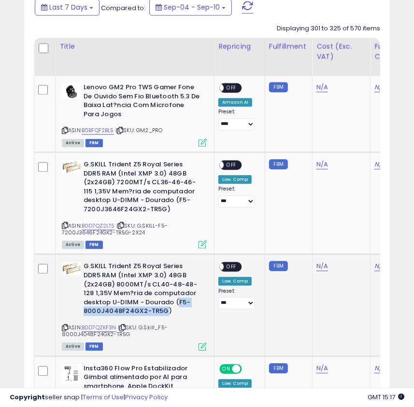
drag, startPoint x: 149, startPoint y: 303, endPoint x: 164, endPoint y: 313, distance: 17.8
click at [164, 313] on b "G.SKILL Trident Z5 Royal Series DDR5 RAM (Intel XMP 3.0) 48GB (2x24GB) 8000MT/s…" at bounding box center [141, 290] width 117 height 56
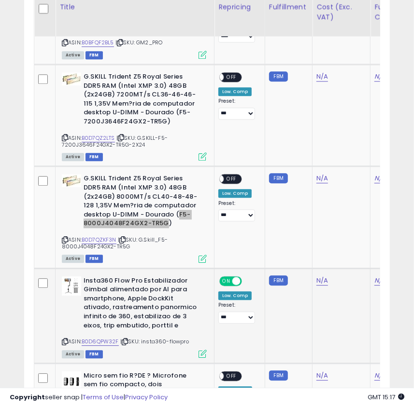
scroll to position [980, 0]
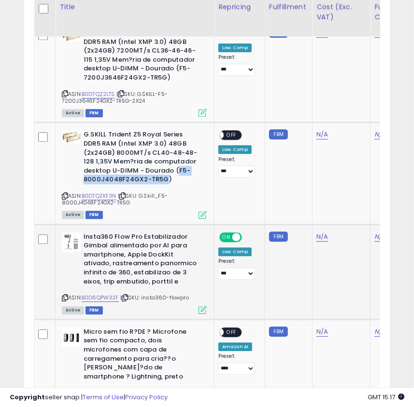
click at [63, 300] on icon at bounding box center [65, 297] width 6 height 5
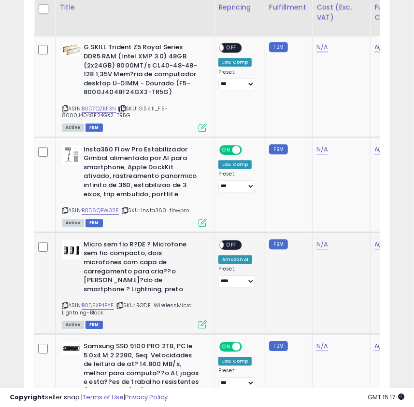
click at [65, 303] on icon at bounding box center [65, 305] width 6 height 5
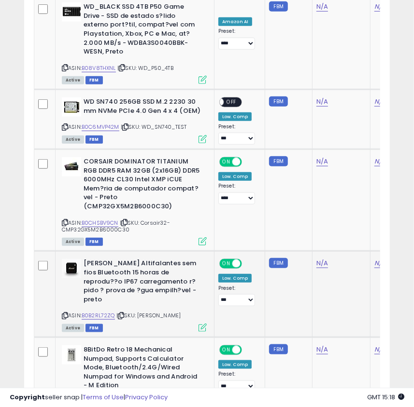
scroll to position [1857, 0]
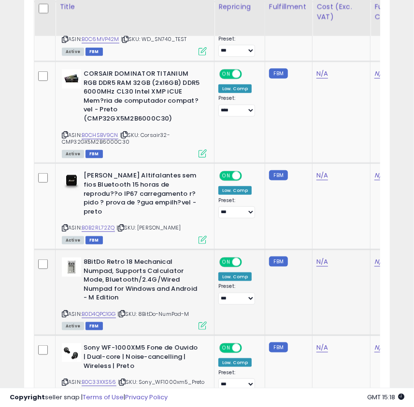
click at [64, 311] on icon at bounding box center [65, 313] width 6 height 5
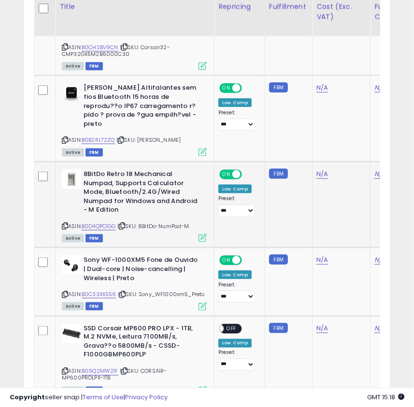
scroll to position [1988, 0]
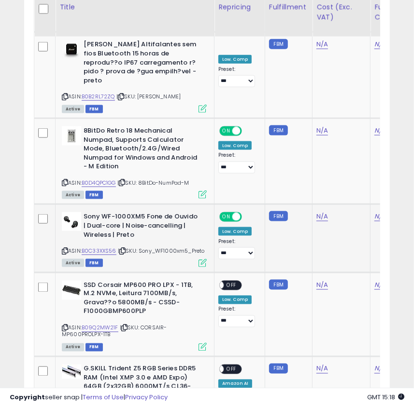
click at [66, 249] on icon at bounding box center [65, 251] width 6 height 5
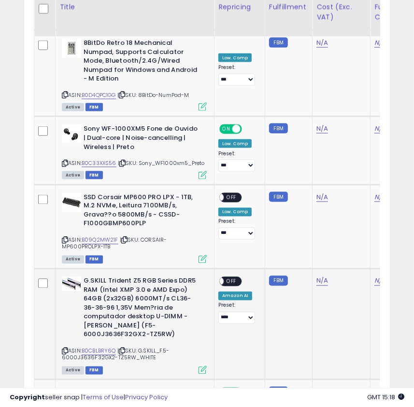
scroll to position [2164, 0]
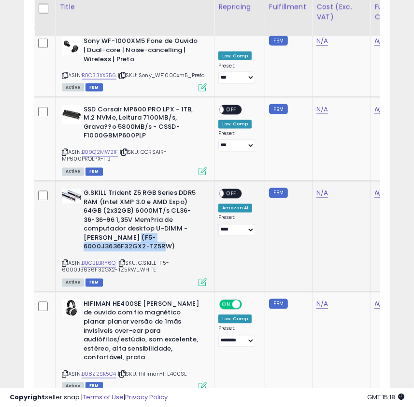
drag, startPoint x: 130, startPoint y: 223, endPoint x: 169, endPoint y: 235, distance: 40.8
click at [169, 235] on b "G.SKILL Trident Z5 RGB Series DDR5 RAM (Intel XMP 3.0 e AMD Expo) 64GB (2x32GB)…" at bounding box center [141, 221] width 117 height 65
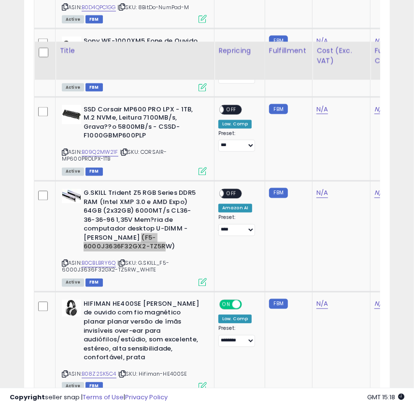
scroll to position [2252, 0]
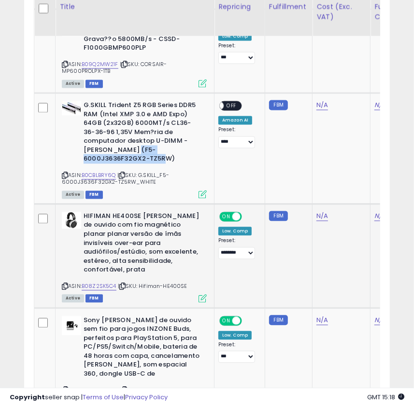
click at [62, 284] on icon at bounding box center [65, 286] width 6 height 5
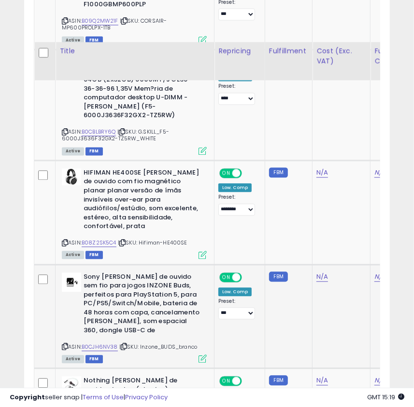
scroll to position [2340, 0]
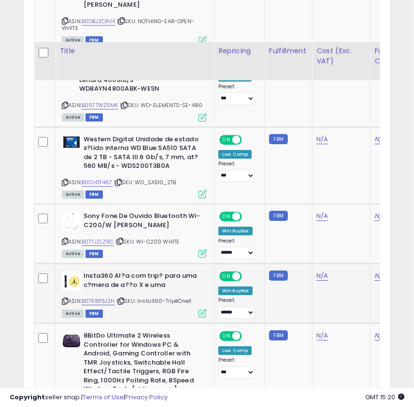
scroll to position [2778, 0]
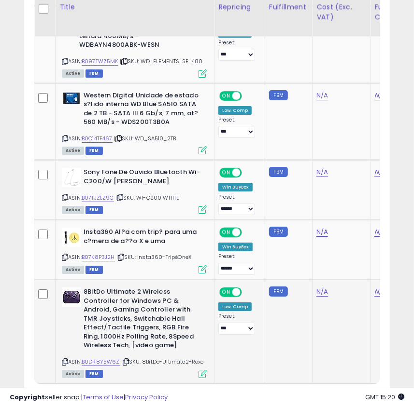
click at [65, 360] on icon at bounding box center [65, 362] width 6 height 5
drag, startPoint x: 311, startPoint y: 365, endPoint x: 419, endPoint y: 395, distance: 112.2
click at [311, 394] on link "14" at bounding box center [318, 402] width 19 height 16
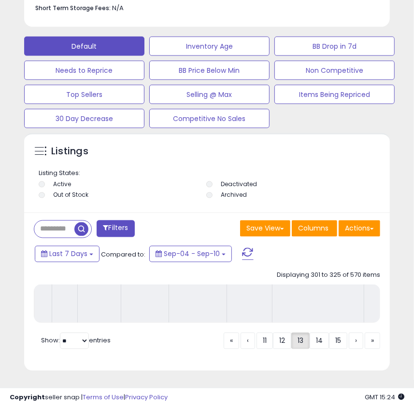
scroll to position [609, 0]
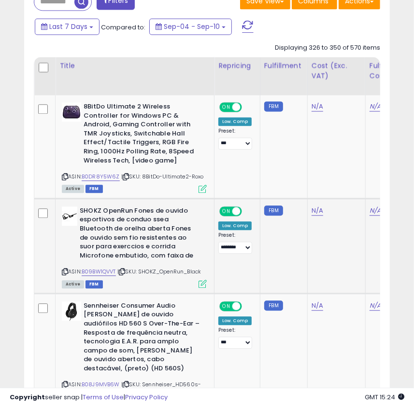
scroll to position [873, 0]
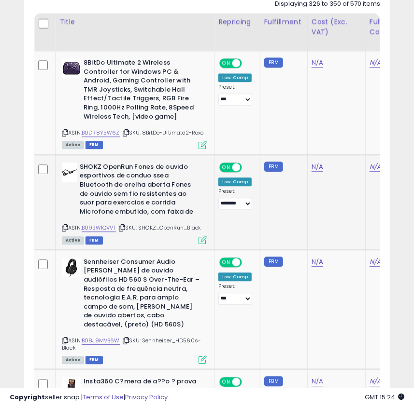
click at [61, 226] on div "SHOKZ OpenRun [PERSON_NAME] de ouvido esportivos de conduo ssea Bluetooth de or…" at bounding box center [132, 203] width 147 height 81
click at [64, 226] on icon at bounding box center [65, 227] width 6 height 5
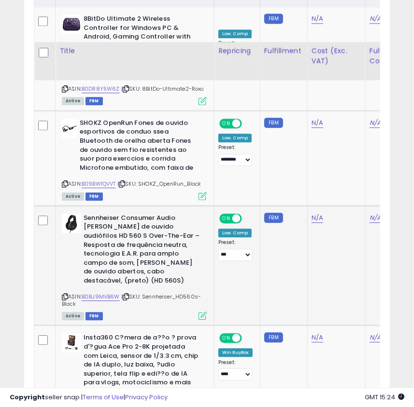
scroll to position [960, 0]
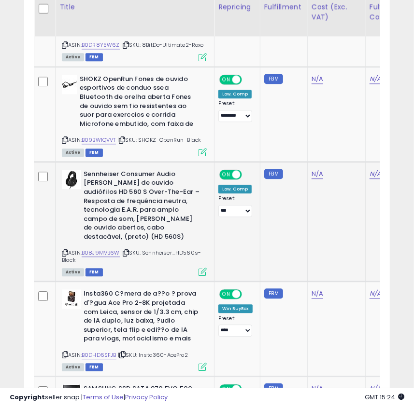
click at [65, 250] on icon at bounding box center [65, 252] width 6 height 5
click at [66, 250] on icon at bounding box center [65, 252] width 6 height 5
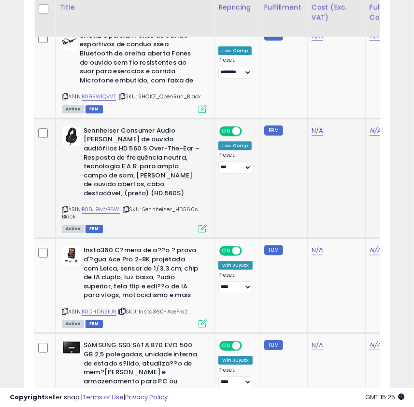
scroll to position [1092, 0]
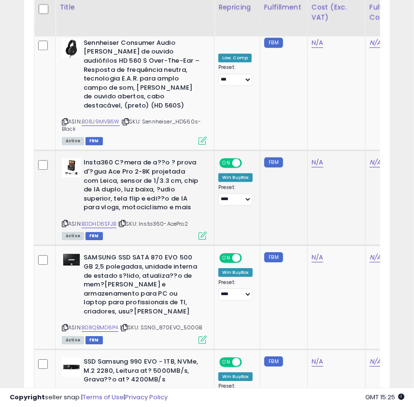
click at [62, 221] on icon at bounding box center [65, 223] width 6 height 5
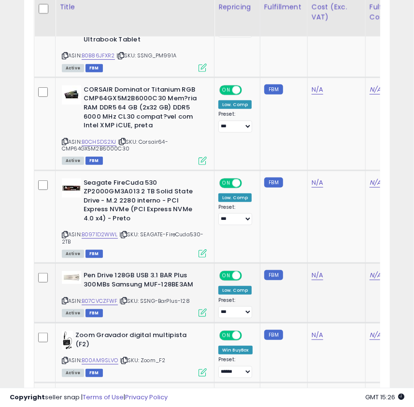
scroll to position [1750, 0]
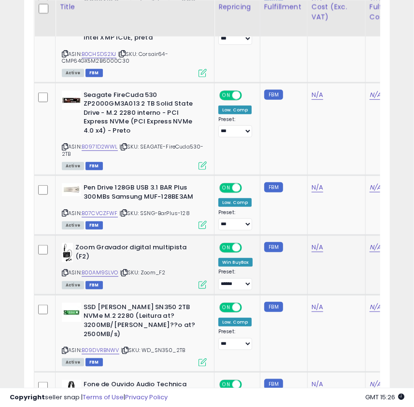
click at [63, 270] on icon at bounding box center [65, 272] width 6 height 5
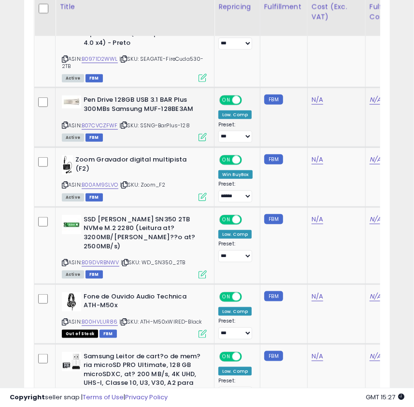
scroll to position [1882, 0]
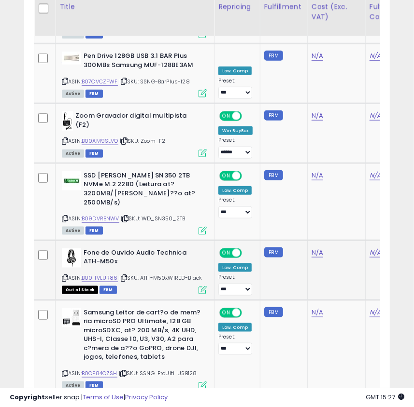
click at [62, 276] on icon at bounding box center [65, 278] width 6 height 5
click at [64, 276] on icon at bounding box center [65, 278] width 6 height 5
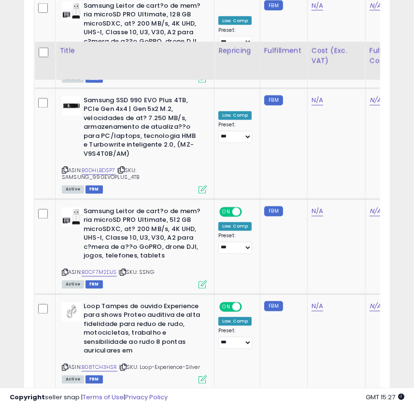
scroll to position [2276, 0]
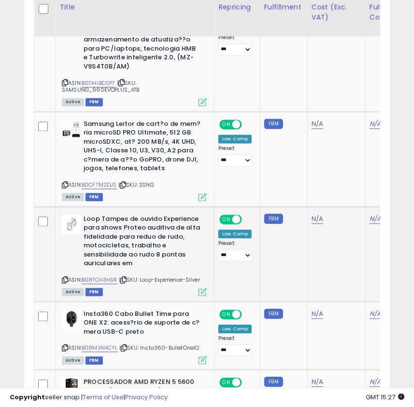
click at [62, 278] on icon at bounding box center [65, 280] width 6 height 5
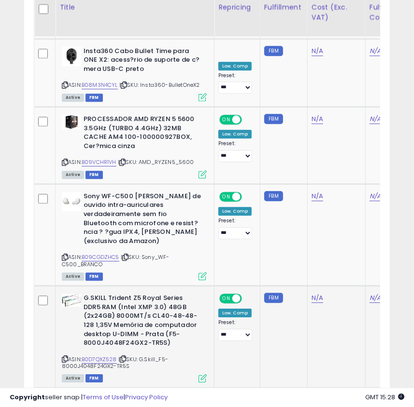
scroll to position [2627, 0]
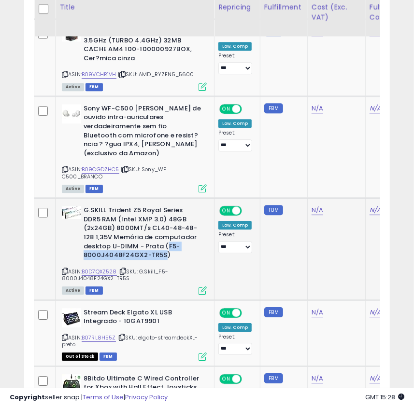
drag, startPoint x: 139, startPoint y: 200, endPoint x: 162, endPoint y: 206, distance: 23.9
click at [162, 206] on b "G.SKILL Trident Z5 Royal Series DDR5 RAM (Intel XMP 3.0) 48GB (2x24GB) 8000MT/s…" at bounding box center [141, 234] width 117 height 56
click at [66, 269] on icon at bounding box center [65, 271] width 6 height 5
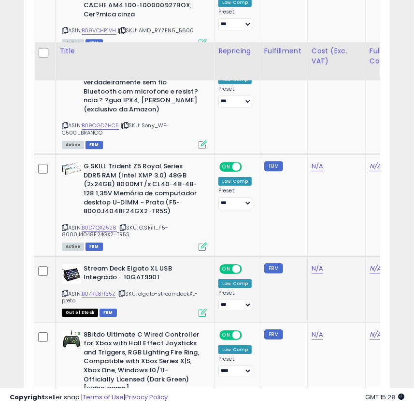
scroll to position [2741, 0]
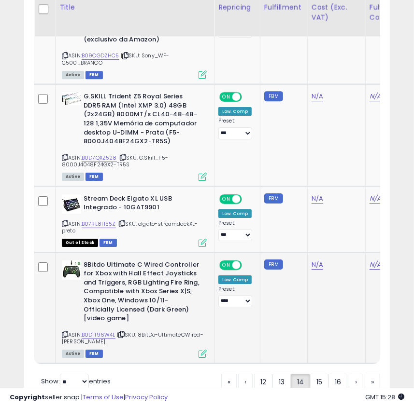
click at [66, 332] on icon at bounding box center [65, 334] width 6 height 5
click at [321, 374] on link "15" at bounding box center [319, 382] width 18 height 16
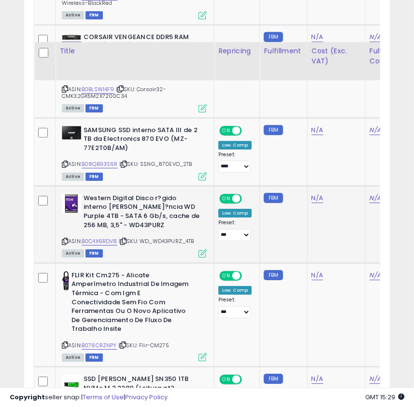
scroll to position [1223, 0]
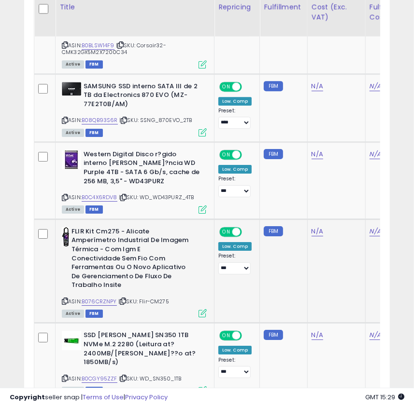
click at [64, 300] on icon at bounding box center [65, 301] width 6 height 5
click at [64, 302] on icon at bounding box center [65, 301] width 6 height 5
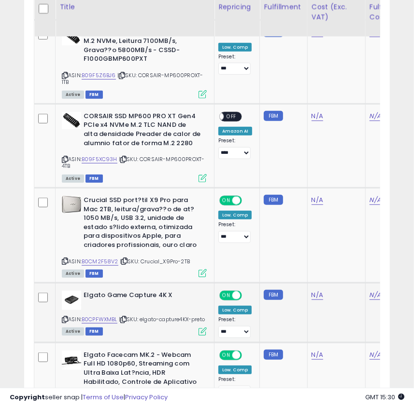
scroll to position [1750, 0]
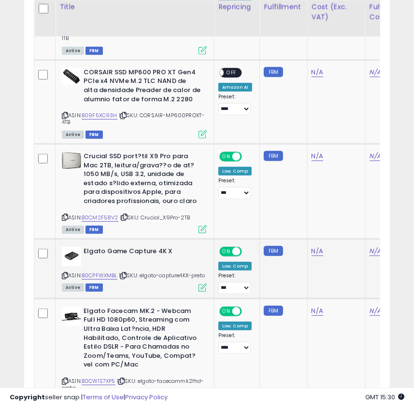
click at [63, 273] on icon at bounding box center [65, 275] width 6 height 5
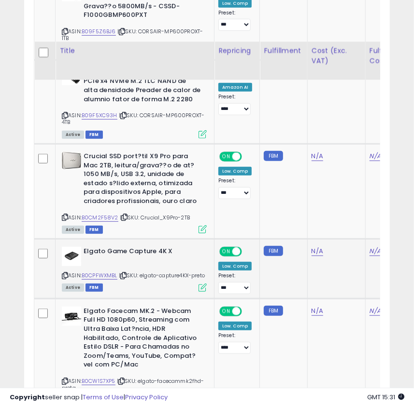
scroll to position [1794, 0]
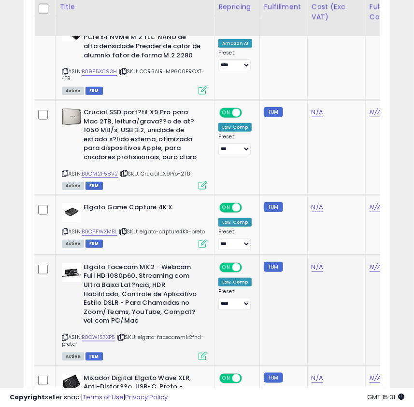
click at [63, 335] on icon at bounding box center [65, 337] width 6 height 5
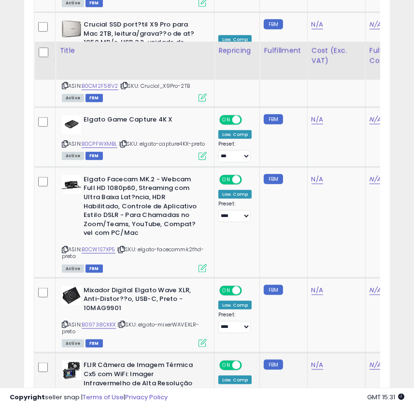
scroll to position [1969, 0]
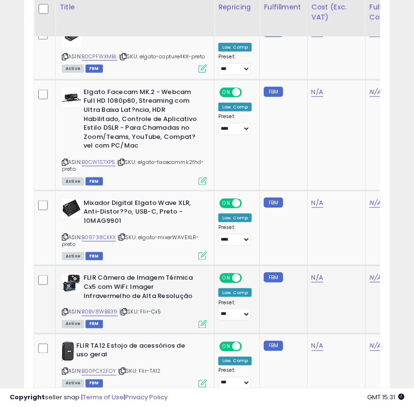
click at [62, 310] on icon at bounding box center [65, 312] width 6 height 5
click at [63, 310] on icon at bounding box center [65, 312] width 6 height 5
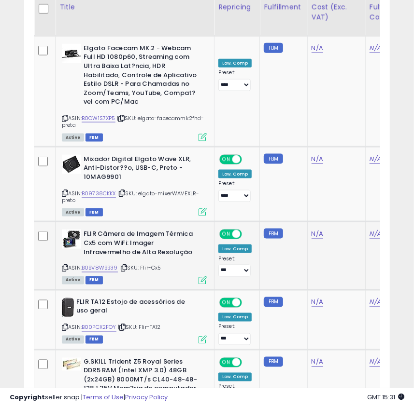
scroll to position [2057, 0]
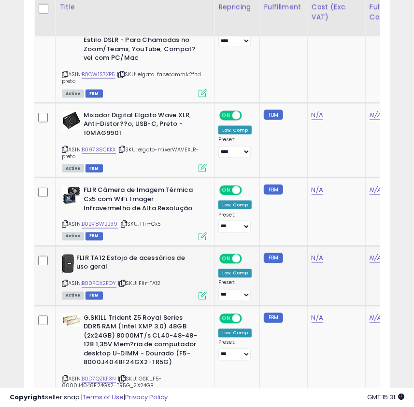
click at [66, 281] on icon at bounding box center [65, 283] width 6 height 5
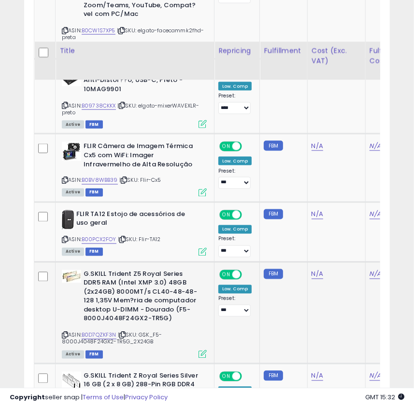
scroll to position [2189, 0]
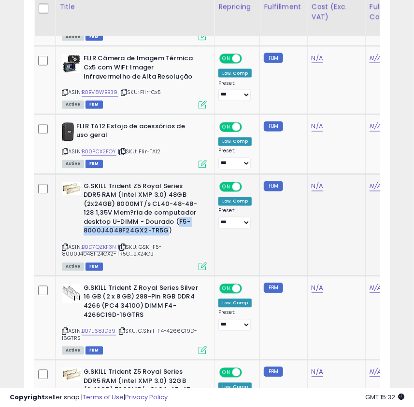
drag, startPoint x: 150, startPoint y: 208, endPoint x: 165, endPoint y: 215, distance: 16.4
click at [165, 215] on b "G.SKILL Trident Z5 Royal Series DDR5 RAM (Intel XMP 3.0) 48GB (2x24GB) 8000MT/s…" at bounding box center [141, 210] width 117 height 56
click at [64, 245] on icon at bounding box center [65, 247] width 6 height 5
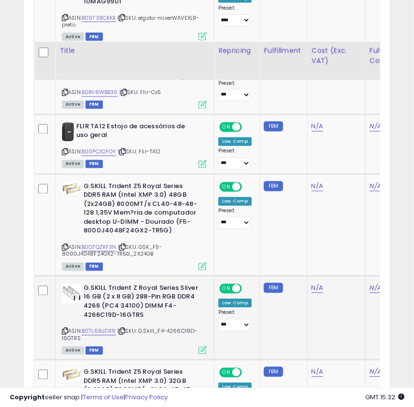
scroll to position [2233, 0]
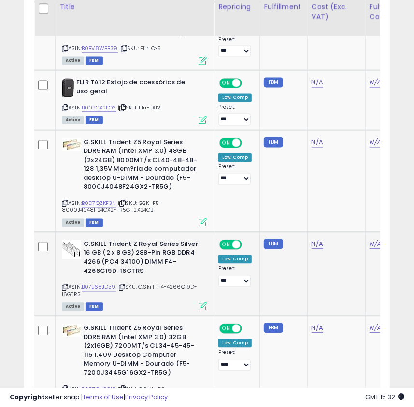
click at [63, 285] on icon at bounding box center [65, 287] width 6 height 5
drag, startPoint x: 158, startPoint y: 275, endPoint x: 126, endPoint y: 281, distance: 32.9
click at [126, 281] on div "ASIN: B07L68JD39 | SKU: G.Skill_F4-4266C19D-16GTRS Active FBM" at bounding box center [134, 274] width 145 height 69
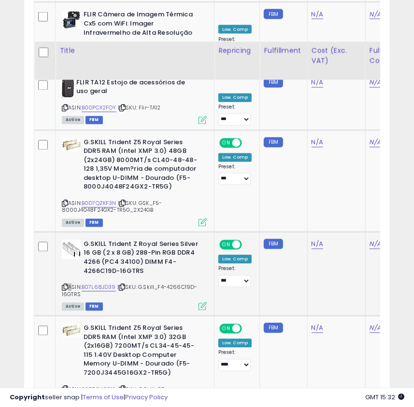
scroll to position [2320, 0]
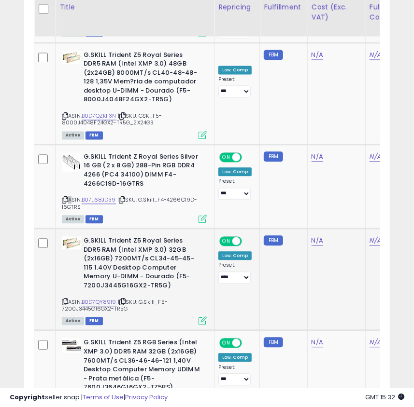
click at [138, 294] on div "ASIN: B0D7QY8919 | SKU: G.Skill_F5-7200J3445G16GX2-TR5G Active FBM" at bounding box center [134, 279] width 145 height 87
click at [64, 299] on icon at bounding box center [65, 301] width 6 height 5
click at [206, 263] on div "G.SKILL Trident Z5 Royal Series DDR5 RAM (Intel XMP 3.0) 32GB (2x16GB) 7200MT/s…" at bounding box center [134, 264] width 145 height 56
drag, startPoint x: 140, startPoint y: 261, endPoint x: 164, endPoint y: 272, distance: 26.1
click at [164, 272] on b "G.SKILL Trident Z5 Royal Series DDR5 RAM (Intel XMP 3.0) 32GB (2x16GB) 7200MT/s…" at bounding box center [141, 264] width 117 height 56
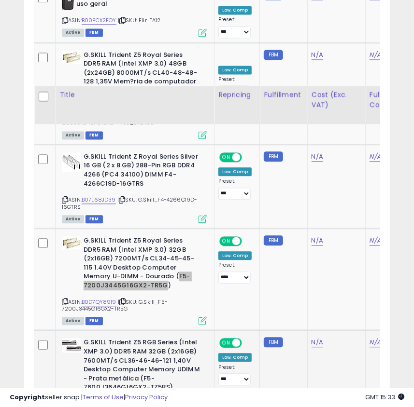
scroll to position [2408, 0]
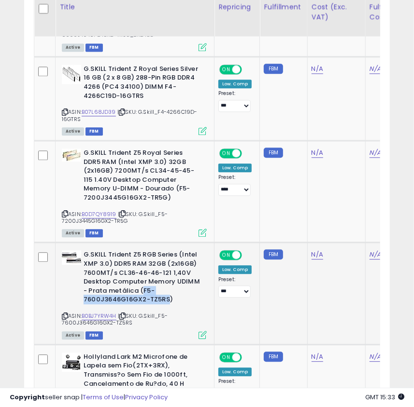
drag, startPoint x: 142, startPoint y: 279, endPoint x: 167, endPoint y: 285, distance: 25.3
click at [167, 285] on b "G.SKILL Trident Z5 RGB Series (Intel XMP 3.0) DDR5 RAM 32GB (2x16GB) 7600MT/s C…" at bounding box center [141, 278] width 117 height 56
click at [65, 314] on icon at bounding box center [65, 316] width 6 height 5
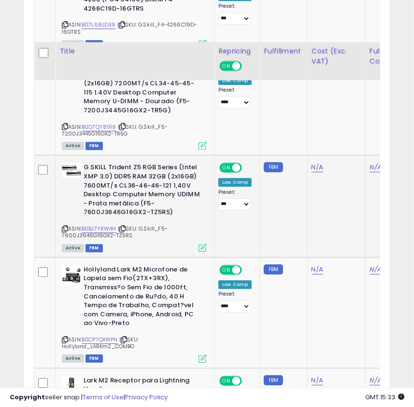
scroll to position [2540, 0]
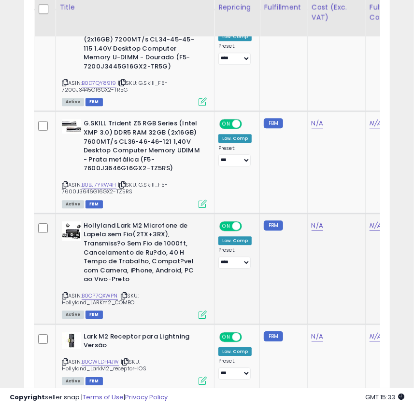
click at [65, 293] on icon at bounding box center [65, 295] width 6 height 5
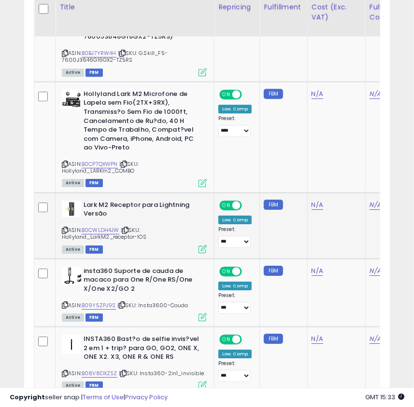
click at [67, 226] on span "| SKU: Hollyland_LarkM2_receptor-IOS" at bounding box center [104, 233] width 84 height 14
click at [67, 228] on icon at bounding box center [65, 230] width 6 height 5
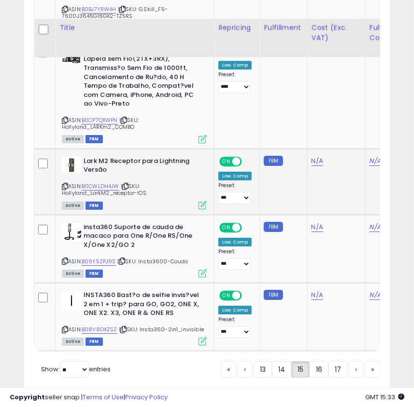
scroll to position [2736, 0]
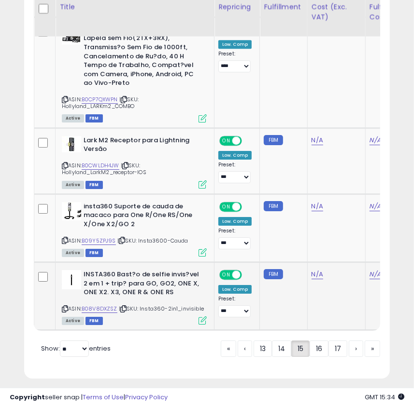
click at [66, 306] on icon at bounding box center [65, 308] width 6 height 5
drag, startPoint x: 321, startPoint y: 340, endPoint x: 415, endPoint y: 340, distance: 93.6
click at [321, 341] on link "16" at bounding box center [318, 349] width 19 height 16
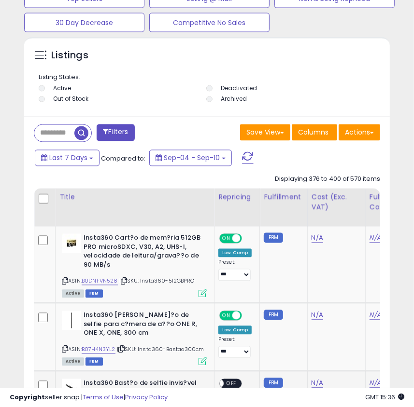
scroll to position [785, 0]
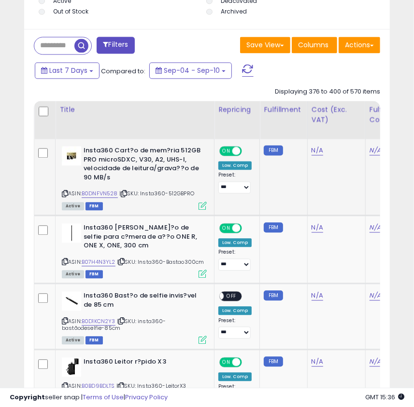
click at [65, 194] on icon at bounding box center [65, 193] width 6 height 5
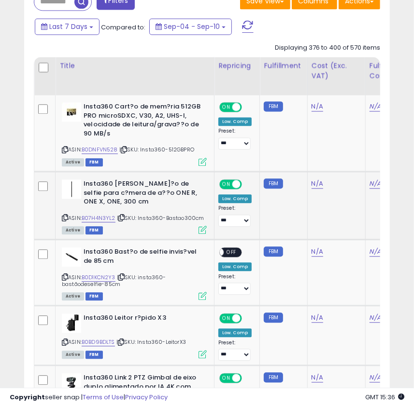
click at [65, 220] on icon at bounding box center [65, 217] width 6 height 5
click at [63, 220] on icon at bounding box center [65, 217] width 6 height 5
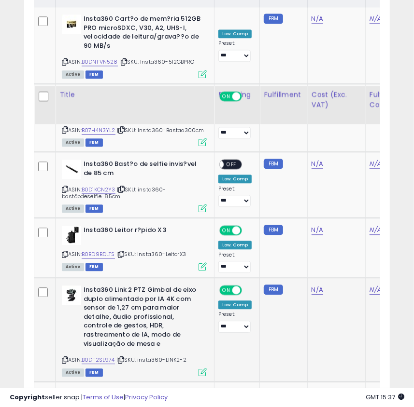
scroll to position [1004, 0]
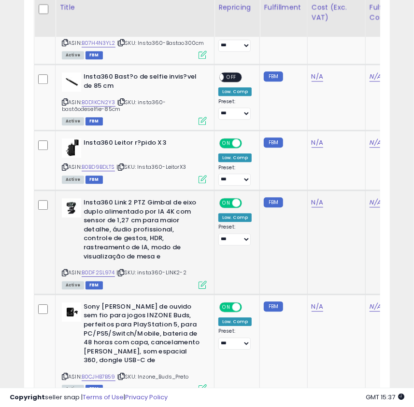
click at [64, 273] on icon at bounding box center [65, 272] width 6 height 5
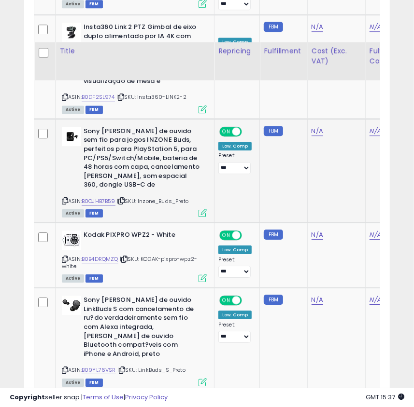
scroll to position [1223, 0]
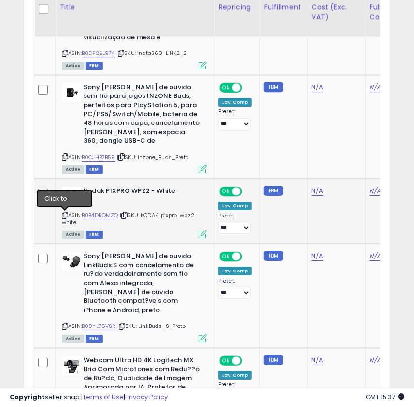
click at [67, 214] on icon at bounding box center [65, 215] width 6 height 5
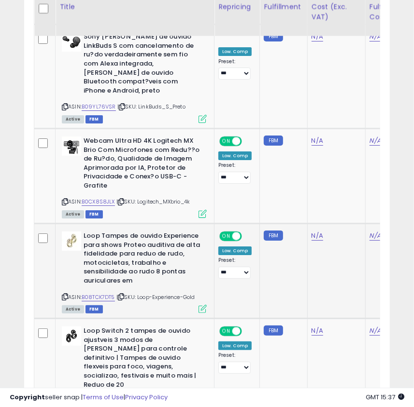
scroll to position [1486, 0]
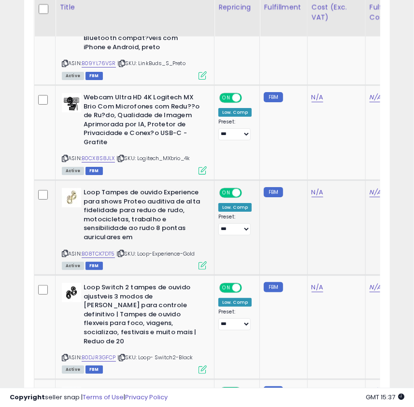
click at [65, 251] on icon at bounding box center [65, 253] width 6 height 5
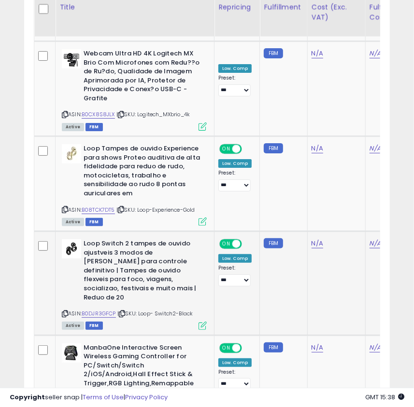
click at [63, 311] on icon at bounding box center [65, 313] width 6 height 5
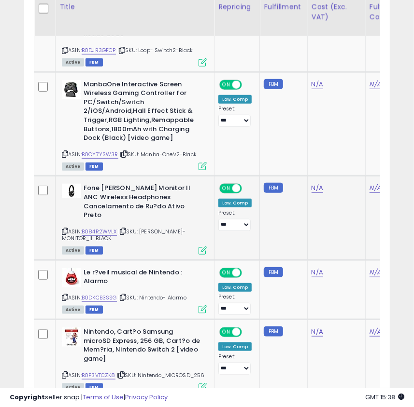
scroll to position [1838, 0]
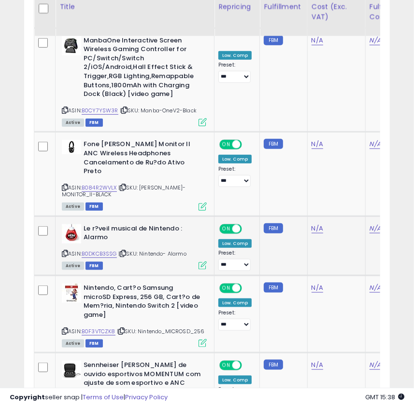
click at [64, 251] on icon at bounding box center [65, 253] width 6 height 5
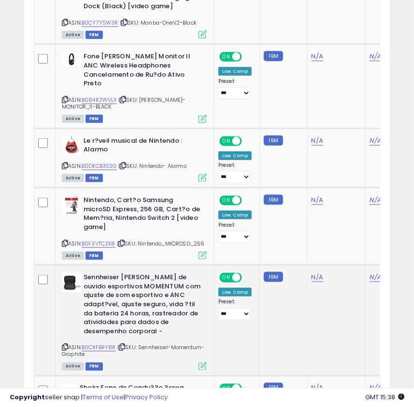
scroll to position [1969, 0]
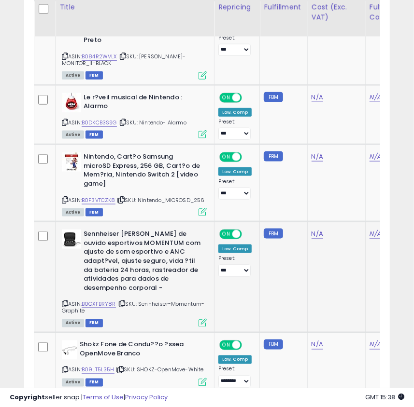
click at [65, 302] on icon at bounding box center [65, 304] width 6 height 5
click at [174, 305] on div "ASIN: B0CXFBRY8R | SKU: Sennheiser-Momentum-Graphite Active FBM" at bounding box center [134, 278] width 145 height 97
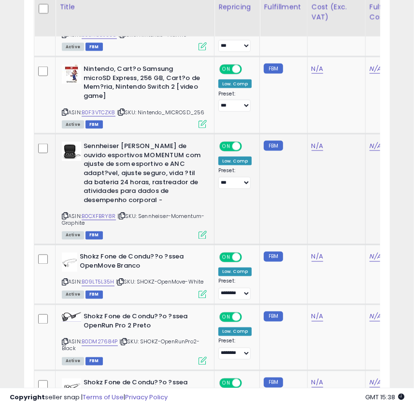
scroll to position [2101, 0]
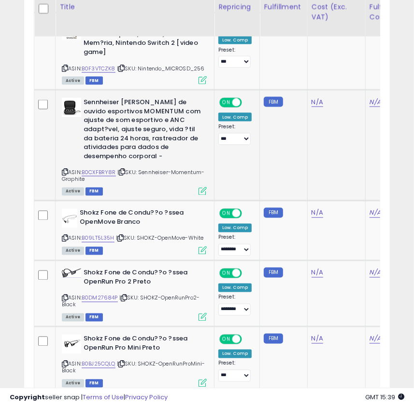
click at [64, 170] on icon at bounding box center [65, 172] width 6 height 5
click at [66, 236] on icon at bounding box center [65, 238] width 6 height 5
click at [64, 296] on icon at bounding box center [65, 298] width 6 height 5
click at [66, 362] on icon at bounding box center [65, 364] width 6 height 5
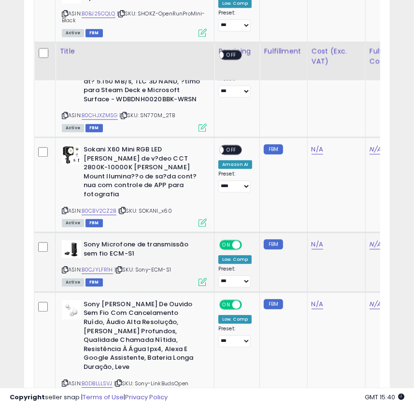
scroll to position [2496, 0]
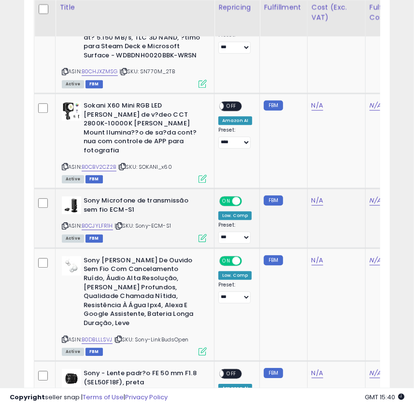
click at [67, 223] on icon at bounding box center [65, 225] width 6 height 5
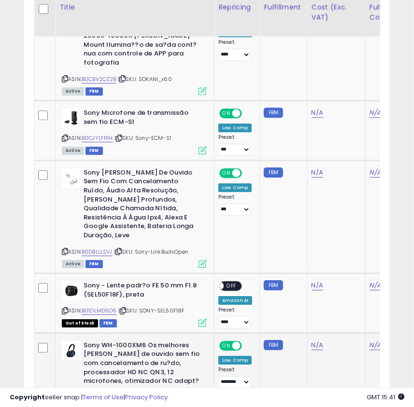
scroll to position [2671, 0]
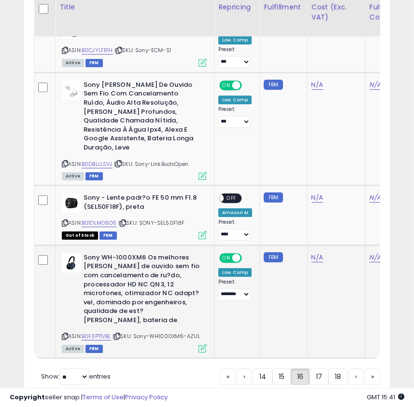
click at [66, 334] on icon at bounding box center [65, 336] width 6 height 5
click at [65, 334] on icon at bounding box center [65, 336] width 6 height 5
click at [318, 369] on link "17" at bounding box center [318, 377] width 19 height 16
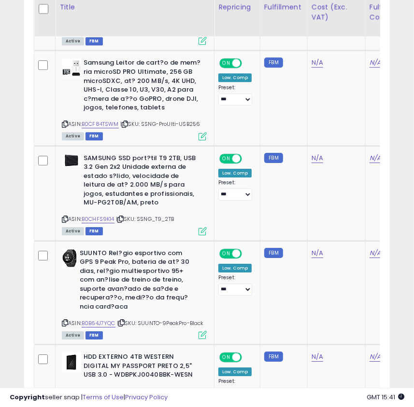
scroll to position [1311, 0]
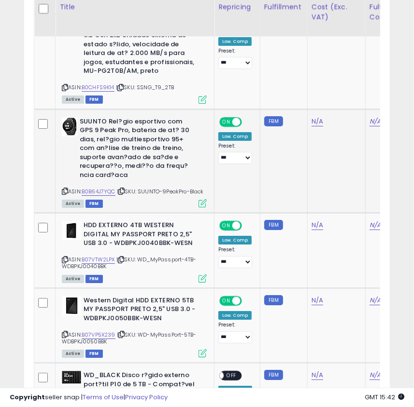
click at [67, 189] on icon at bounding box center [65, 191] width 6 height 5
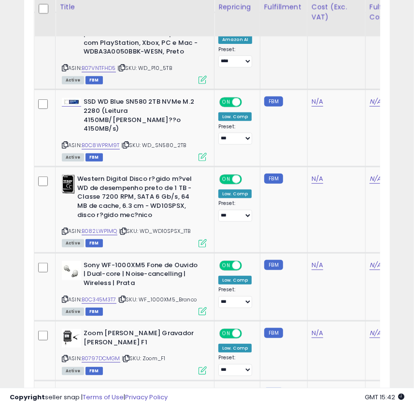
scroll to position [1750, 0]
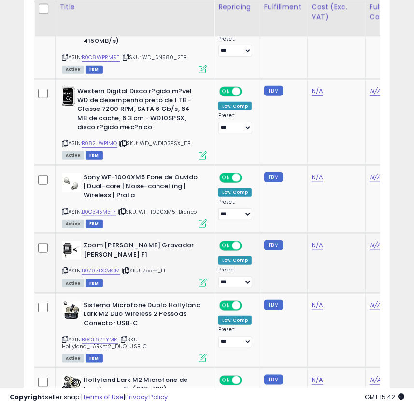
click at [64, 268] on icon at bounding box center [65, 270] width 6 height 5
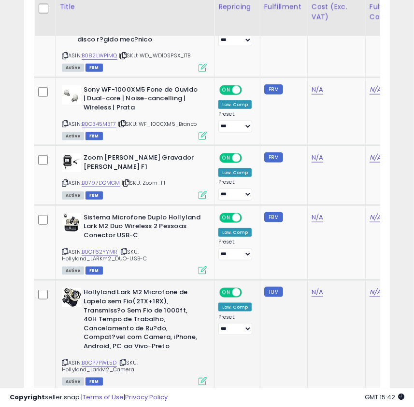
scroll to position [1882, 0]
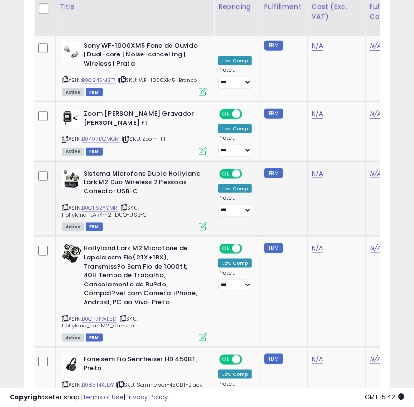
click at [63, 205] on icon at bounding box center [65, 207] width 6 height 5
click at [65, 316] on icon at bounding box center [65, 318] width 6 height 5
click at [66, 316] on icon at bounding box center [65, 318] width 6 height 5
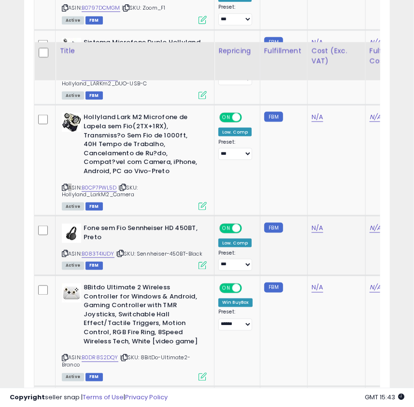
scroll to position [2057, 0]
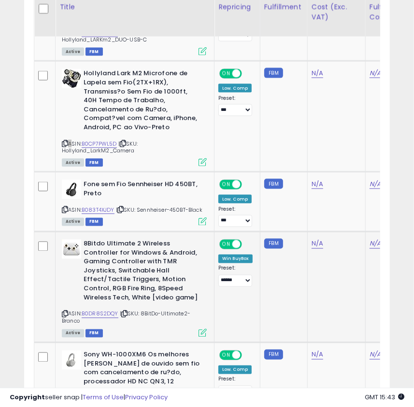
click at [61, 309] on div "8Bitdo Ultimate 2 Wireless Controller for Windows & Android, Gaming Controller …" at bounding box center [132, 288] width 147 height 97
click at [63, 312] on icon at bounding box center [65, 314] width 6 height 5
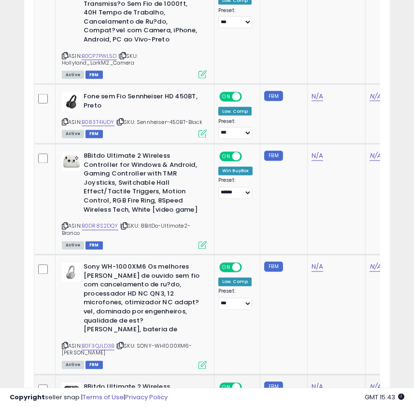
scroll to position [2189, 0]
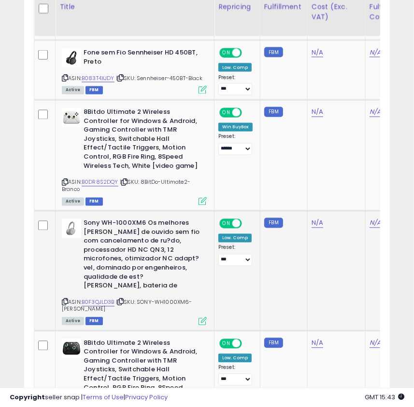
click at [64, 300] on icon at bounding box center [65, 302] width 6 height 5
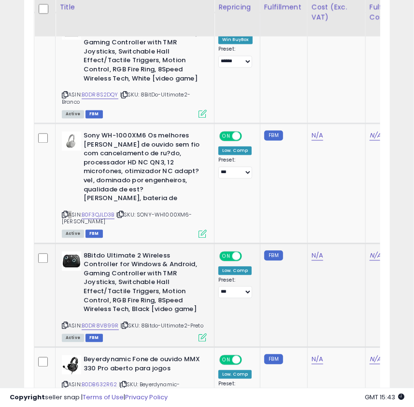
scroll to position [2320, 0]
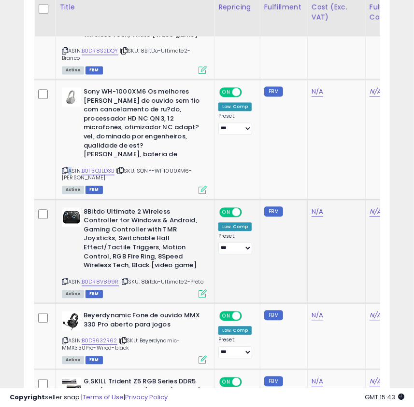
click at [64, 279] on icon at bounding box center [65, 281] width 6 height 5
click at [62, 279] on icon at bounding box center [65, 281] width 6 height 5
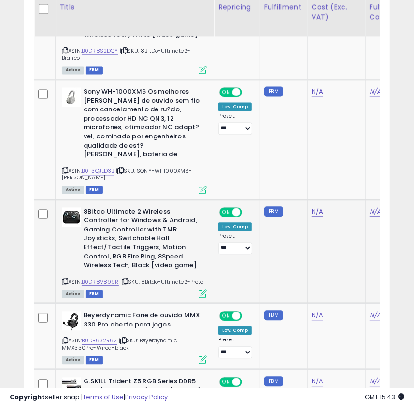
click at [62, 279] on icon at bounding box center [65, 281] width 6 height 5
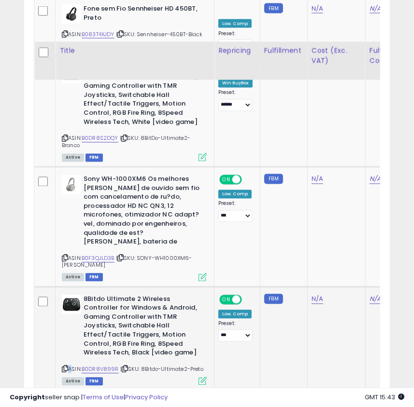
scroll to position [2276, 0]
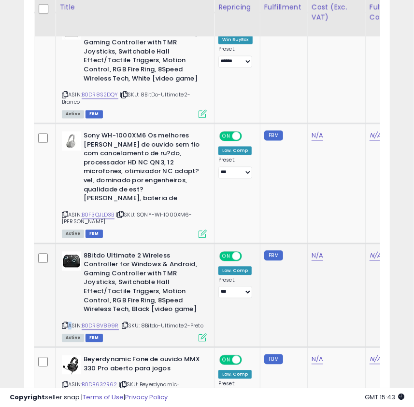
click at [63, 323] on icon at bounding box center [65, 325] width 6 height 5
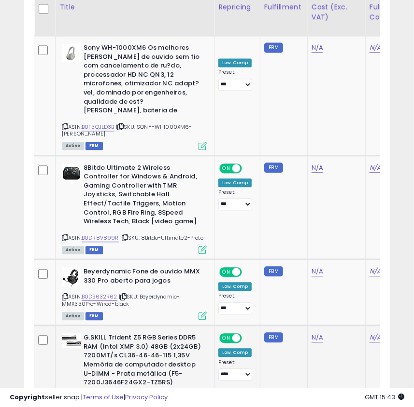
scroll to position [2408, 0]
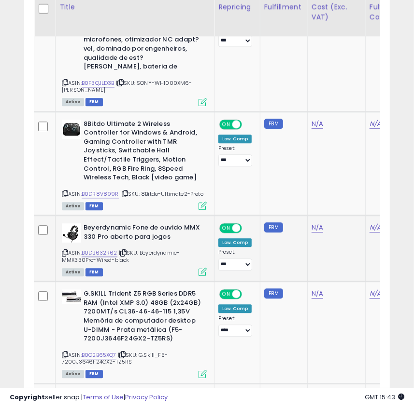
click at [62, 250] on icon at bounding box center [65, 252] width 6 height 5
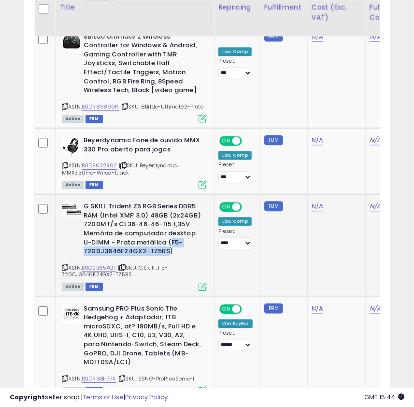
drag, startPoint x: 171, startPoint y: 227, endPoint x: 165, endPoint y: 236, distance: 11.1
click at [165, 236] on b "G.SKILL Trident Z5 RGB Series DDR5 RAM (Intel XMP 3.0) 48GB (2x24GB) 7200MT/s C…" at bounding box center [141, 230] width 117 height 56
click at [67, 265] on icon at bounding box center [65, 267] width 6 height 5
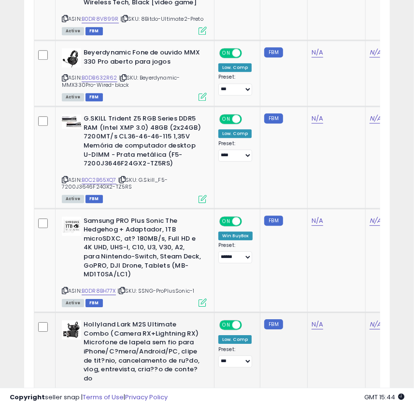
scroll to position [2671, 0]
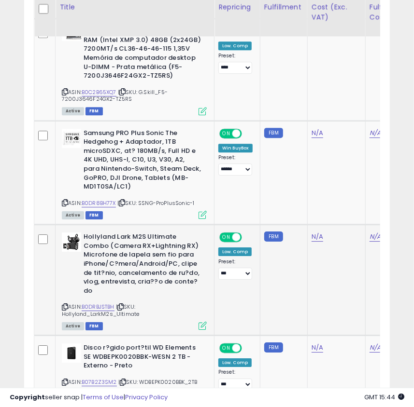
click at [63, 305] on icon at bounding box center [65, 307] width 6 height 5
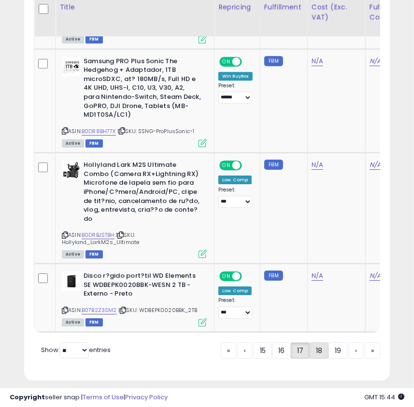
drag, startPoint x: 320, startPoint y: 339, endPoint x: 308, endPoint y: 345, distance: 12.9
click at [320, 343] on link "18" at bounding box center [318, 351] width 19 height 16
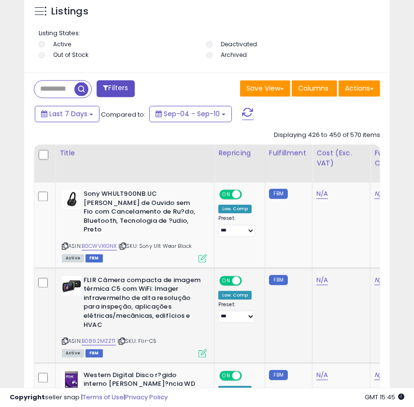
scroll to position [829, 0]
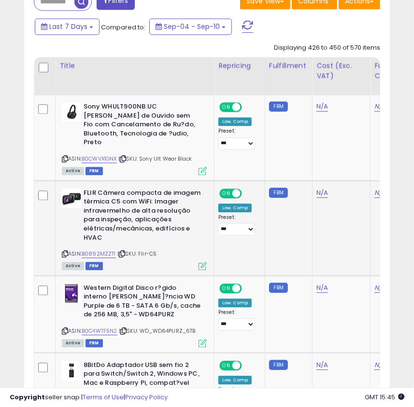
click at [64, 251] on icon at bounding box center [65, 253] width 6 height 5
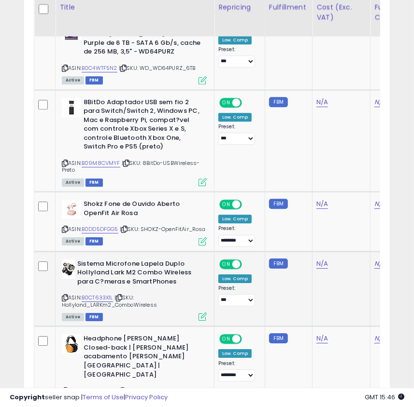
scroll to position [1136, 0]
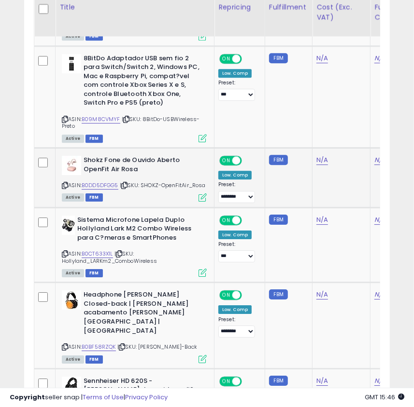
click at [68, 183] on icon at bounding box center [65, 185] width 6 height 5
click at [65, 253] on icon at bounding box center [65, 253] width 6 height 5
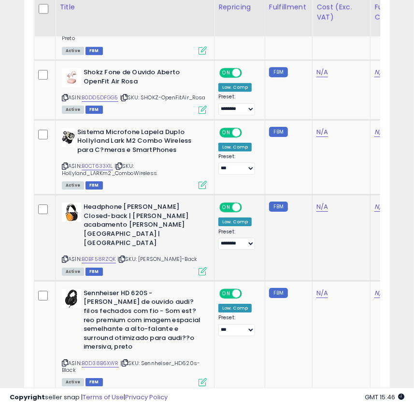
click at [65, 257] on icon at bounding box center [65, 259] width 6 height 5
click at [59, 248] on div "Headphone [PERSON_NAME] Closed-back | [PERSON_NAME] acabamento [PERSON_NAME][GE…" at bounding box center [132, 238] width 147 height 71
click at [64, 257] on icon at bounding box center [65, 259] width 6 height 5
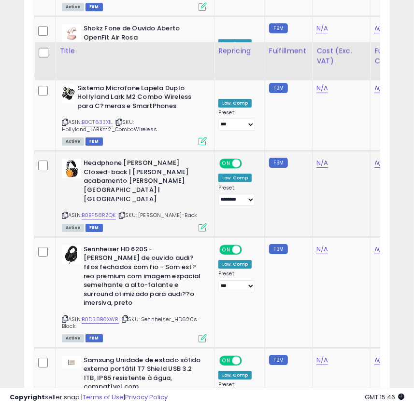
scroll to position [1311, 0]
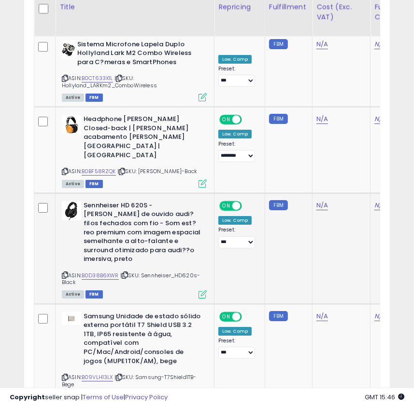
click at [62, 273] on icon at bounding box center [65, 275] width 6 height 5
click at [68, 273] on icon at bounding box center [65, 275] width 6 height 5
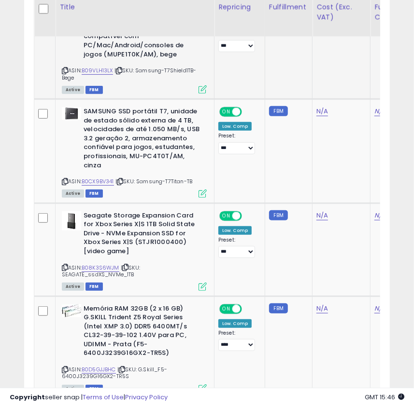
scroll to position [1706, 0]
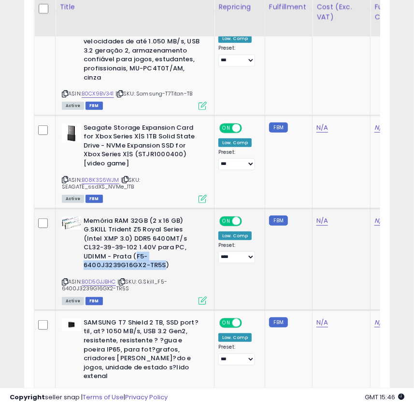
drag, startPoint x: 107, startPoint y: 232, endPoint x: 196, endPoint y: 235, distance: 88.8
click at [196, 235] on b "Memória RAM 32GB (2 x 16 GB) G.SKILL Trident Z5 Royal Series (Intel XMP 3.0) DD…" at bounding box center [141, 245] width 117 height 56
click at [65, 279] on icon at bounding box center [65, 281] width 6 height 5
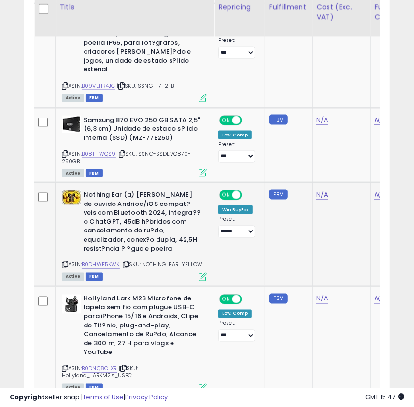
scroll to position [2057, 0]
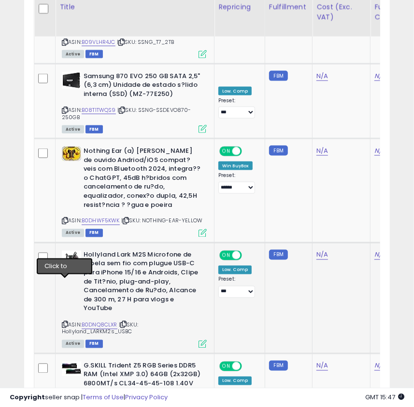
click at [64, 322] on icon at bounding box center [65, 324] width 6 height 5
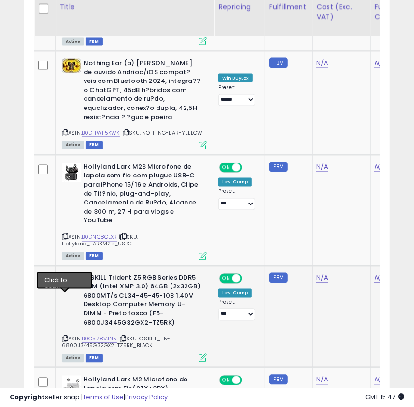
click at [65, 337] on icon at bounding box center [65, 339] width 6 height 5
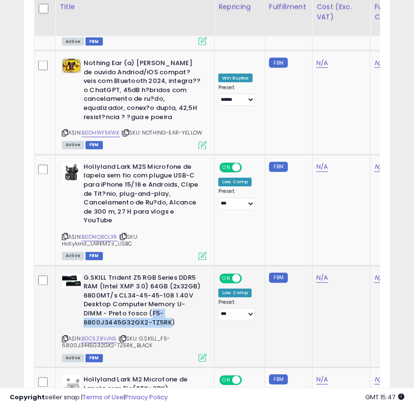
drag, startPoint x: 150, startPoint y: 273, endPoint x: 169, endPoint y: 283, distance: 21.6
click at [169, 283] on b "G.SKILL Trident Z5 RGB Series DDR5 RAM (Intel XMP 3.0) 64GB (2x32GB) 6800MT/s C…" at bounding box center [141, 302] width 117 height 56
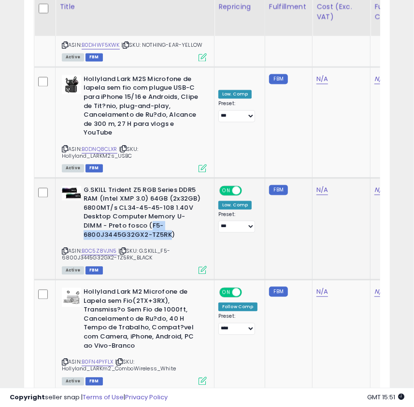
scroll to position [2276, 0]
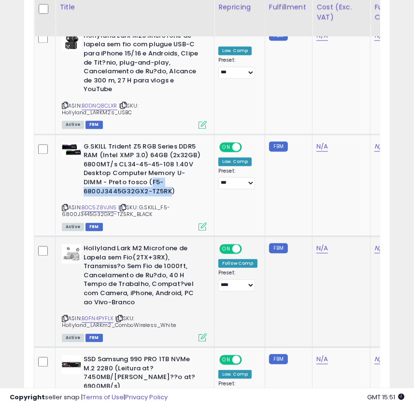
click at [65, 316] on icon at bounding box center [65, 318] width 6 height 5
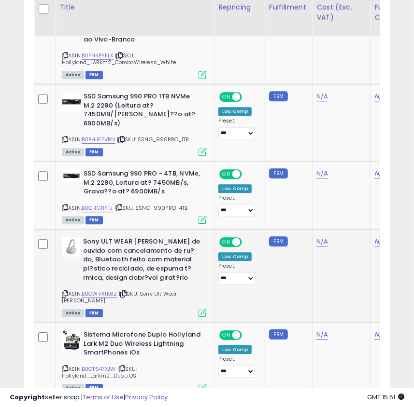
scroll to position [2627, 0]
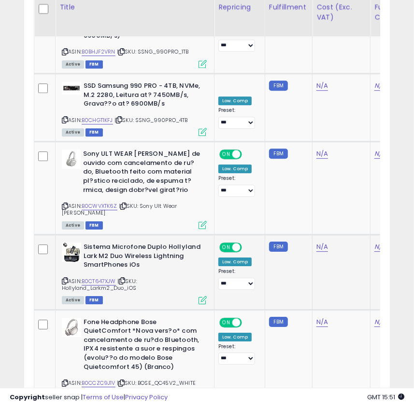
click at [66, 278] on icon at bounding box center [65, 280] width 6 height 5
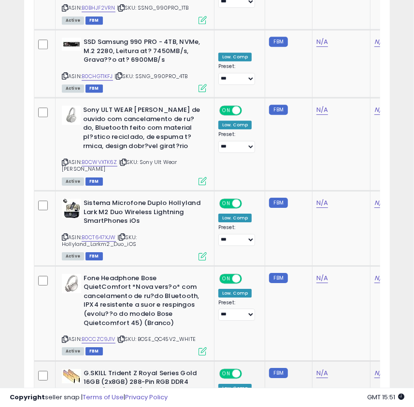
scroll to position [2759, 0]
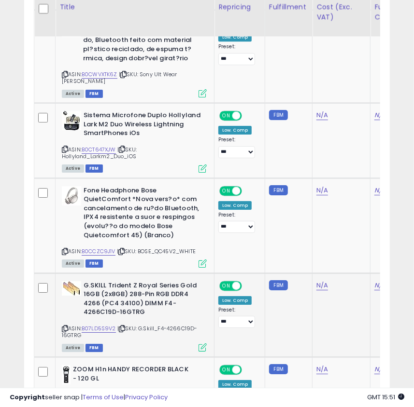
click at [64, 326] on icon at bounding box center [65, 328] width 6 height 5
drag, startPoint x: 158, startPoint y: 270, endPoint x: 146, endPoint y: 275, distance: 13.4
click at [146, 281] on div "ASIN: B07LD5S9V2 | SKU: G.Skill_F4-4266C19D-16GTRG Active FBM" at bounding box center [134, 315] width 145 height 69
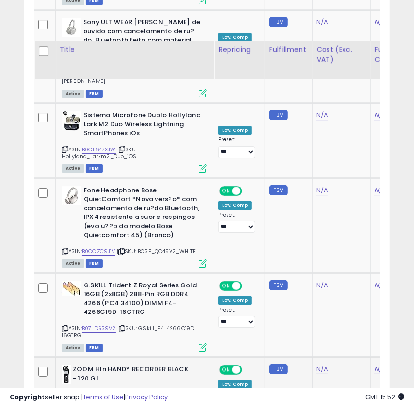
scroll to position [2802, 0]
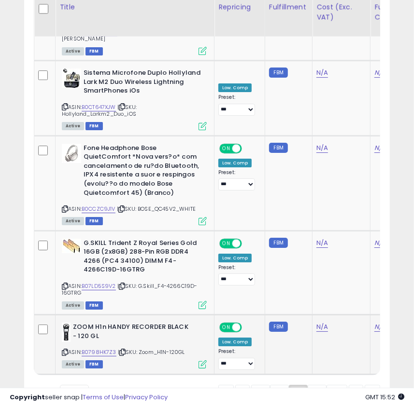
click at [64, 350] on icon at bounding box center [65, 352] width 6 height 5
click at [101, 348] on link "B0798HK7Z3" at bounding box center [99, 352] width 35 height 8
drag, startPoint x: 321, startPoint y: 338, endPoint x: 316, endPoint y: 305, distance: 33.2
click at [321, 385] on link "19" at bounding box center [316, 393] width 19 height 16
click at [319, 385] on link "19" at bounding box center [316, 393] width 19 height 16
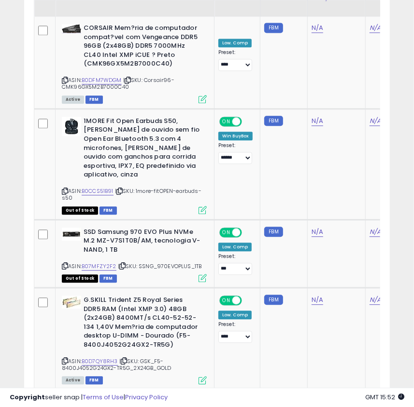
scroll to position [758, 0]
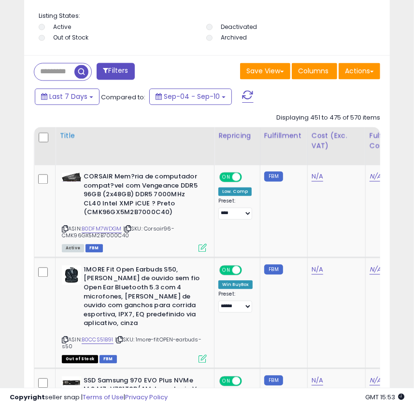
click at [183, 148] on th "Title" at bounding box center [135, 146] width 159 height 38
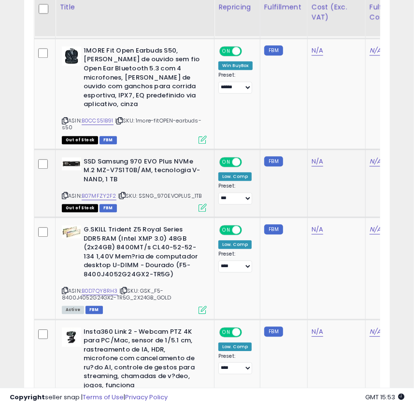
scroll to position [1022, 0]
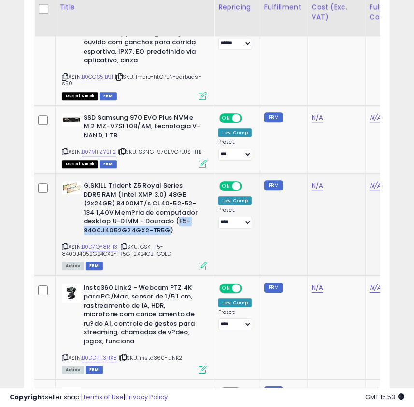
drag, startPoint x: 150, startPoint y: 212, endPoint x: 165, endPoint y: 223, distance: 19.0
click at [165, 223] on b "G.SKILL Trident Z5 Royal Series DDR5 RAM (Intel XMP 3.0) 48GB (2x24GB) 8400MT/s…" at bounding box center [141, 209] width 117 height 56
click at [64, 244] on icon at bounding box center [65, 246] width 6 height 5
drag, startPoint x: 156, startPoint y: 240, endPoint x: 127, endPoint y: 246, distance: 29.5
click at [127, 246] on span "| SKU: GSK_F5-8400J4052G24GX2-TR5G_2X24GB_GOLD" at bounding box center [116, 250] width 109 height 14
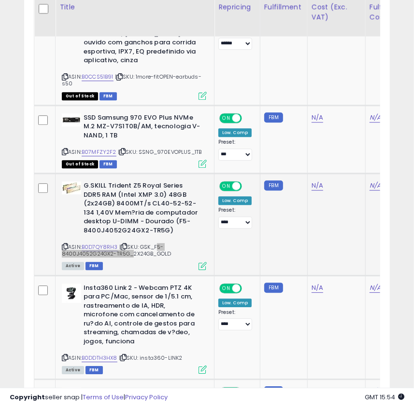
scroll to position [1066, 0]
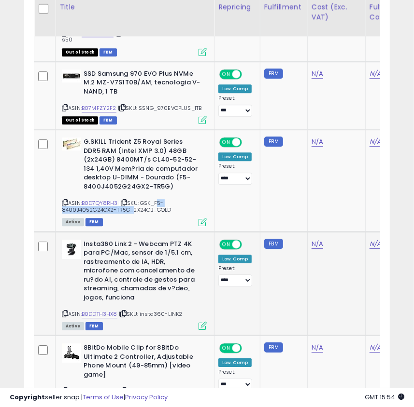
click at [63, 311] on icon at bounding box center [65, 313] width 6 height 5
click at [64, 311] on icon at bounding box center [65, 313] width 6 height 5
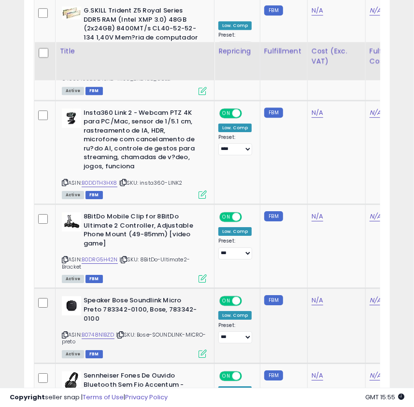
scroll to position [1241, 0]
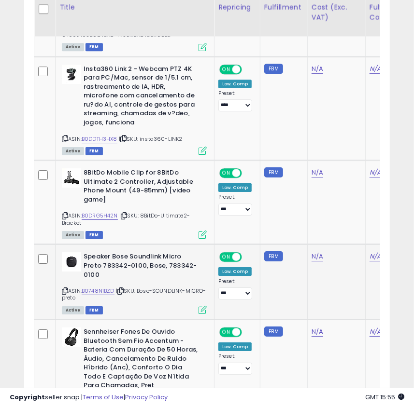
click at [66, 289] on icon at bounding box center [65, 291] width 6 height 5
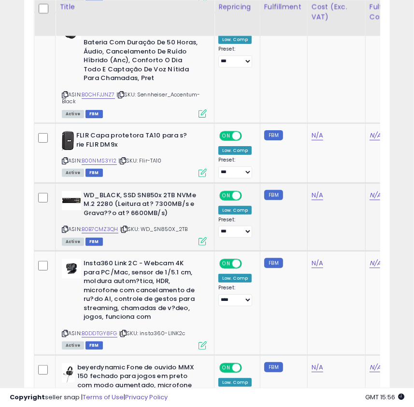
scroll to position [1636, 0]
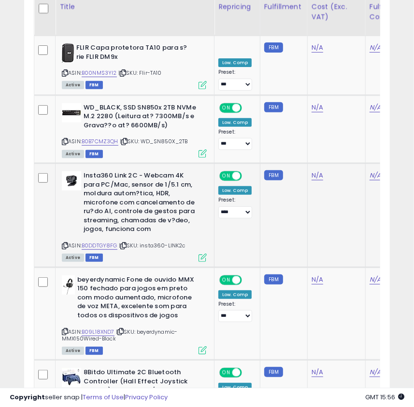
click at [66, 243] on icon at bounding box center [65, 245] width 6 height 5
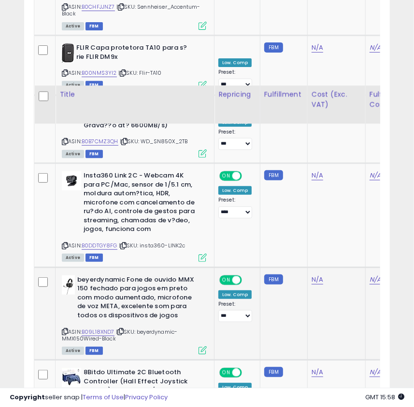
scroll to position [1723, 0]
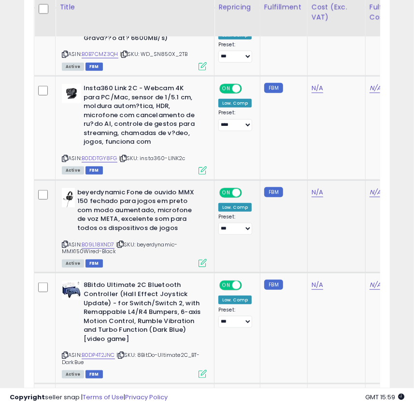
click at [65, 241] on span "| SKU: beyerdynamic-MMX150Wired-Black" at bounding box center [119, 248] width 115 height 14
click at [62, 242] on icon at bounding box center [65, 244] width 6 height 5
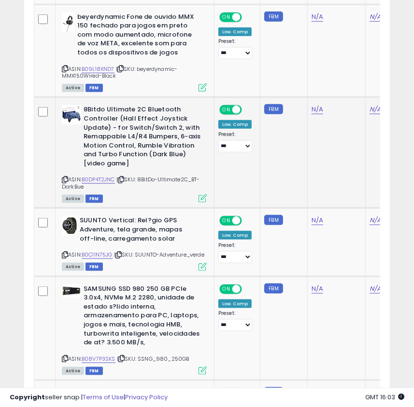
scroll to position [1943, 0]
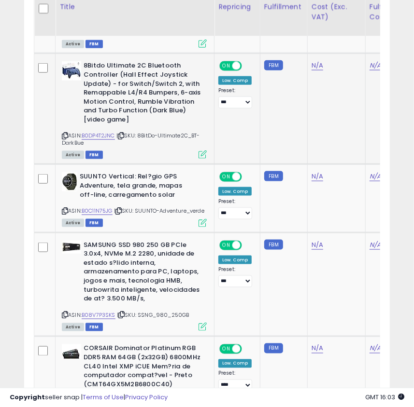
click at [62, 133] on icon at bounding box center [65, 135] width 6 height 5
click at [65, 208] on icon at bounding box center [65, 210] width 6 height 5
click at [114, 207] on span "| SKU: SUUNTO-Adventure_verde" at bounding box center [159, 211] width 90 height 8
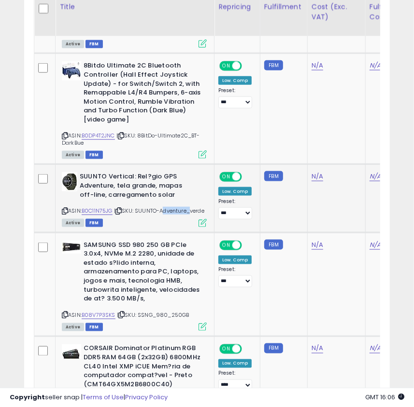
drag, startPoint x: 90, startPoint y: 198, endPoint x: 59, endPoint y: 198, distance: 30.4
click at [59, 198] on div "SUUNTO Vertical: Rel?gio GPS Adventure, tela grande, mapas off-line, carregamen…" at bounding box center [132, 199] width 147 height 54
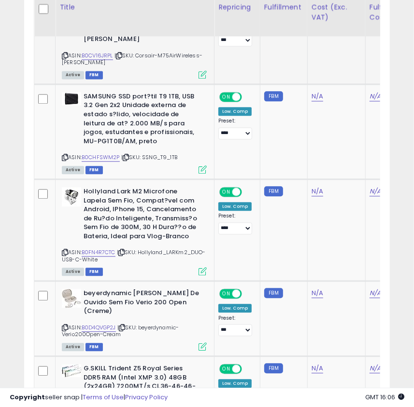
scroll to position [2470, 0]
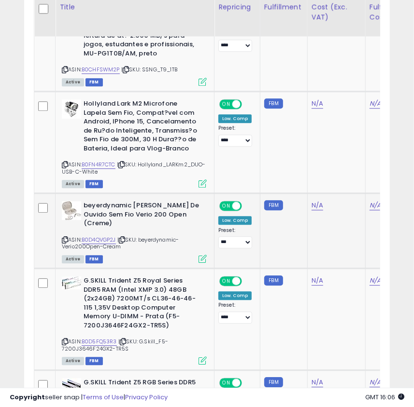
click at [64, 237] on icon at bounding box center [65, 239] width 6 height 5
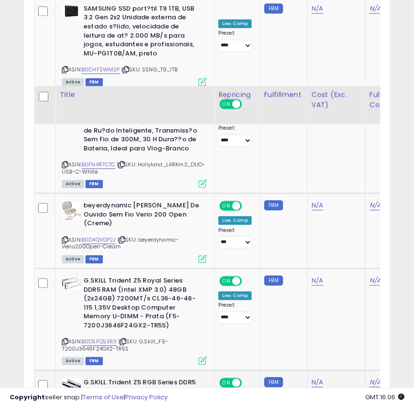
scroll to position [2557, 0]
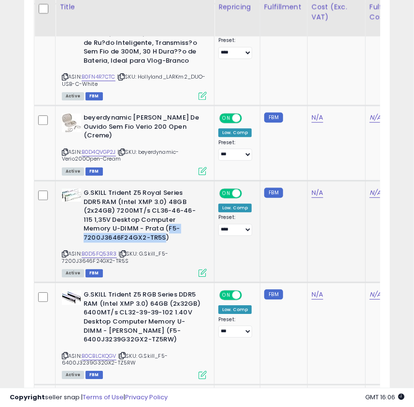
drag, startPoint x: 129, startPoint y: 207, endPoint x: 162, endPoint y: 216, distance: 34.1
click at [162, 216] on b "G.SKILL Trident Z5 Royal Series DDR5 RAM (Intel XMP 3.0) 48GB (2x24GB) 7200MT/s…" at bounding box center [141, 217] width 117 height 56
click at [64, 251] on icon at bounding box center [65, 253] width 6 height 5
click at [64, 353] on icon at bounding box center [65, 355] width 6 height 5
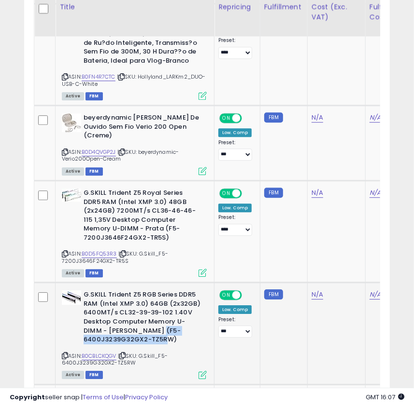
drag, startPoint x: 156, startPoint y: 309, endPoint x: 170, endPoint y: 319, distance: 16.3
click at [170, 319] on b "G.SKILL Trident Z5 RGB Series DDR5 RAM (Intel XMP 3.0) 64GB (2x32GB) 6400MT/s C…" at bounding box center [141, 319] width 117 height 56
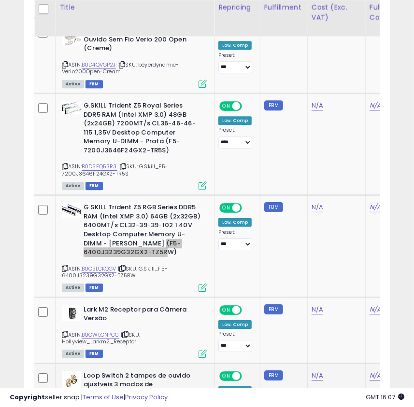
scroll to position [2733, 0]
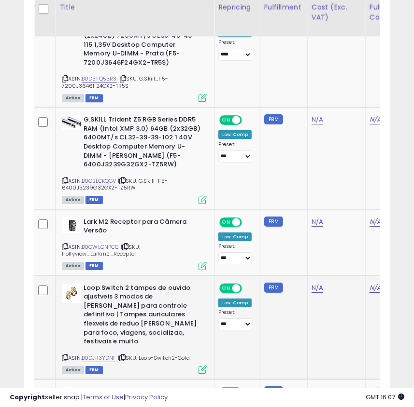
click at [63, 355] on icon at bounding box center [65, 357] width 6 height 5
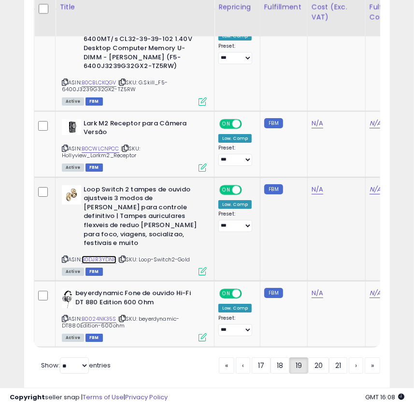
click at [97, 256] on link "B0DJR3YDNF" at bounding box center [99, 260] width 35 height 8
click at [66, 289] on div "ASIN: B0024NK35S | SKU: beyerdynamic-DT880Edition-600ohm Active FBM" at bounding box center [134, 315] width 145 height 52
click at [66, 316] on icon at bounding box center [65, 318] width 6 height 5
click at [315, 358] on link "20" at bounding box center [318, 366] width 21 height 16
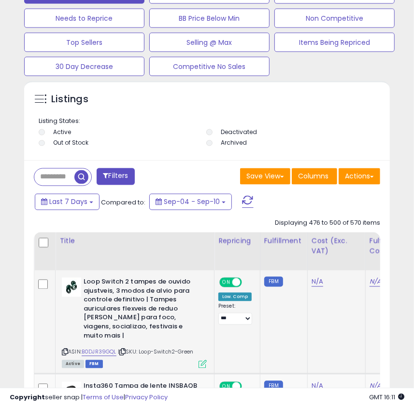
scroll to position [697, 0]
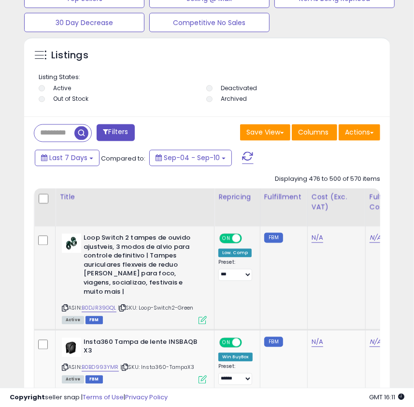
click at [63, 306] on icon at bounding box center [65, 308] width 6 height 5
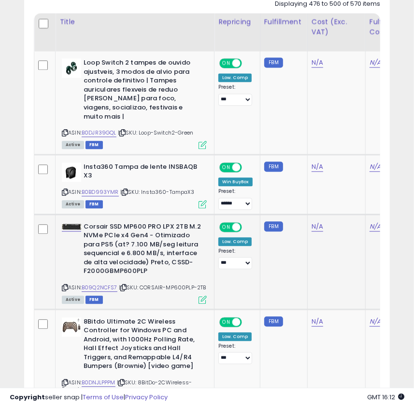
scroll to position [960, 0]
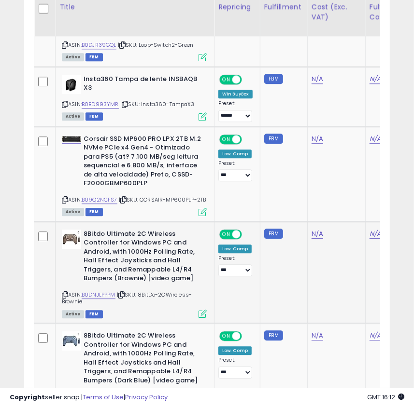
click at [151, 254] on b "8Bitdo Ultimate 2C Wireless Controller for Windows PC and Android, with 1000Hz …" at bounding box center [141, 258] width 117 height 56
drag, startPoint x: 151, startPoint y: 254, endPoint x: 175, endPoint y: 250, distance: 24.0
click at [175, 250] on b "8Bitdo Ultimate 2C Wireless Controller for Windows PC and Android, with 1000Hz …" at bounding box center [141, 258] width 117 height 56
click at [196, 231] on b "8Bitdo Ultimate 2C Wireless Controller for Windows PC and Android, with 1000Hz …" at bounding box center [141, 258] width 117 height 56
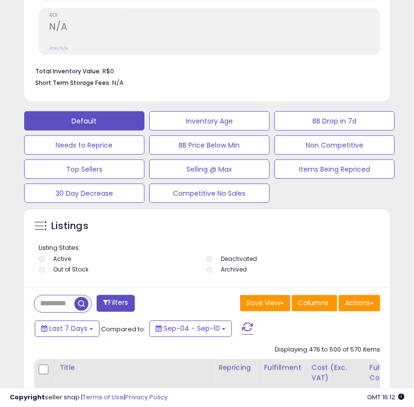
scroll to position [614, 0]
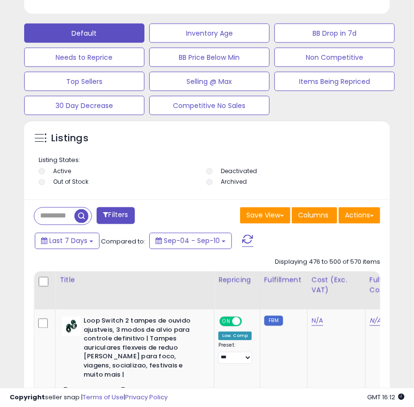
click at [47, 221] on input "text" at bounding box center [54, 216] width 40 height 17
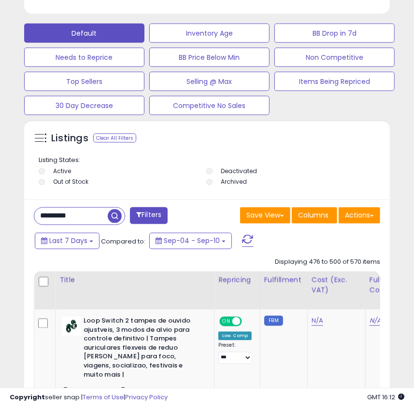
type input "*********"
click at [0, 0] on div "Retrieving listings data.." at bounding box center [0, 0] width 0 height 0
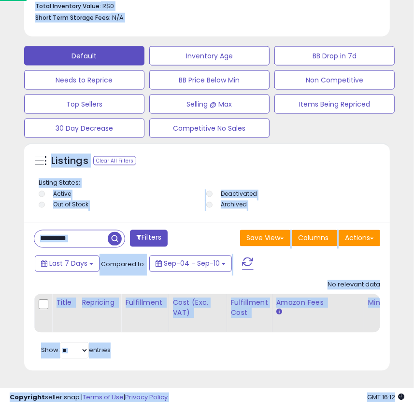
scroll to position [482425, 482252]
click at [97, 231] on input "*********" at bounding box center [70, 239] width 73 height 17
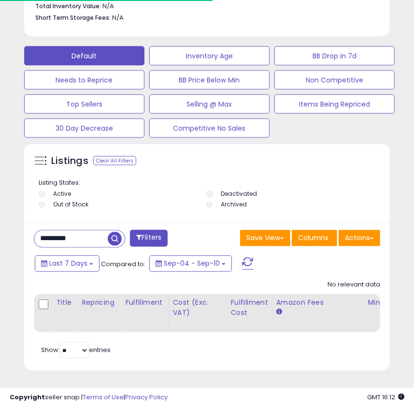
click at [97, 231] on input "*********" at bounding box center [70, 239] width 73 height 17
type input "****"
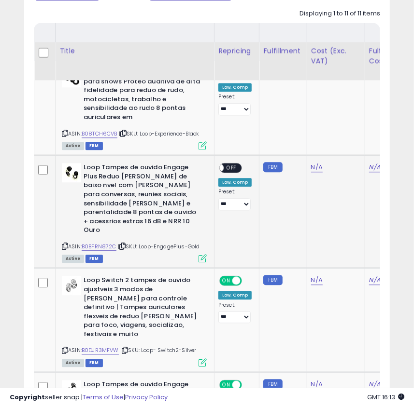
scroll to position [907, 0]
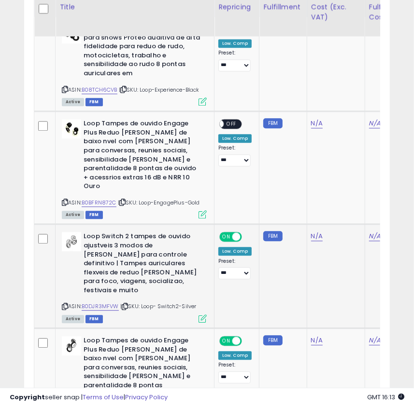
click at [63, 304] on icon at bounding box center [65, 306] width 6 height 5
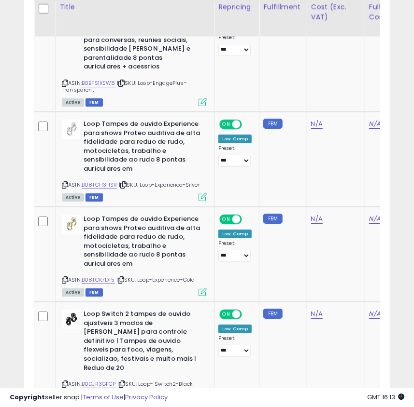
scroll to position [1433, 0]
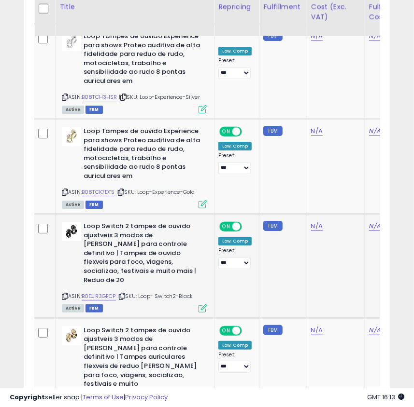
click at [65, 294] on icon at bounding box center [65, 296] width 6 height 5
click at [62, 294] on icon at bounding box center [65, 296] width 6 height 5
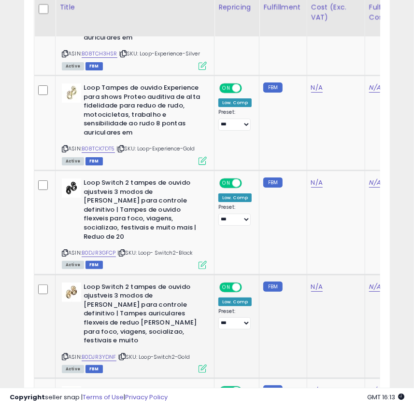
click at [65, 354] on icon at bounding box center [65, 356] width 6 height 5
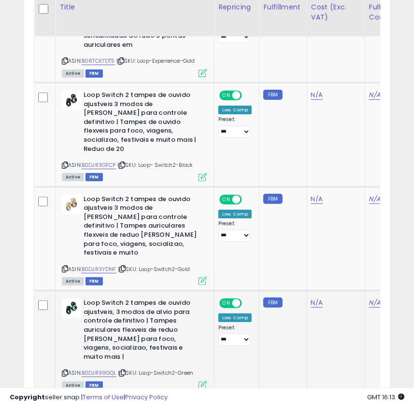
click at [66, 371] on icon at bounding box center [65, 373] width 6 height 5
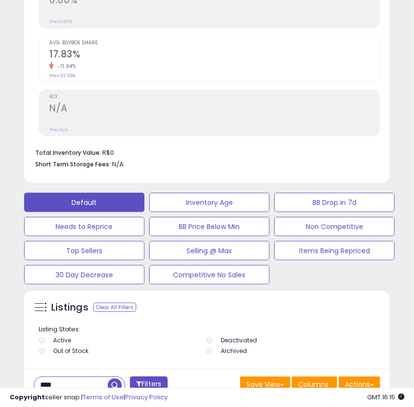
scroll to position [620, 0]
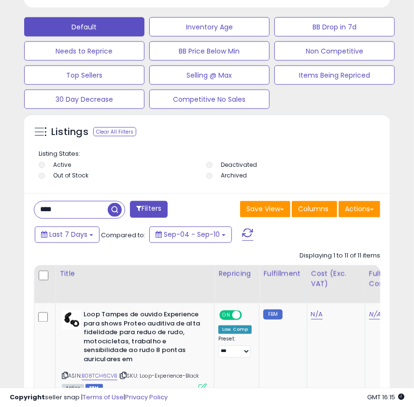
click at [57, 217] on input "****" at bounding box center [70, 210] width 73 height 17
click at [111, 212] on span "button" at bounding box center [115, 210] width 14 height 14
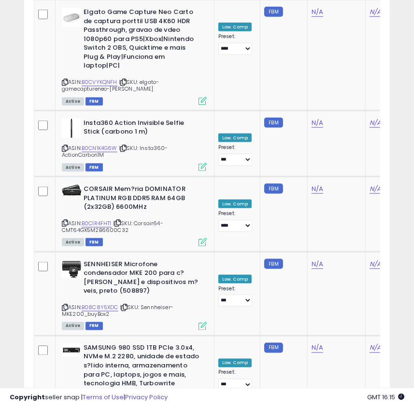
scroll to position [2659, 0]
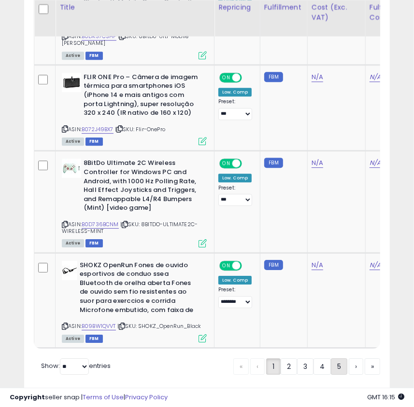
click at [340, 359] on link "5" at bounding box center [339, 367] width 16 height 16
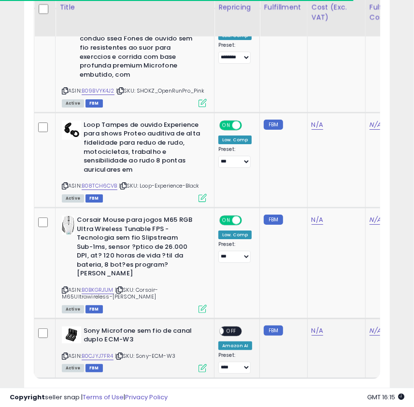
scroll to position [2886, 0]
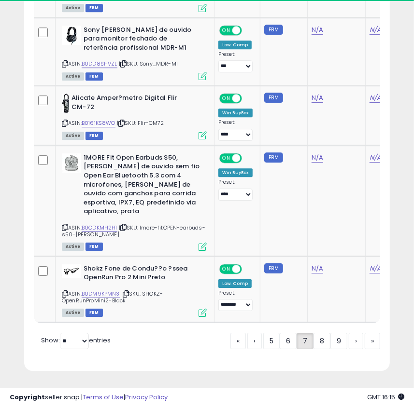
scroll to position [609, 0]
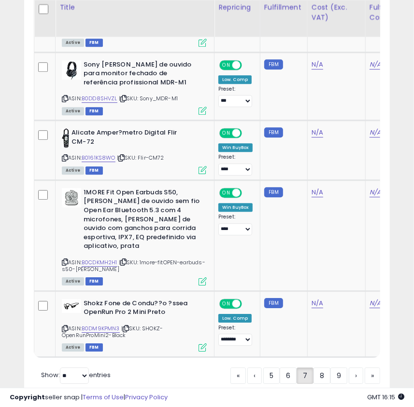
scroll to position [2604, 0]
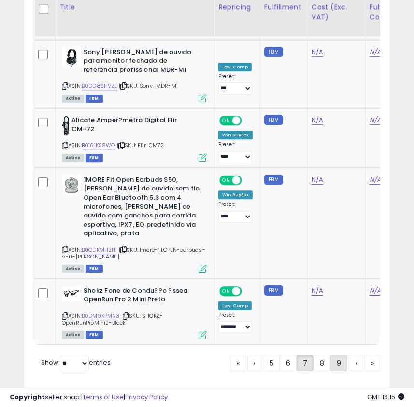
click at [337, 355] on link "9" at bounding box center [338, 363] width 17 height 16
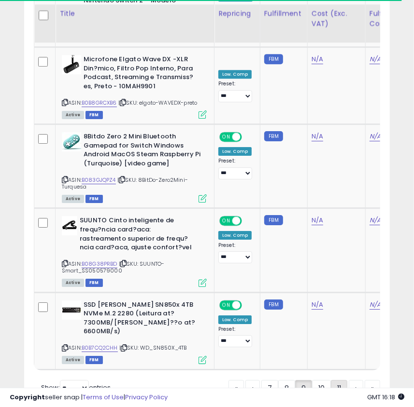
scroll to position [2765, 0]
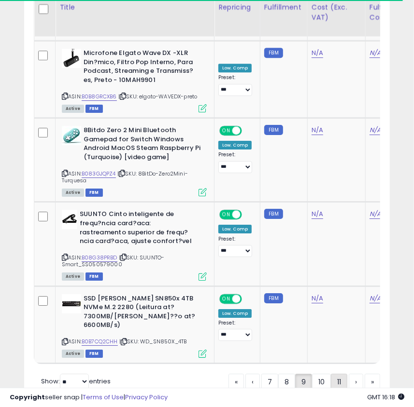
click at [334, 374] on link "11" at bounding box center [339, 382] width 16 height 16
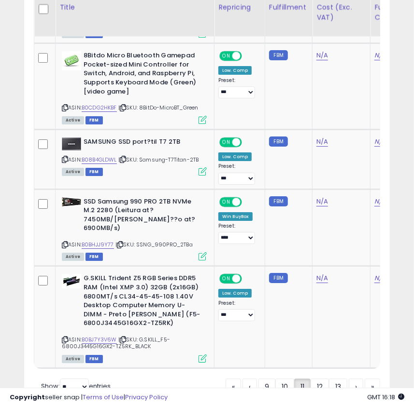
scroll to position [2847, 0]
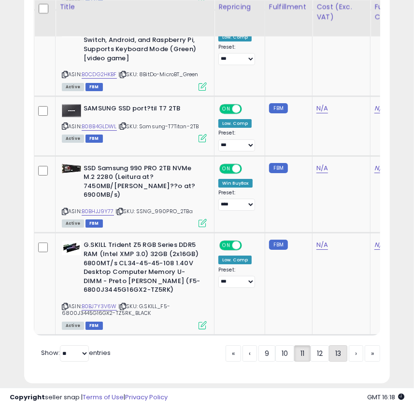
click at [334, 346] on link "13" at bounding box center [338, 354] width 18 height 16
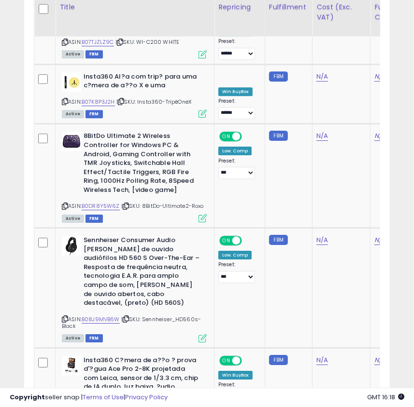
scroll to position [2800, 0]
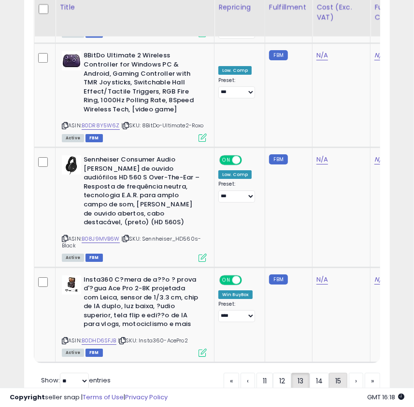
click at [338, 373] on link "15" at bounding box center [338, 381] width 18 height 16
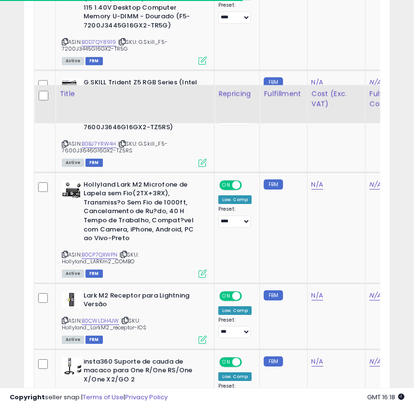
scroll to position [2778, 0]
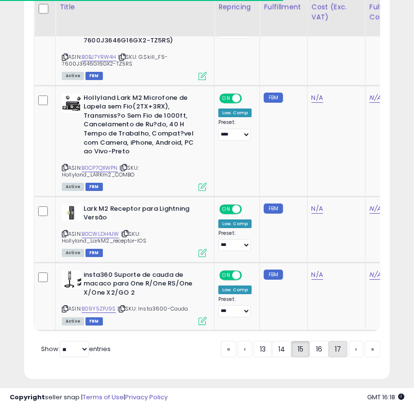
click at [338, 341] on link "17" at bounding box center [337, 349] width 19 height 16
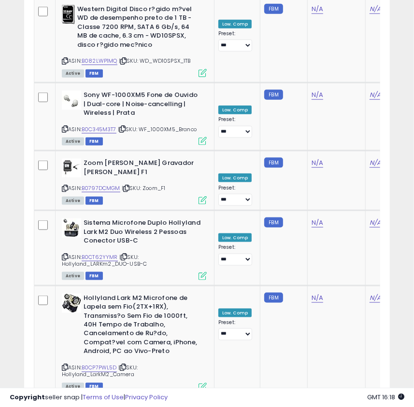
scroll to position [2788, 0]
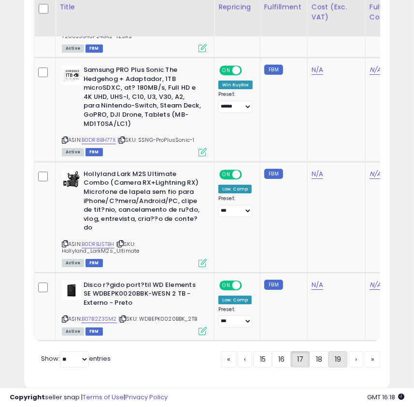
click at [333, 351] on link "19" at bounding box center [337, 359] width 19 height 16
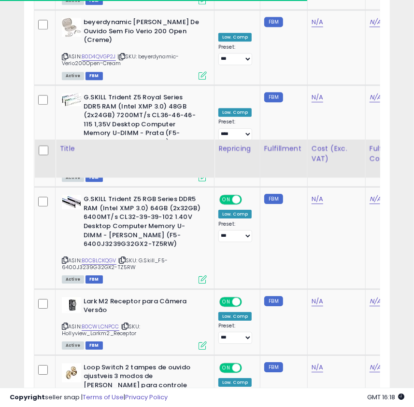
scroll to position [2805, 0]
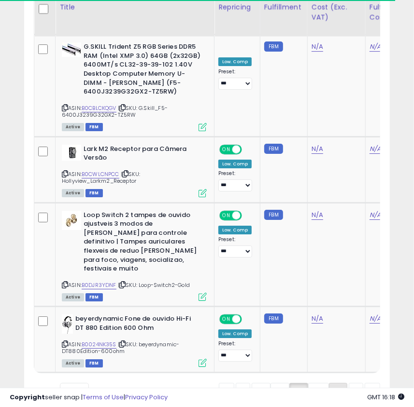
drag, startPoint x: 334, startPoint y: 365, endPoint x: 344, endPoint y: 337, distance: 29.8
click at [334, 383] on link "21" at bounding box center [338, 391] width 18 height 16
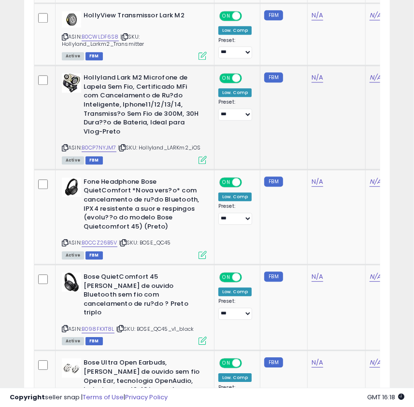
scroll to position [873, 0]
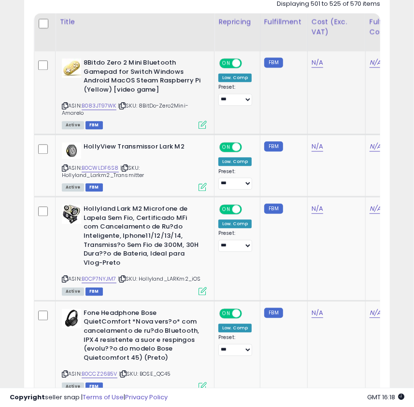
click at [68, 107] on div "ASIN: B083JT97WK | SKU: 8BitDo-Zero2Mini-Amarelo Active FBM" at bounding box center [134, 92] width 145 height 69
click at [63, 108] on icon at bounding box center [65, 105] width 6 height 5
click at [67, 171] on icon at bounding box center [65, 168] width 6 height 5
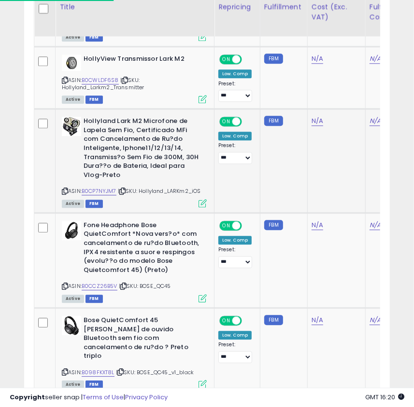
click at [66, 189] on icon at bounding box center [65, 191] width 6 height 5
click at [66, 288] on icon at bounding box center [65, 286] width 6 height 5
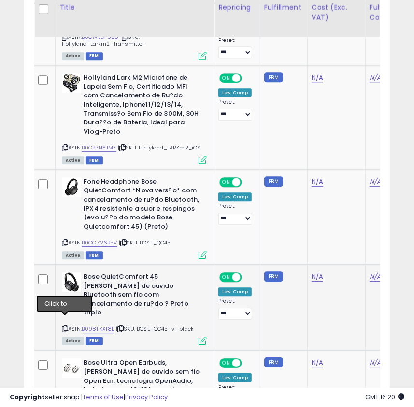
click at [62, 326] on icon at bounding box center [65, 328] width 6 height 5
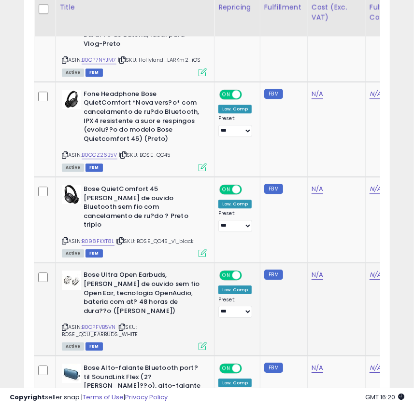
scroll to position [1136, 0]
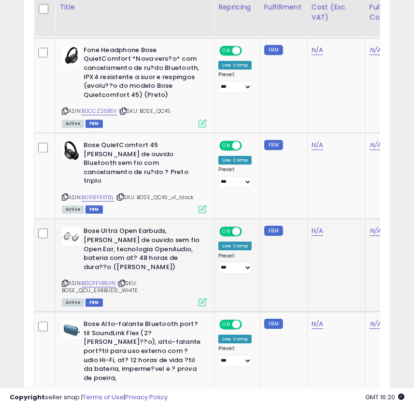
click at [63, 281] on icon at bounding box center [65, 283] width 6 height 5
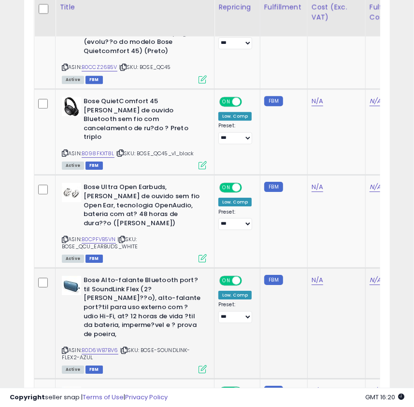
click at [63, 348] on icon at bounding box center [65, 350] width 6 height 5
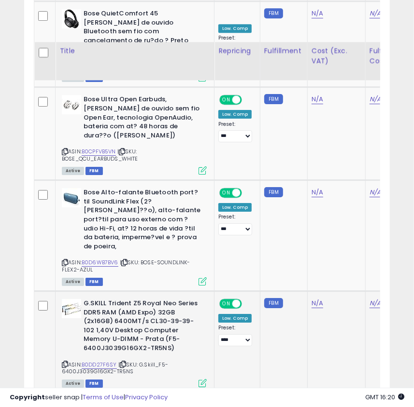
scroll to position [1311, 0]
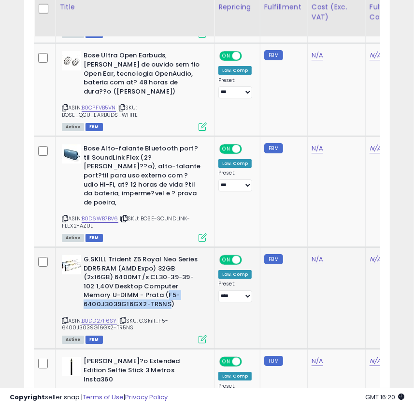
drag, startPoint x: 167, startPoint y: 265, endPoint x: 166, endPoint y: 276, distance: 10.2
click at [166, 276] on b "G.SKILL Trident Z5 Royal Neo Series DDR5 RAM (AMD Expo) 32GB (2x16GB) 6400MT/s …" at bounding box center [141, 283] width 117 height 56
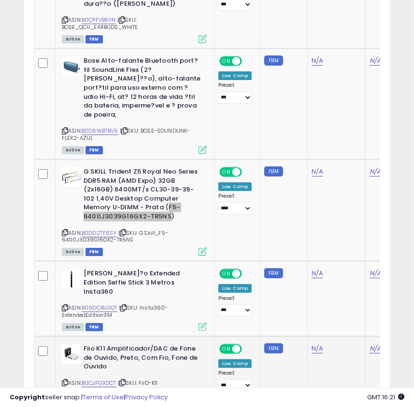
scroll to position [1443, 0]
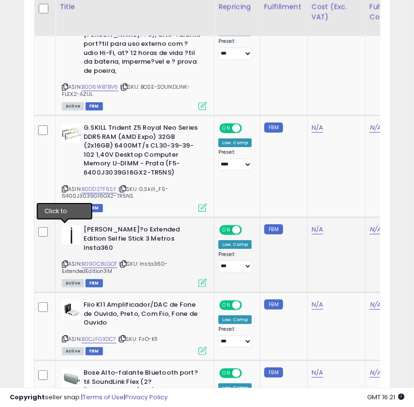
click at [64, 262] on icon at bounding box center [65, 264] width 6 height 5
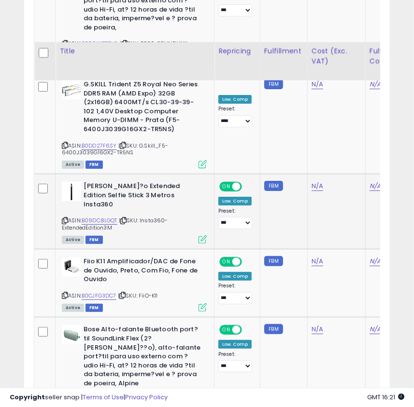
scroll to position [1530, 0]
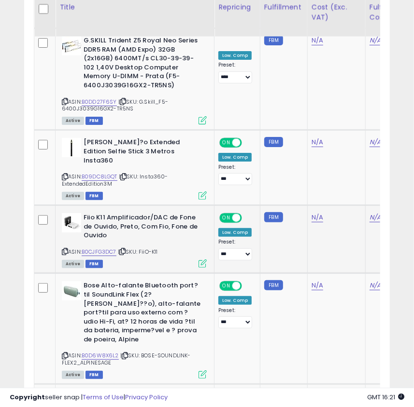
click at [62, 249] on icon at bounding box center [65, 251] width 6 height 5
click at [63, 249] on icon at bounding box center [65, 251] width 6 height 5
click at [65, 353] on icon at bounding box center [65, 355] width 6 height 5
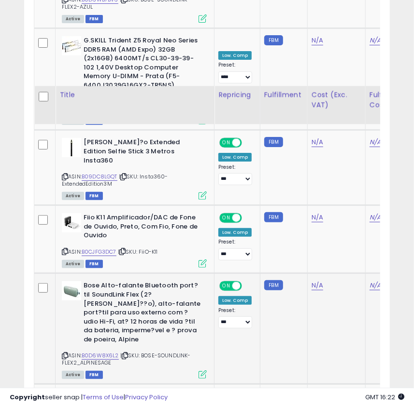
scroll to position [1618, 0]
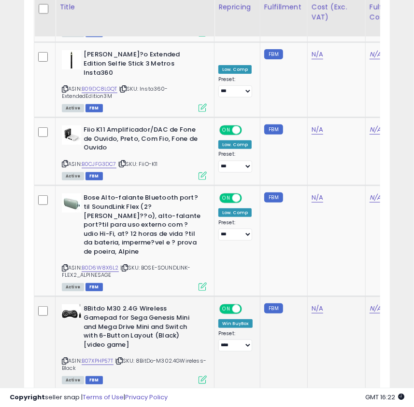
click at [65, 359] on icon at bounding box center [65, 361] width 6 height 5
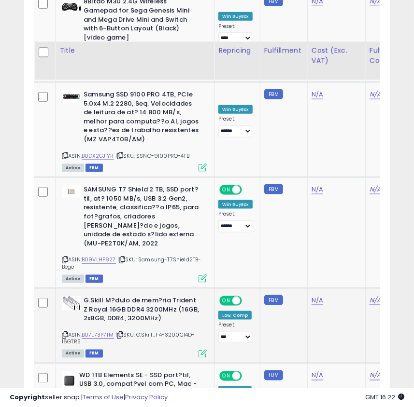
scroll to position [1969, 0]
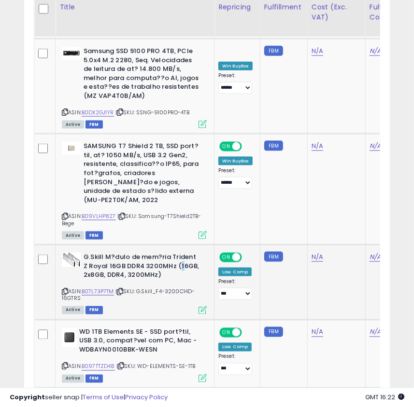
click at [177, 253] on b "G.Skill M?dulo de mem?ria Trident Z Royal 16GB DDR4 3200MHz (16GB, 2x8GB, DDR4,…" at bounding box center [141, 267] width 117 height 29
drag, startPoint x: 159, startPoint y: 226, endPoint x: 98, endPoint y: 235, distance: 61.5
click at [98, 253] on div "ASIN: B07L73P7TM | SKU: G.Skill_F4-3200C14D-16GTRS Active FBM" at bounding box center [134, 283] width 145 height 61
click at [63, 289] on icon at bounding box center [65, 291] width 6 height 5
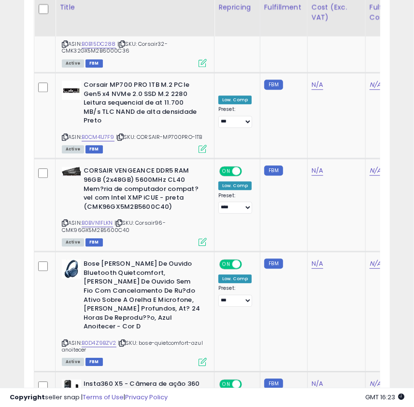
scroll to position [2627, 0]
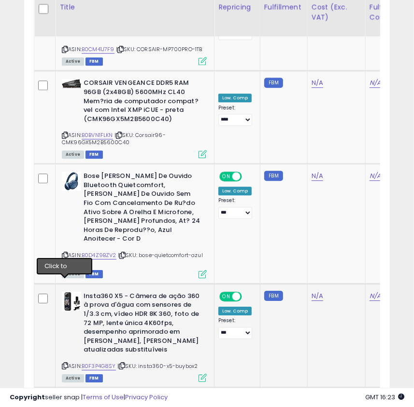
click at [63, 363] on icon at bounding box center [65, 365] width 6 height 5
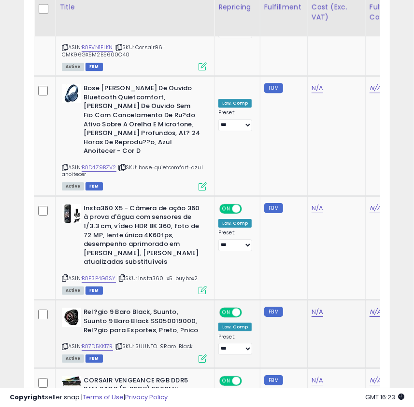
scroll to position [2759, 0]
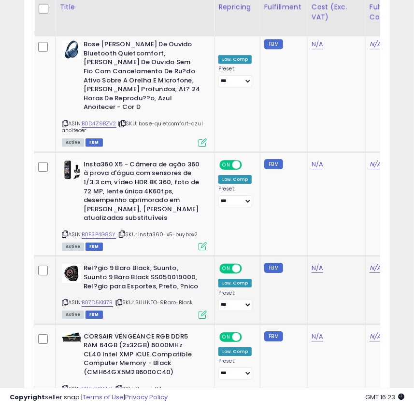
click at [67, 300] on icon at bounding box center [65, 302] width 6 height 5
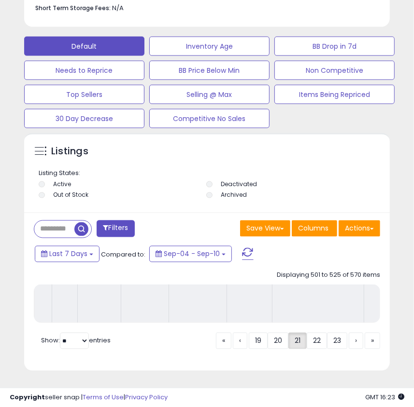
scroll to position [609, 0]
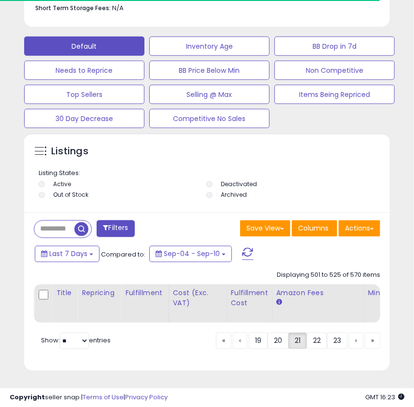
type input "**********"
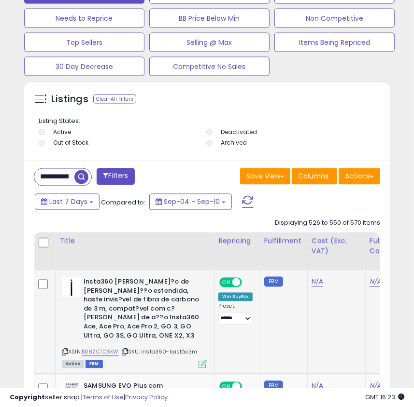
scroll to position [741, 0]
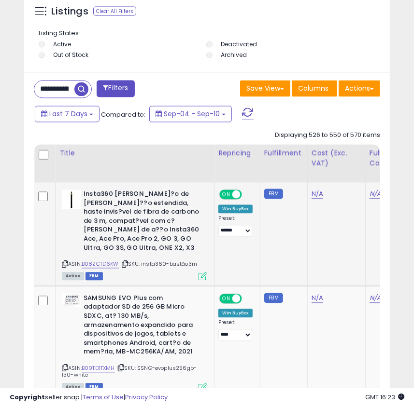
click at [65, 262] on icon at bounding box center [65, 264] width 6 height 5
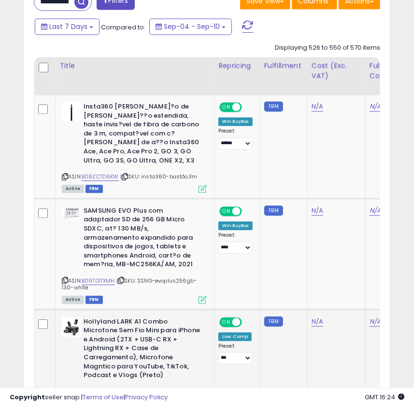
scroll to position [916, 0]
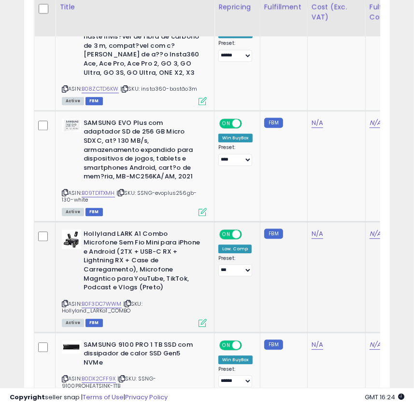
click at [68, 277] on div "ASIN: B0F3DC7WWM | SKU: Hollyland_LARKa1_COMBO Active FBM" at bounding box center [134, 278] width 145 height 97
click at [63, 301] on icon at bounding box center [65, 303] width 6 height 5
click at [65, 301] on icon at bounding box center [65, 303] width 6 height 5
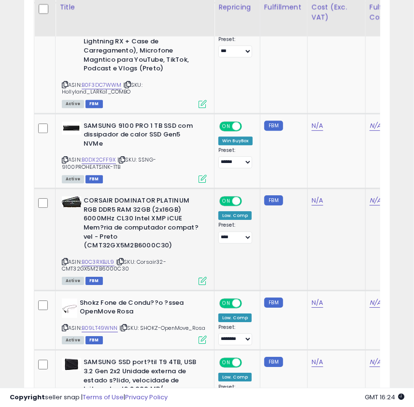
scroll to position [1223, 0]
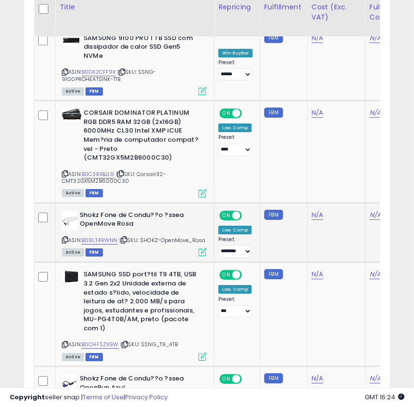
click at [63, 237] on icon at bounding box center [65, 239] width 6 height 5
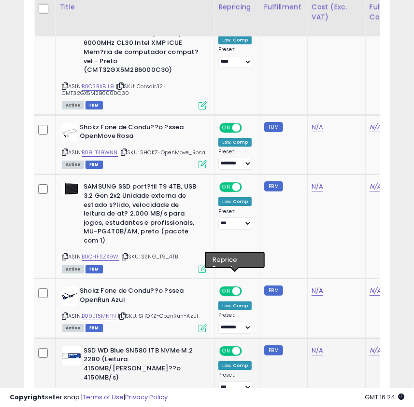
scroll to position [1355, 0]
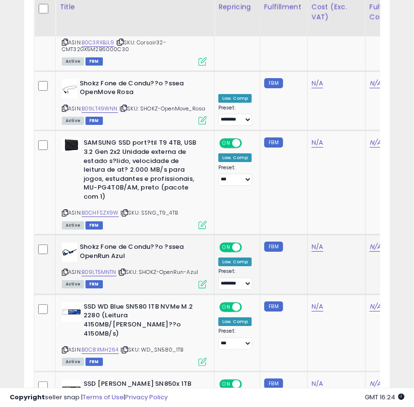
click at [63, 270] on icon at bounding box center [65, 272] width 6 height 5
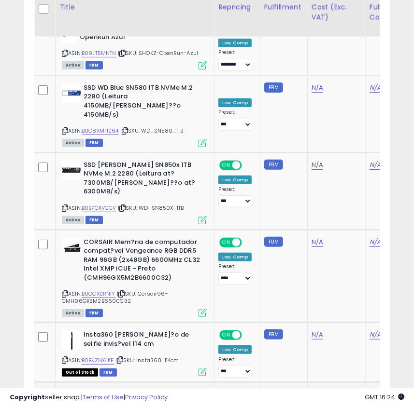
scroll to position [1662, 0]
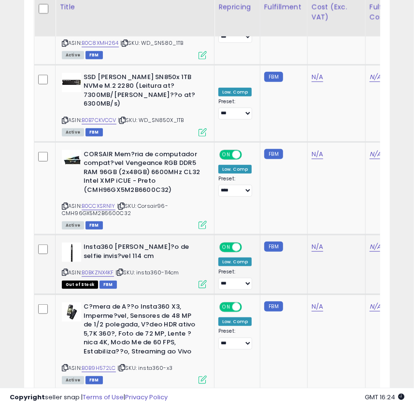
click at [67, 270] on icon at bounding box center [65, 272] width 6 height 5
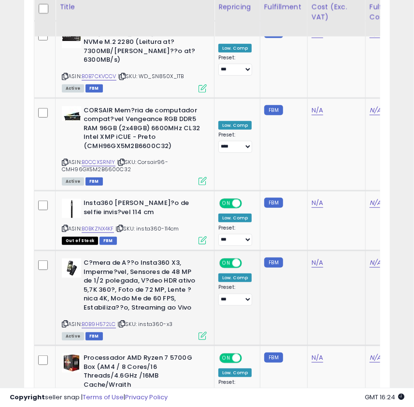
click at [64, 321] on icon at bounding box center [65, 323] width 6 height 5
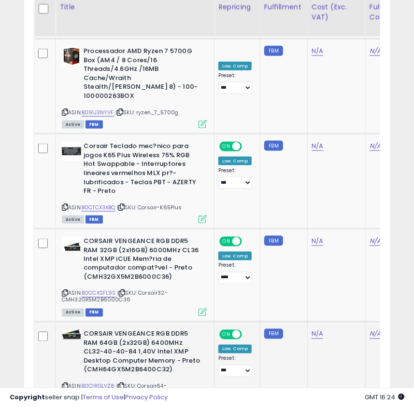
scroll to position [2145, 0]
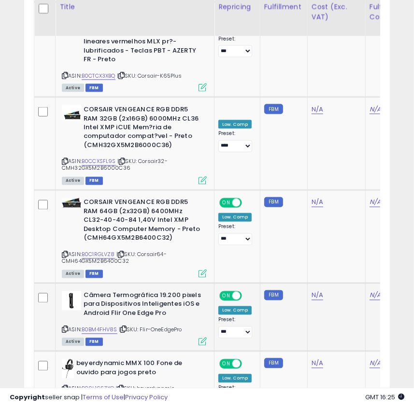
click at [69, 291] on div "ASIN: B0BM4FHV8S | SKU: Flir-OneEdgePro Active FBM" at bounding box center [134, 318] width 145 height 54
click at [64, 327] on icon at bounding box center [65, 329] width 6 height 5
click at [53, 283] on td at bounding box center [44, 317] width 21 height 68
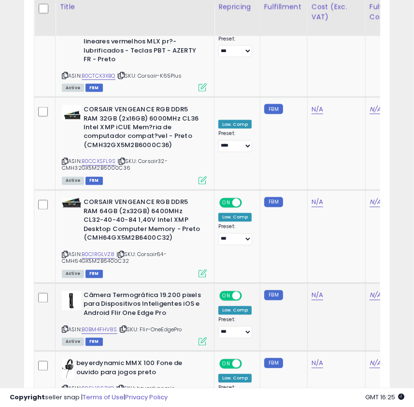
click at [67, 327] on icon at bounding box center [65, 329] width 6 height 5
click at [66, 327] on icon at bounding box center [65, 329] width 6 height 5
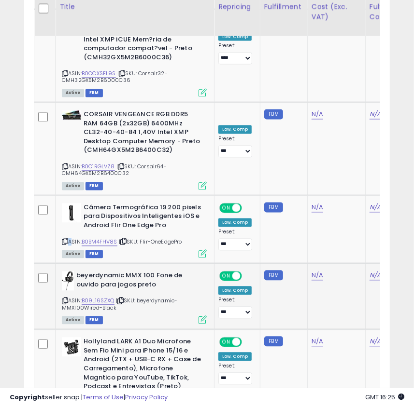
click at [63, 299] on icon at bounding box center [65, 301] width 6 height 5
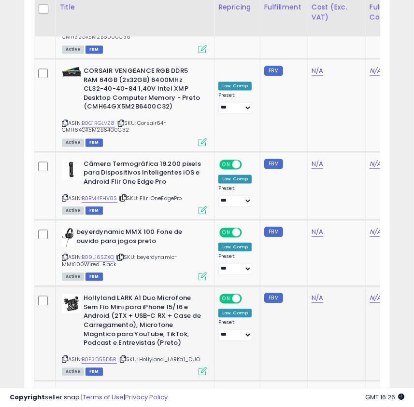
scroll to position [2320, 0]
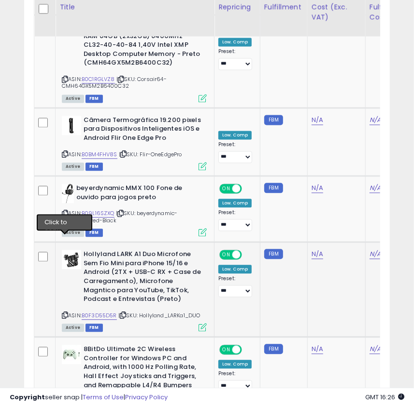
click at [65, 313] on icon at bounding box center [65, 315] width 6 height 5
click at [101, 250] on div "ASIN: B0F3D55D5R | SKU: Hollyland_LARKa1_DUO Active FBM" at bounding box center [134, 290] width 145 height 81
click at [110, 250] on div "ASIN: B0F3D55D5R | SKU: Hollyland_LARKa1_DUO Active FBM" at bounding box center [134, 290] width 145 height 81
click at [109, 312] on link "B0F3D55D5R" at bounding box center [99, 316] width 35 height 8
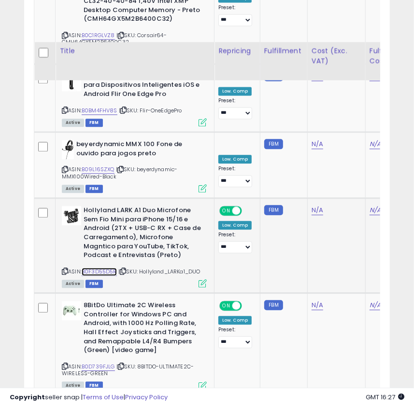
scroll to position [2452, 0]
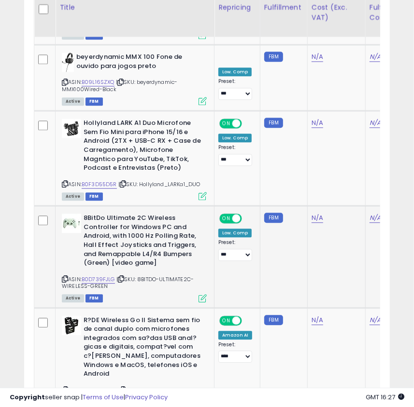
click at [66, 277] on icon at bounding box center [65, 279] width 6 height 5
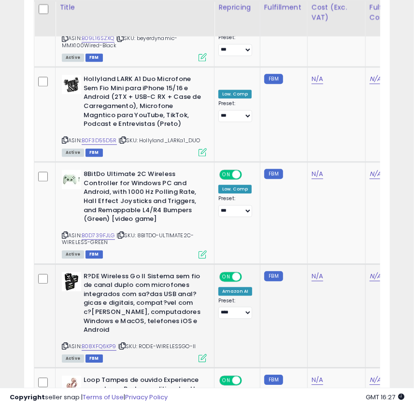
click at [61, 272] on div "R?DE Wireless Go II Sistema sem fio de canal duplo com microfones integrados co…" at bounding box center [132, 317] width 147 height 90
click at [63, 344] on icon at bounding box center [65, 346] width 6 height 5
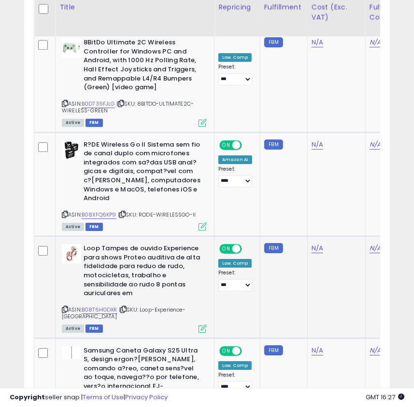
click at [62, 307] on icon at bounding box center [65, 309] width 6 height 5
drag, startPoint x: 101, startPoint y: 131, endPoint x: 150, endPoint y: 104, distance: 55.7
click at [101, 211] on link "B08XFQ6KP9" at bounding box center [99, 215] width 35 height 8
click at [64, 307] on icon at bounding box center [65, 309] width 6 height 5
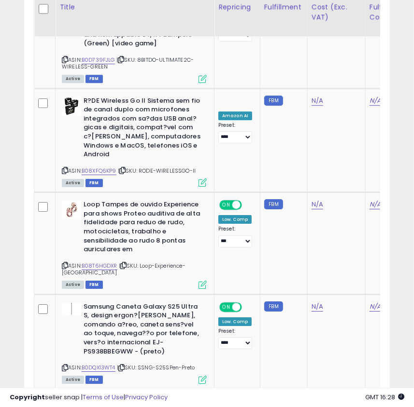
scroll to position [2752, 0]
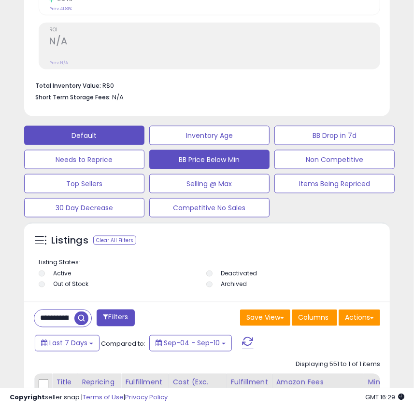
scroll to position [599, 0]
